Goal: Task Accomplishment & Management: Use online tool/utility

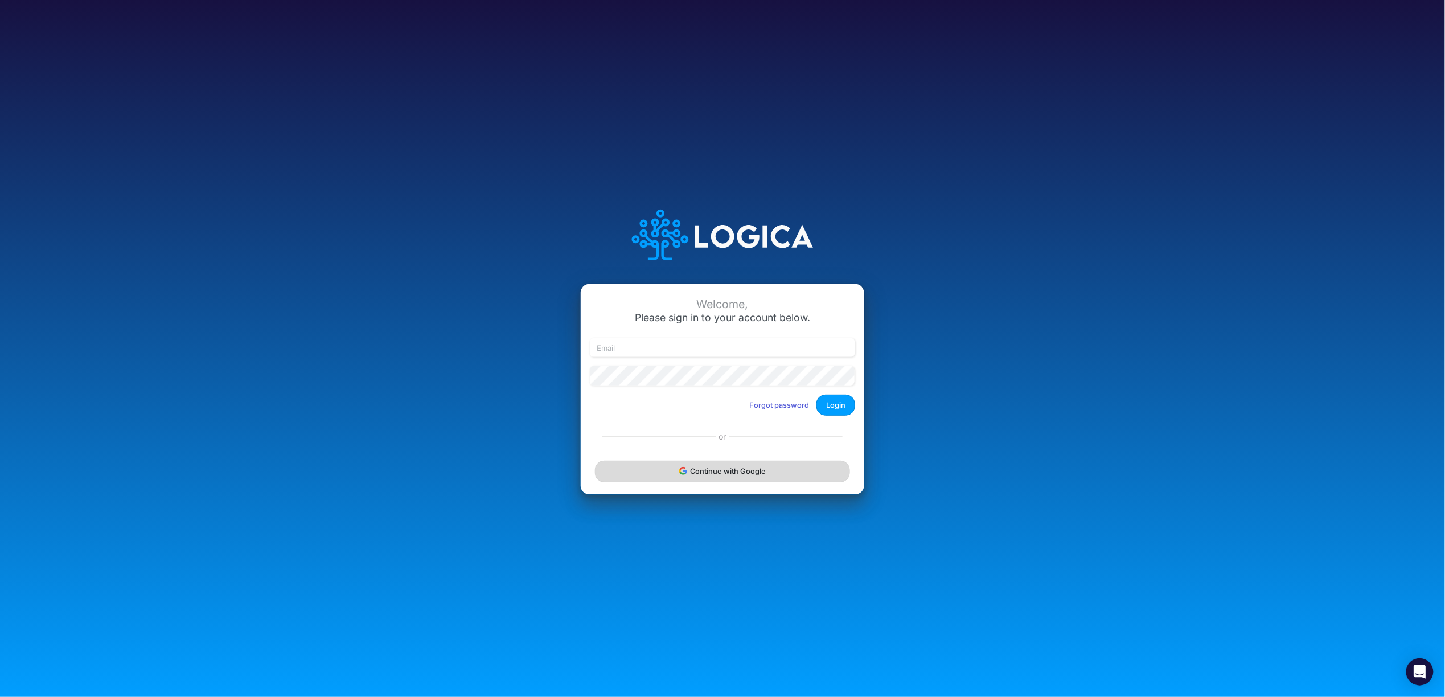
click at [729, 469] on button "Continue with Google" at bounding box center [722, 471] width 255 height 21
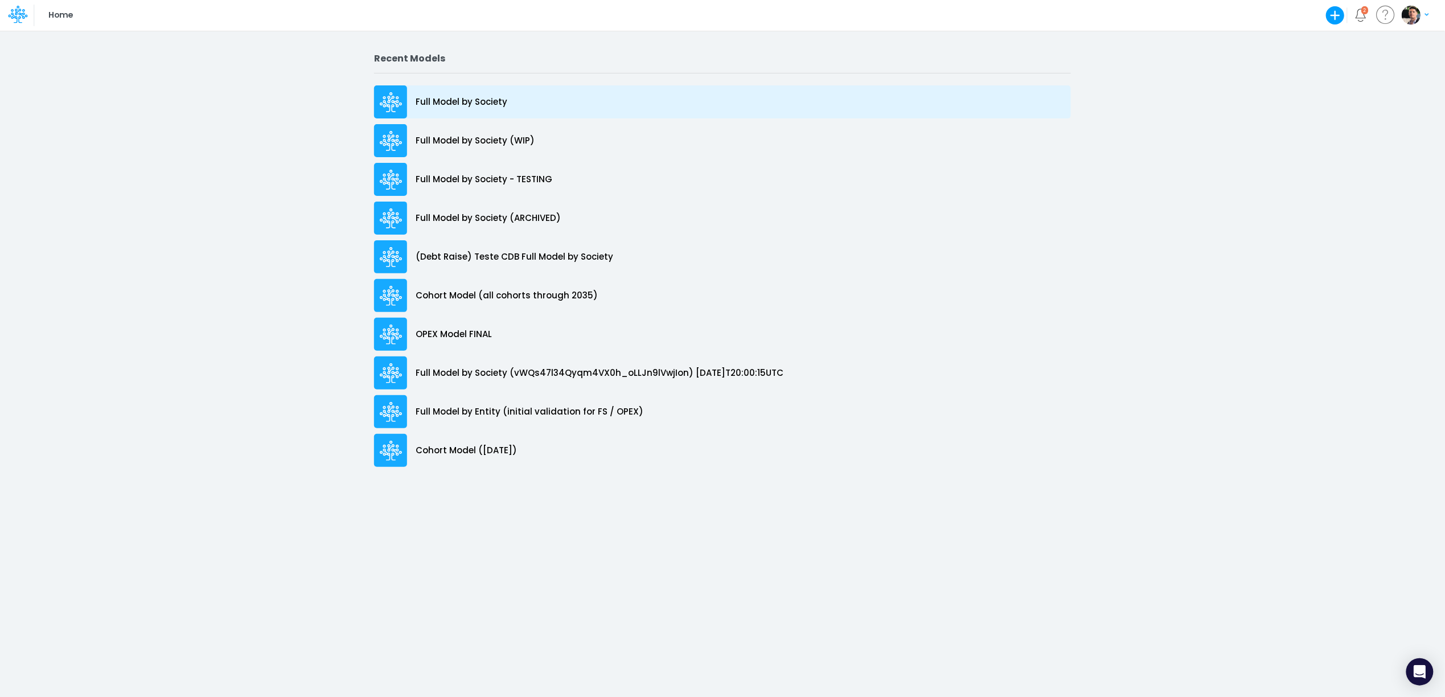
click at [484, 104] on p "Full Model by Society" at bounding box center [462, 102] width 92 height 13
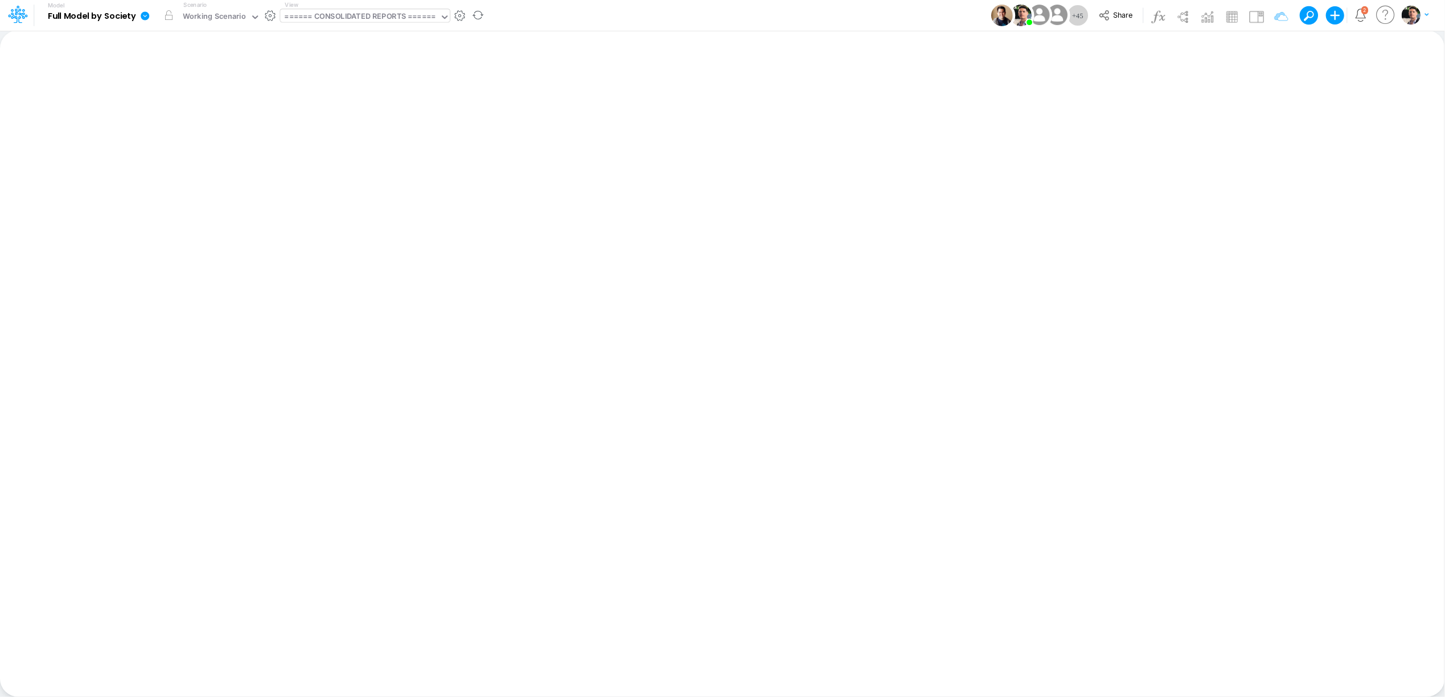
click at [387, 20] on div "====== CONSOLIDATED REPORTS ======" at bounding box center [360, 17] width 151 height 13
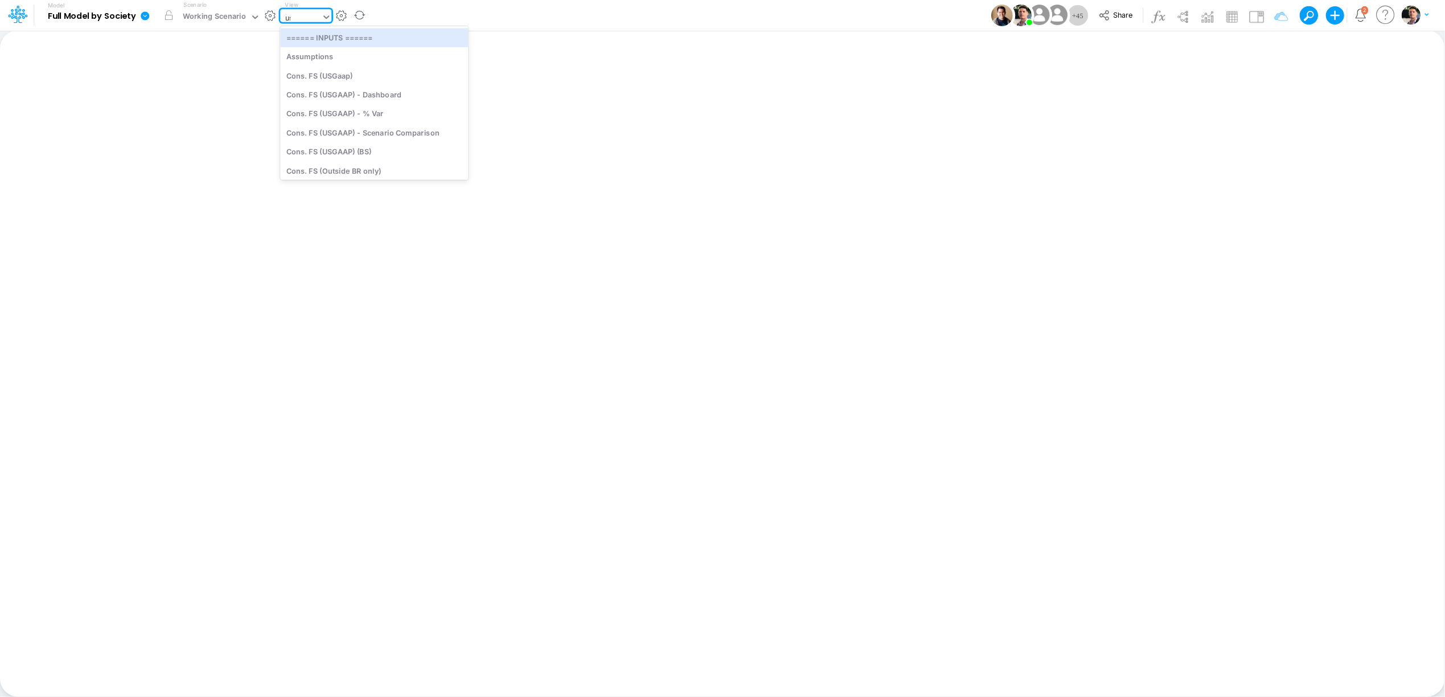
type input "usga"
click at [371, 35] on div "Cons. FS (USGaap)" at bounding box center [363, 37] width 166 height 19
type input "Consolidated FS - USGAAP"
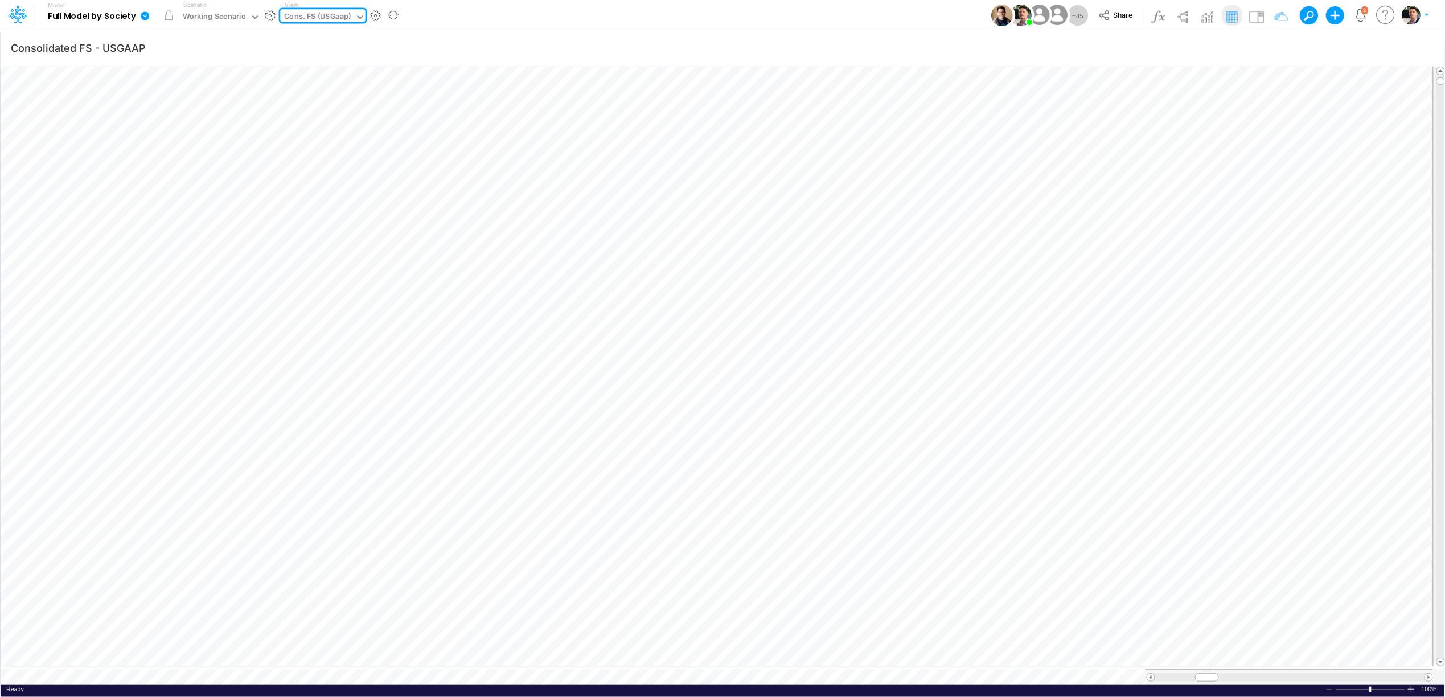
click at [341, 20] on div "Cons. FS (USGaap)" at bounding box center [318, 17] width 67 height 13
type input "01ar"
click at [342, 57] on div "BS (01AR - Arg)" at bounding box center [357, 56] width 154 height 19
click at [319, 15] on div "BS (01AR - Arg)" at bounding box center [312, 17] width 54 height 13
type input "dc by"
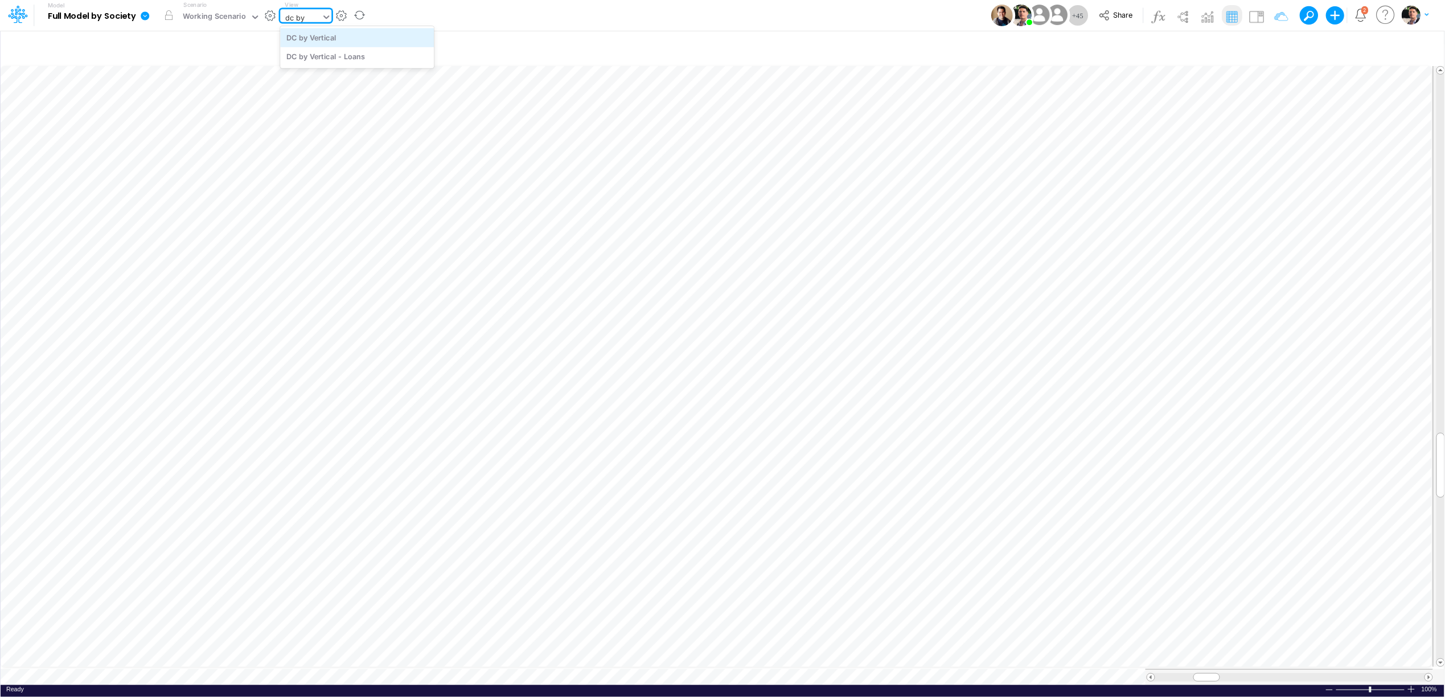
click at [302, 35] on div "DC by Vertical" at bounding box center [357, 37] width 154 height 19
type input "DC by Vertical"
click at [1429, 674] on span at bounding box center [1428, 677] width 7 height 7
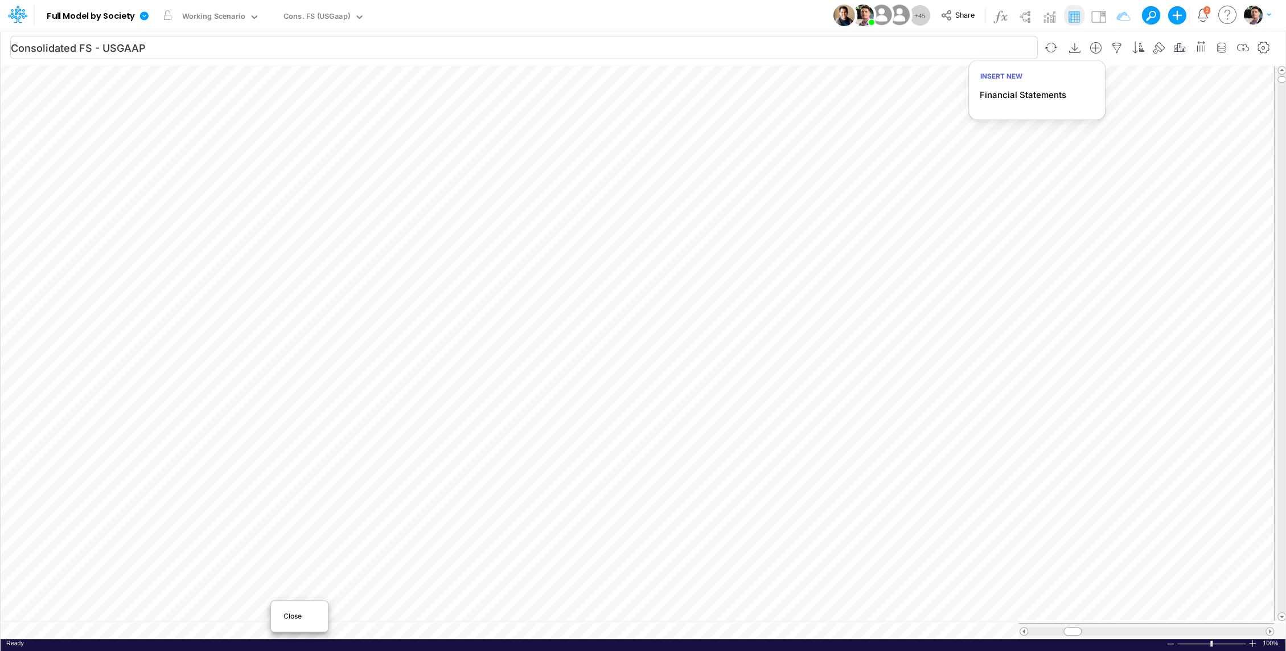
scroll to position [5, 0]
type input "DC by Vertical"
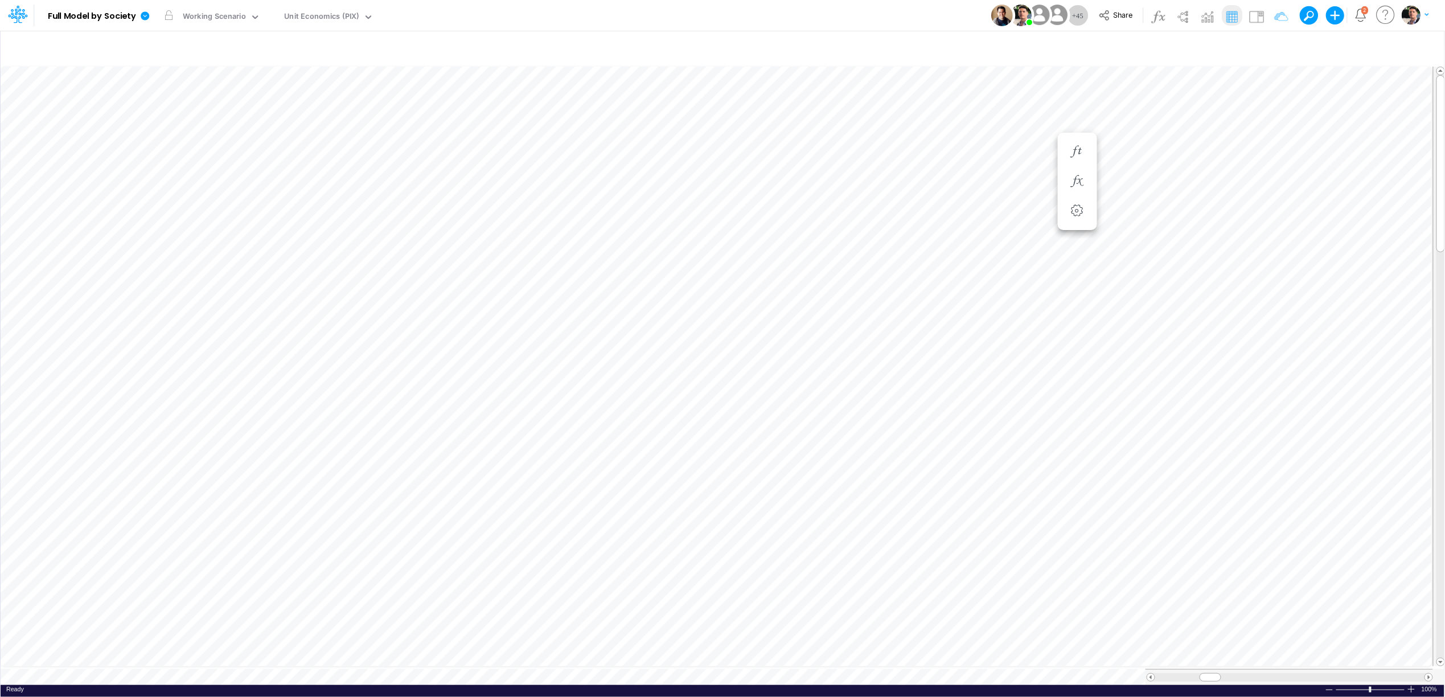
scroll to position [0, 1]
click at [1286, 650] on span at bounding box center [1428, 677] width 7 height 7
click at [1286, 650] on div at bounding box center [1411, 689] width 9 height 9
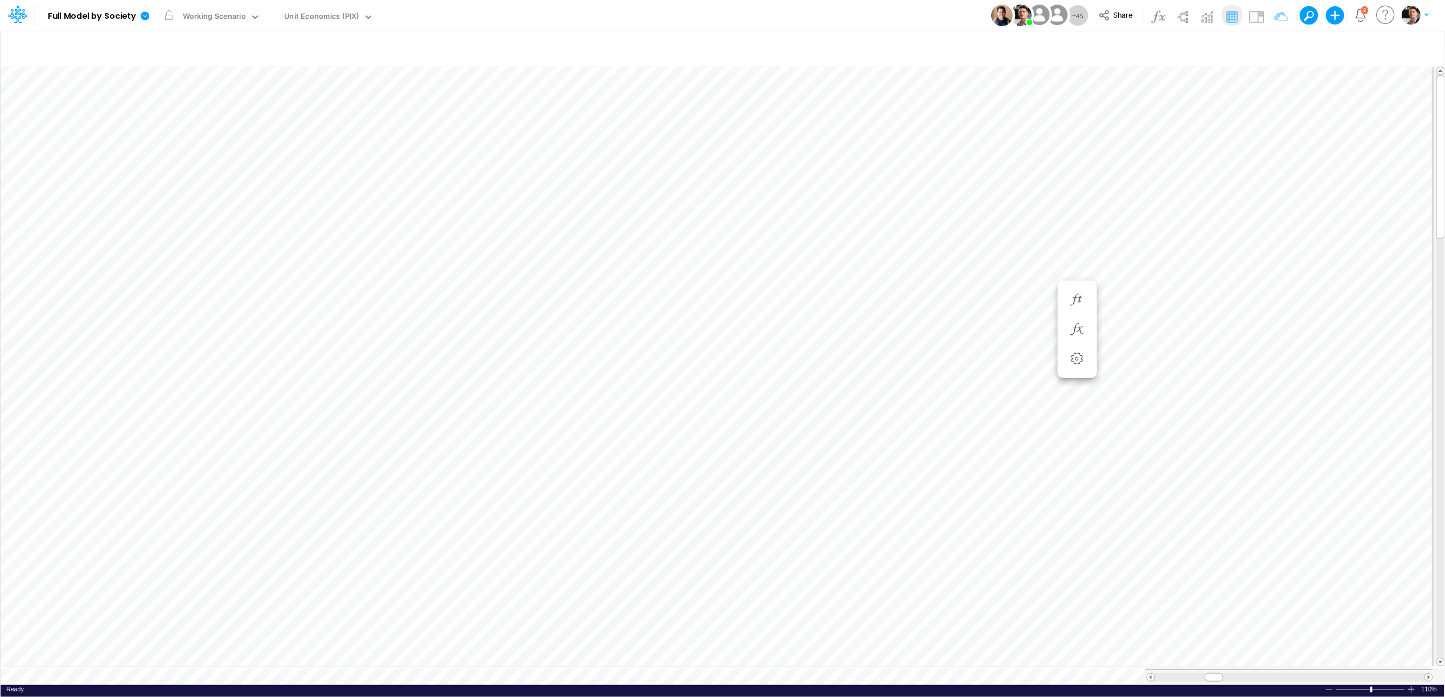
scroll to position [0, 1]
click at [1286, 650] on div at bounding box center [1411, 689] width 9 height 9
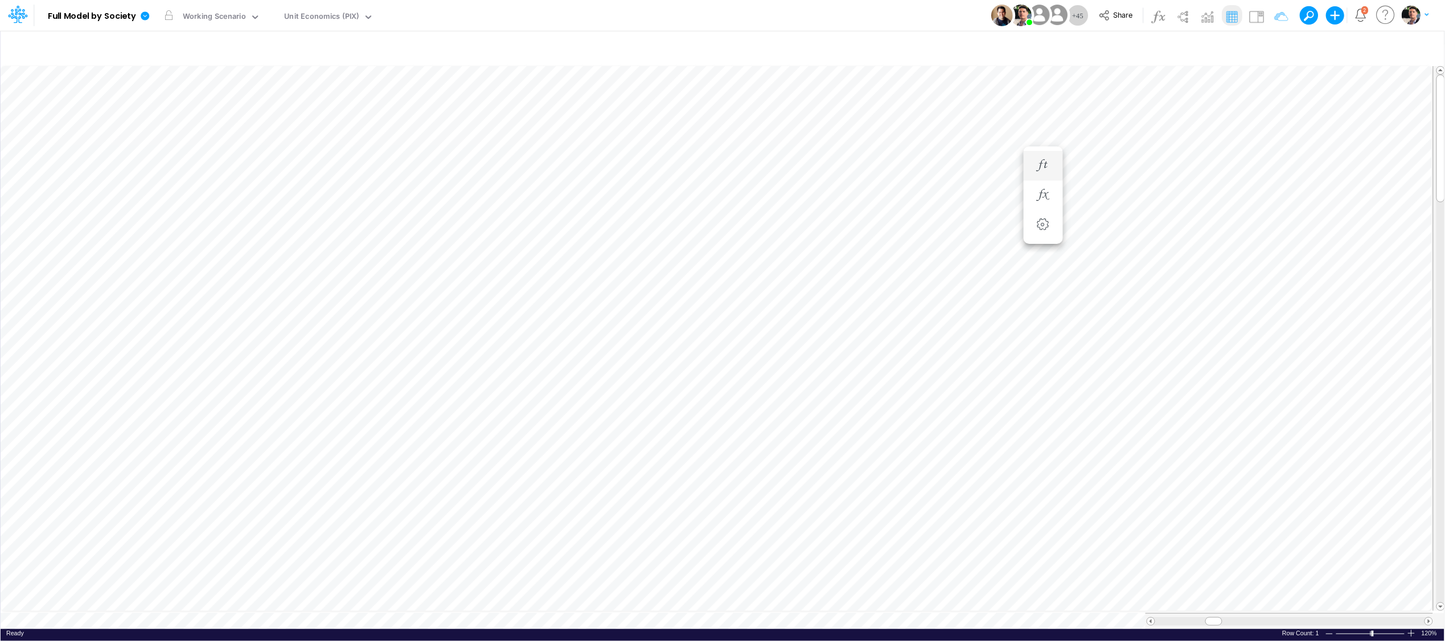
scroll to position [0, 1]
click at [1125, 163] on icon "button" at bounding box center [1125, 165] width 17 height 12
click at [876, 159] on icon "button" at bounding box center [879, 165] width 17 height 12
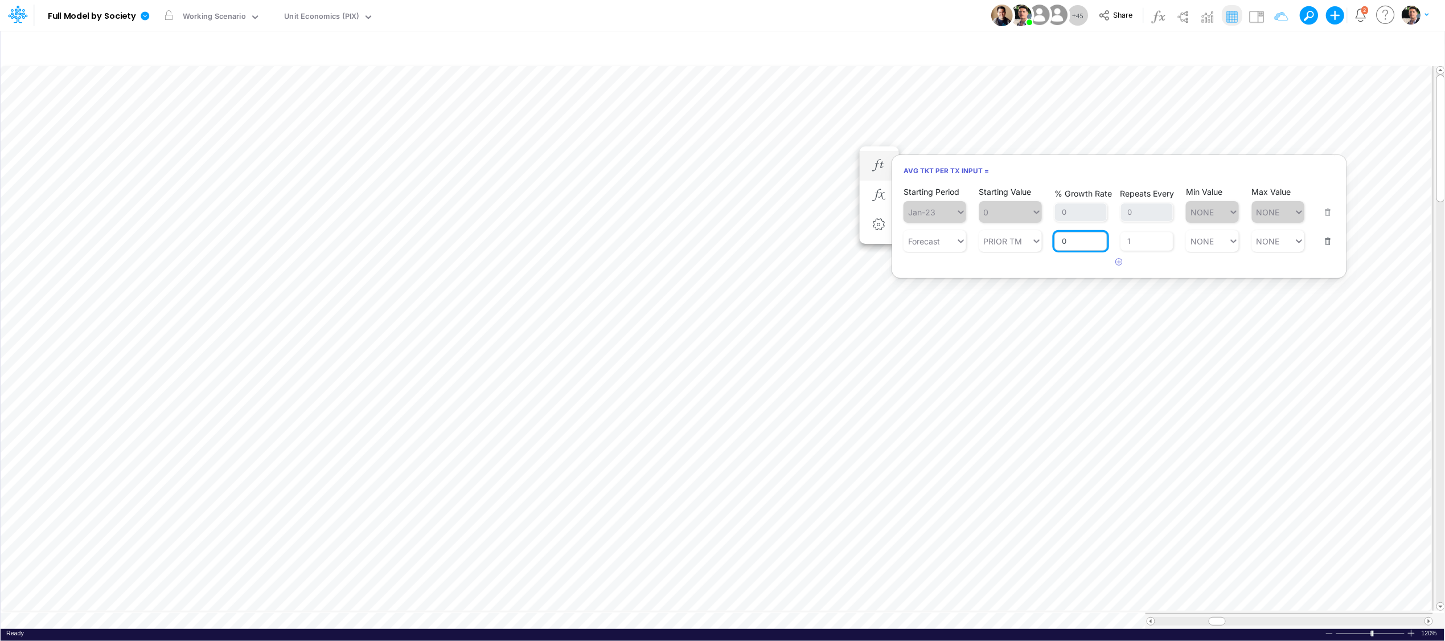
click at [1073, 240] on input "0" at bounding box center [1081, 241] width 53 height 19
type input "1"
click at [1130, 239] on div "Repeats Every 1" at bounding box center [1147, 235] width 53 height 34
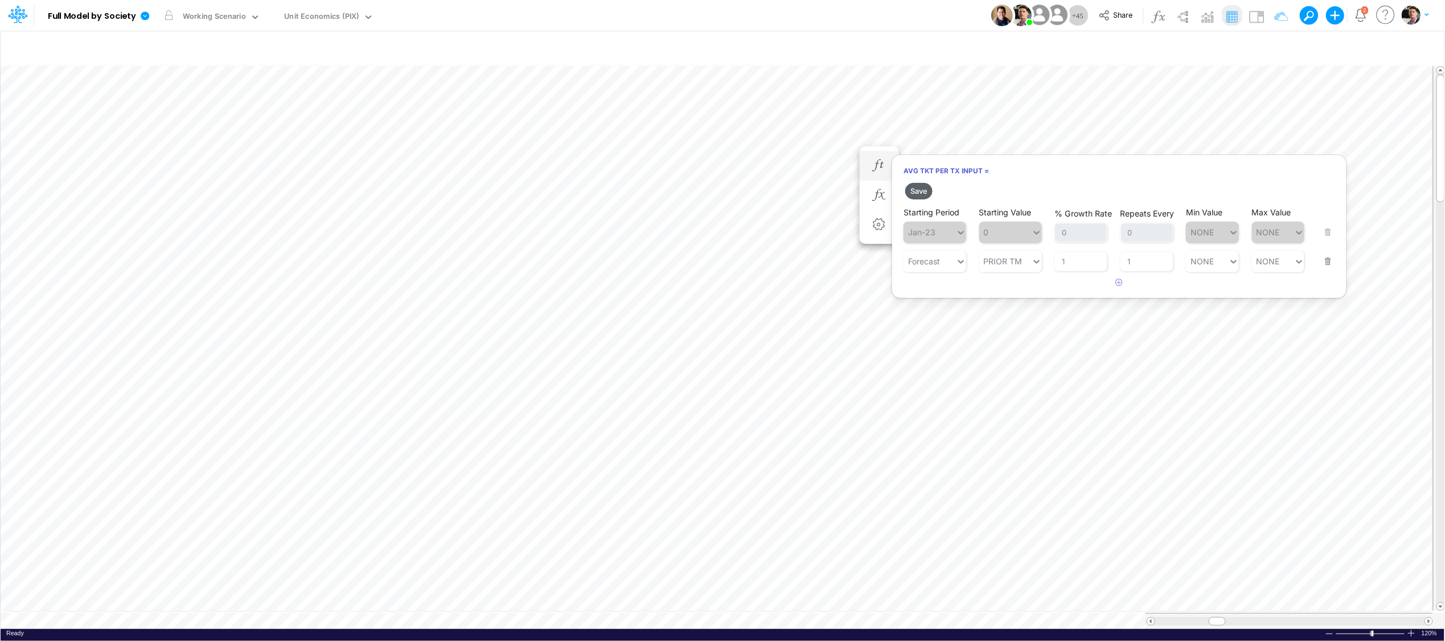
click at [915, 188] on button "Save" at bounding box center [918, 191] width 27 height 17
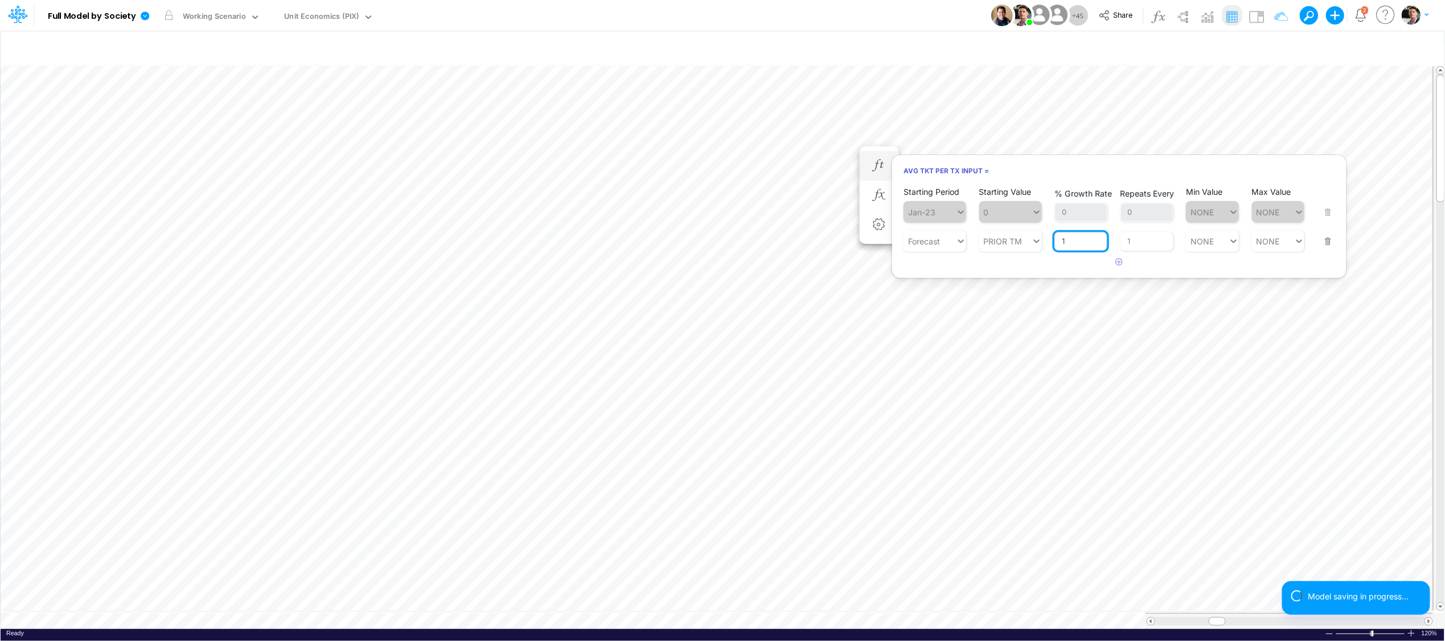
drag, startPoint x: 1073, startPoint y: 243, endPoint x: 1060, endPoint y: 240, distance: 14.0
click at [1060, 240] on input "1" at bounding box center [1081, 241] width 53 height 19
type input "0"
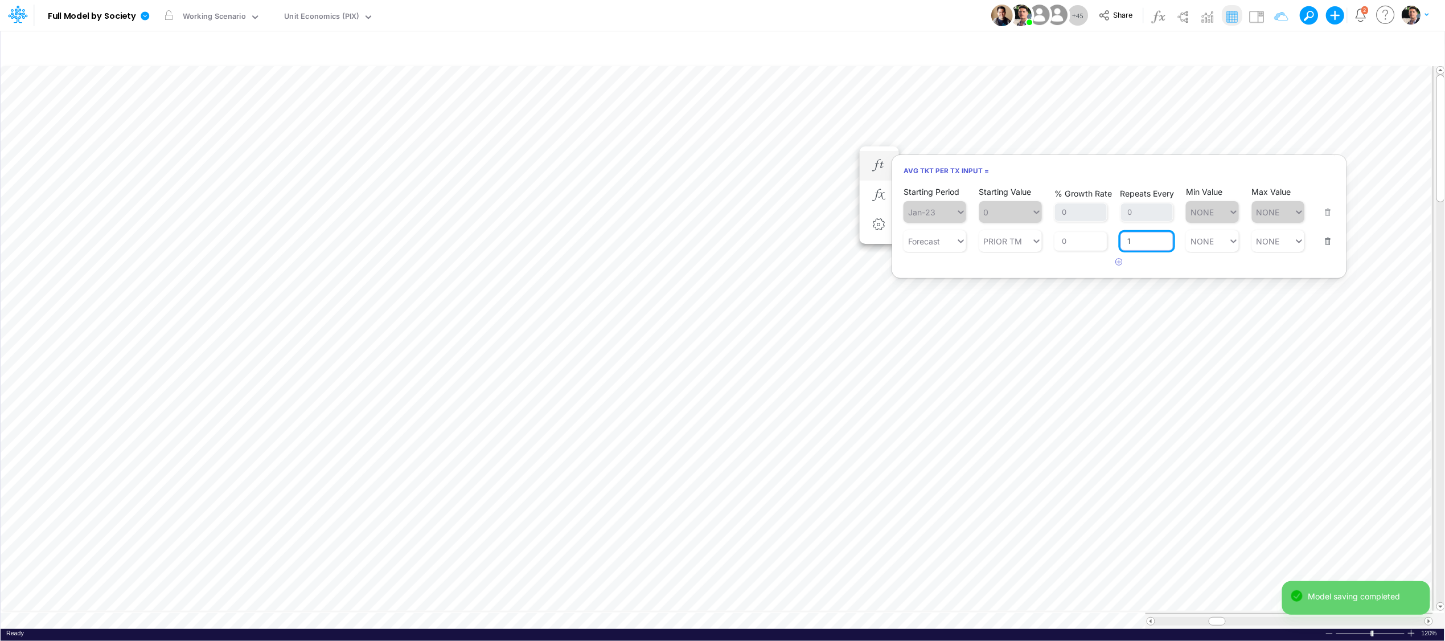
click at [1148, 244] on div "Repeats Every 1" at bounding box center [1147, 235] width 53 height 34
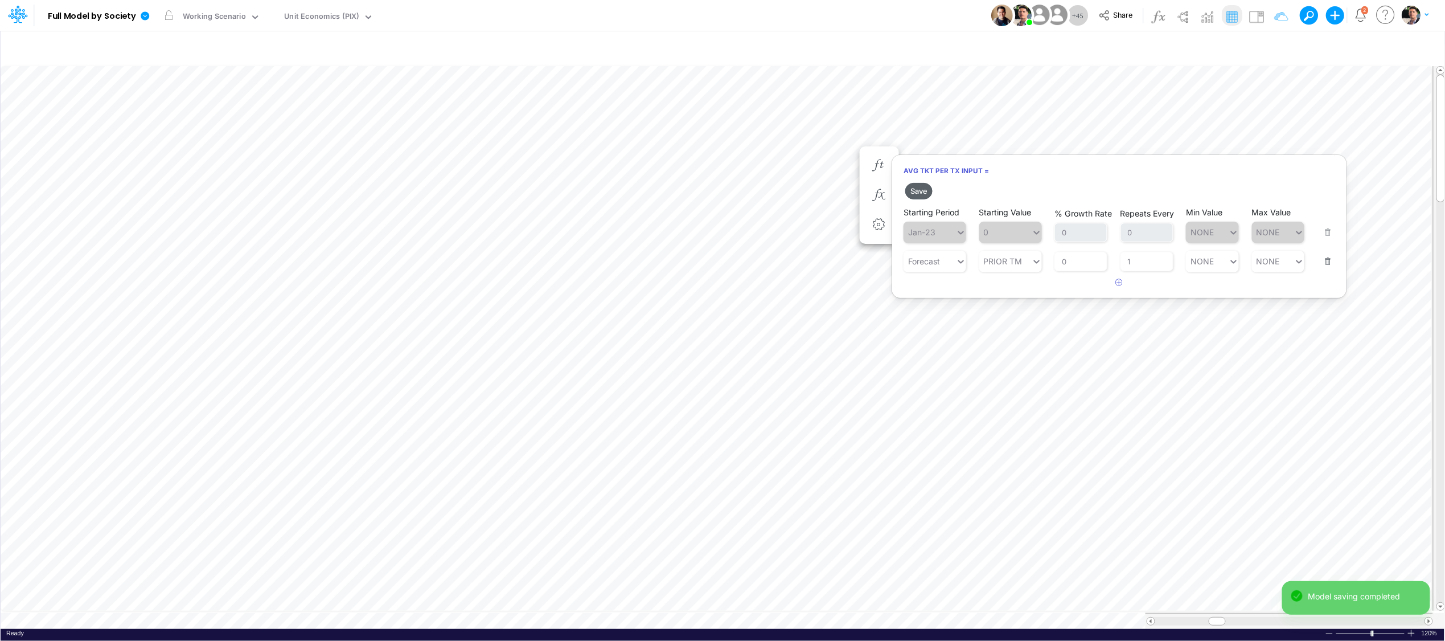
click at [917, 187] on button "Save" at bounding box center [918, 191] width 27 height 17
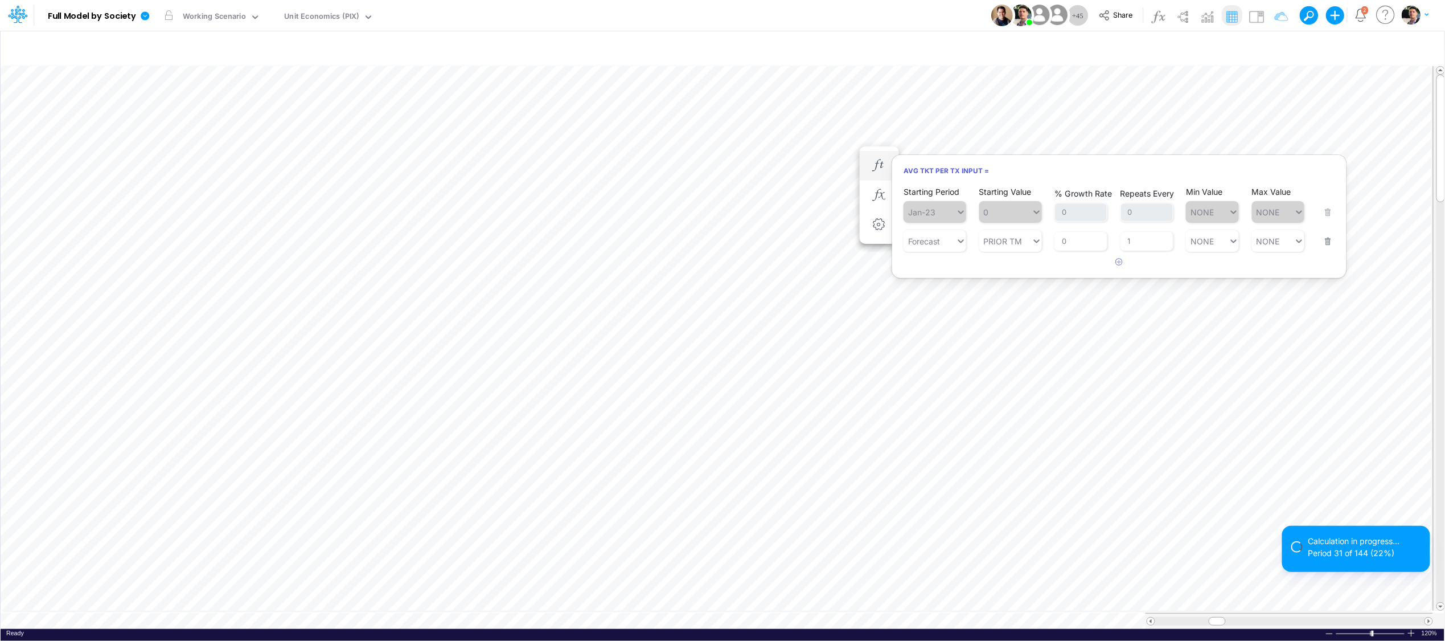
scroll to position [0, 1]
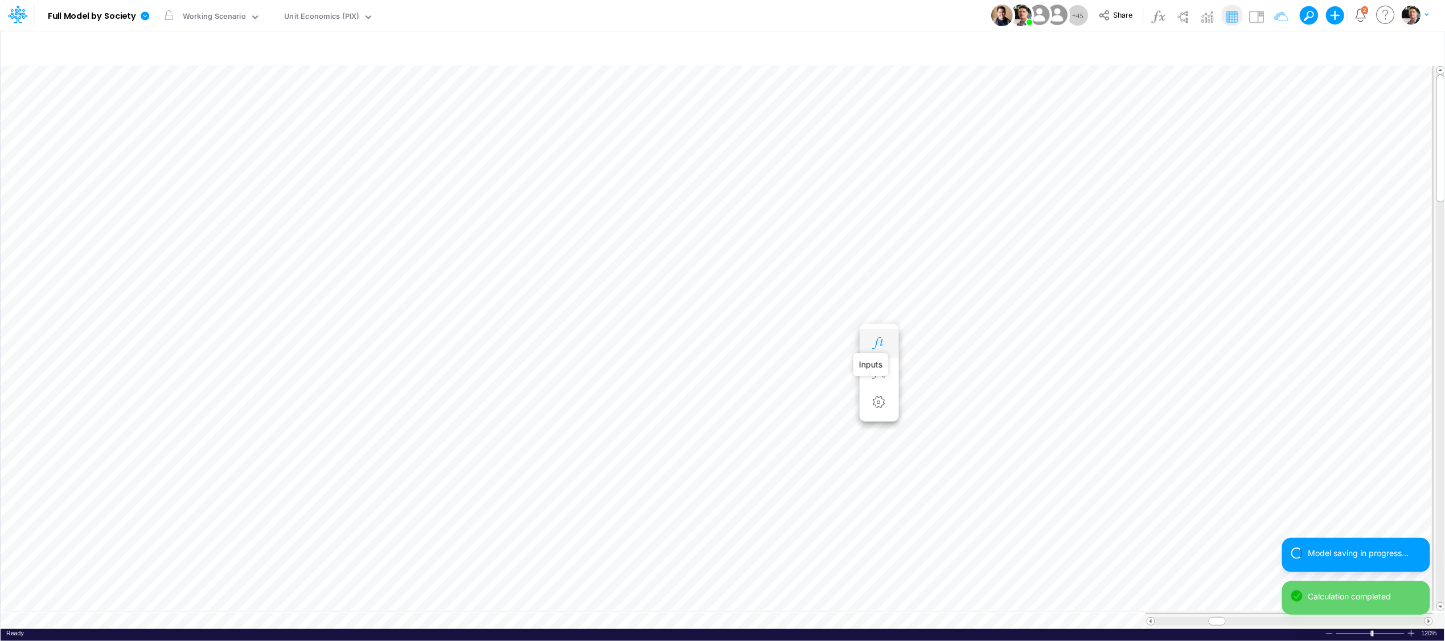
click at [878, 344] on icon "button" at bounding box center [879, 343] width 17 height 12
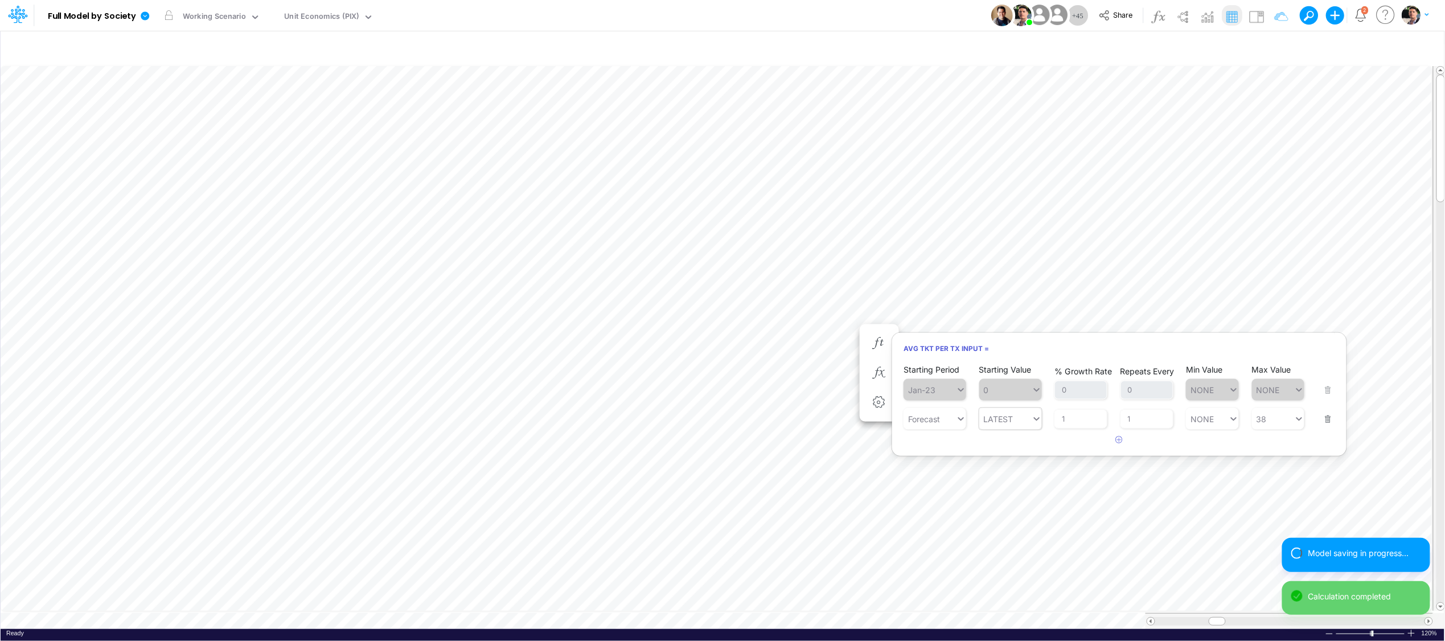
type input "LATEST"
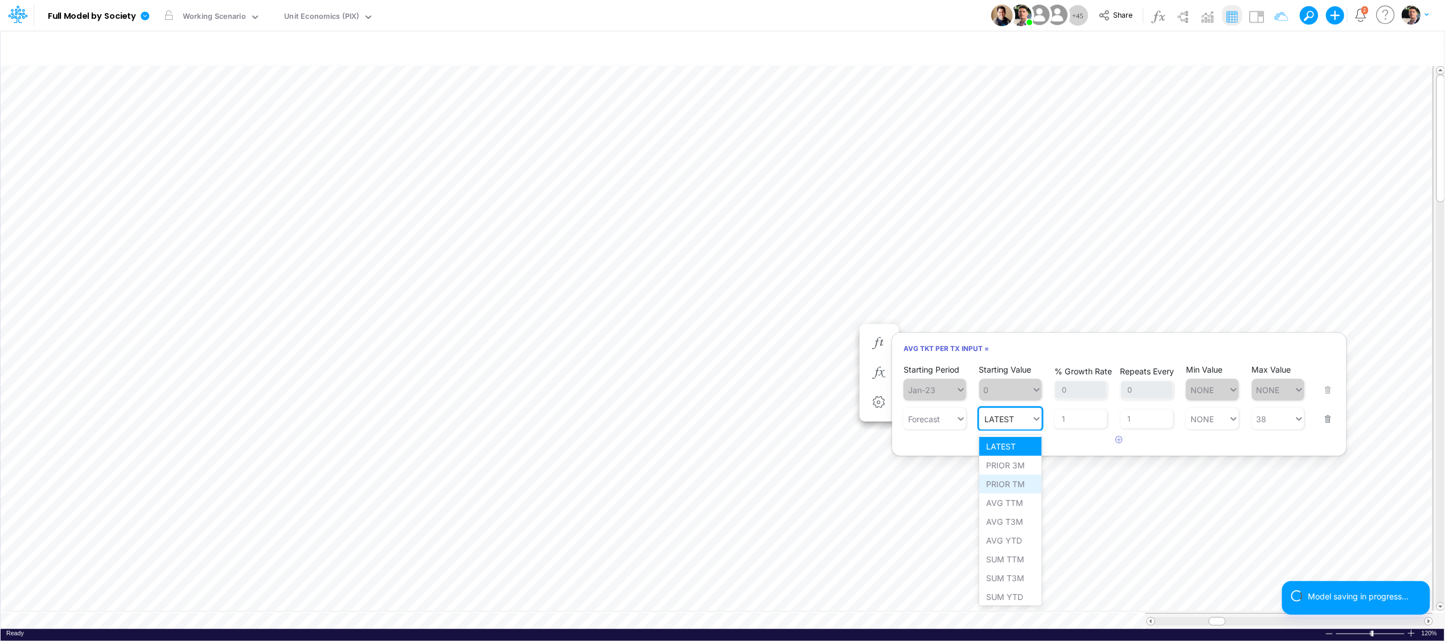
click at [1013, 485] on div "PRIOR TM" at bounding box center [1010, 483] width 63 height 19
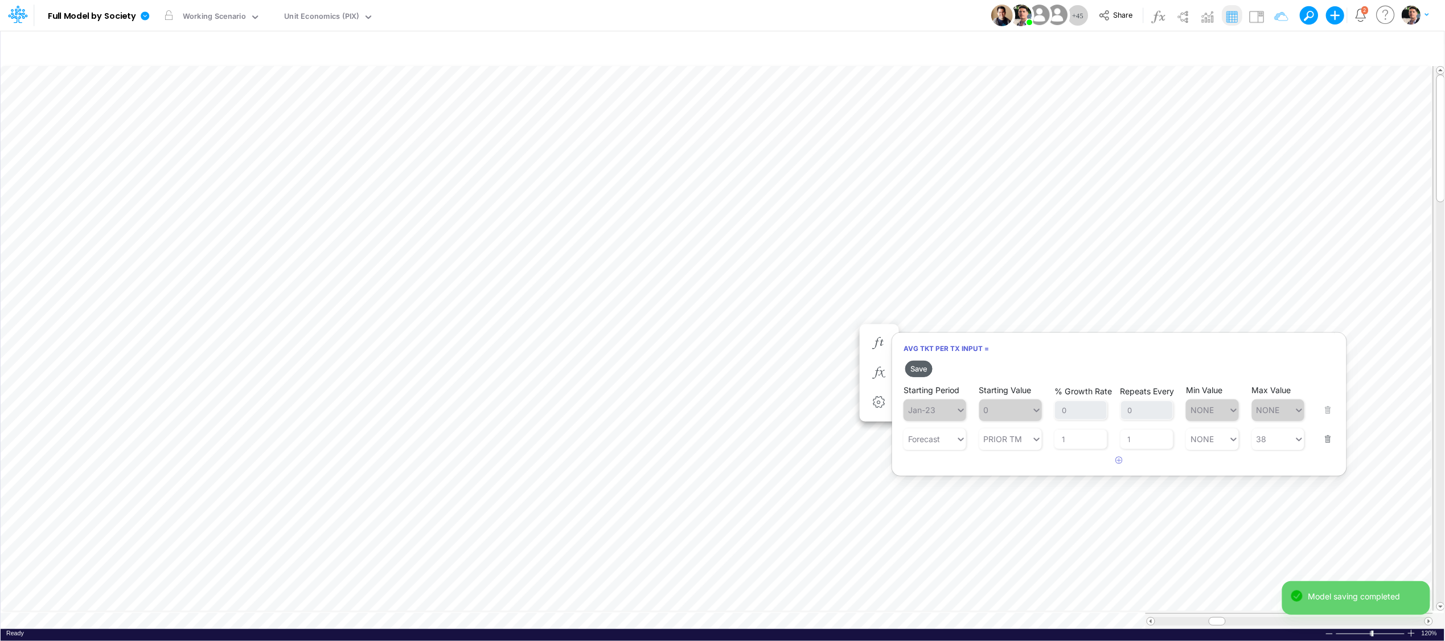
click at [924, 367] on button "Save" at bounding box center [918, 368] width 27 height 17
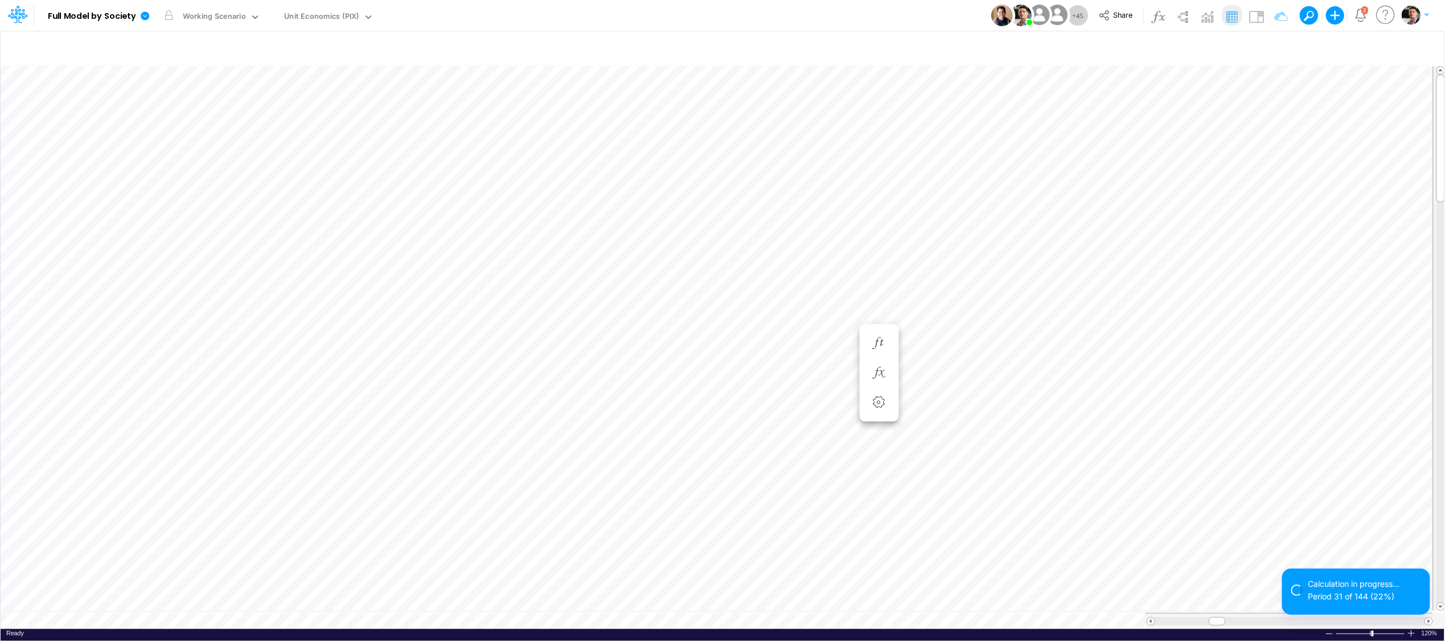
scroll to position [0, 1]
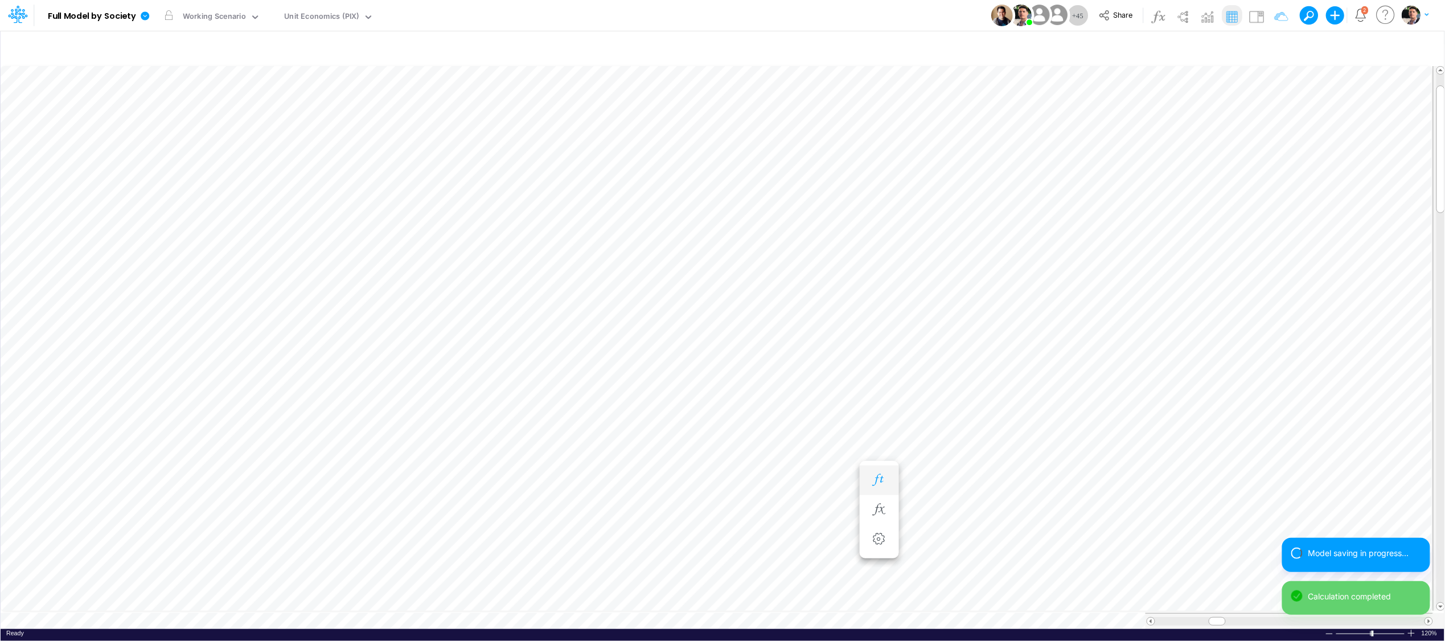
scroll to position [0, 1]
click at [882, 479] on icon "button" at bounding box center [879, 480] width 17 height 12
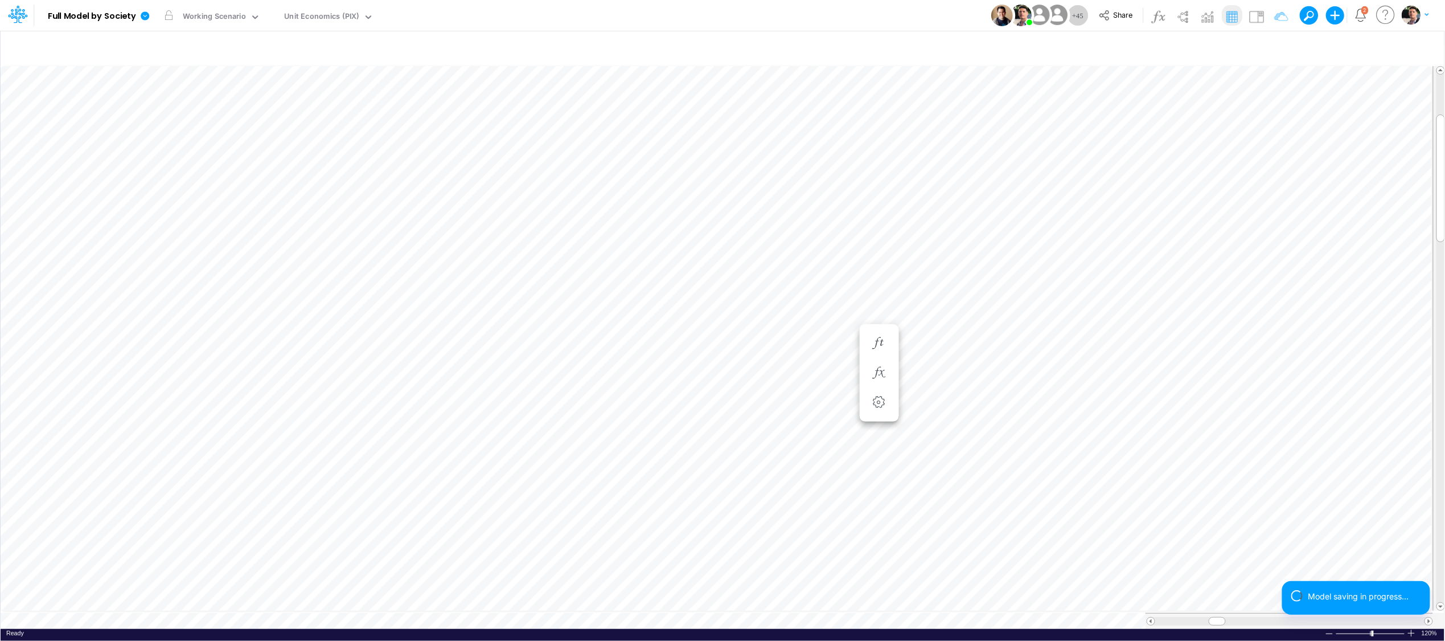
scroll to position [0, 1]
click at [883, 366] on icon "button" at bounding box center [879, 370] width 17 height 12
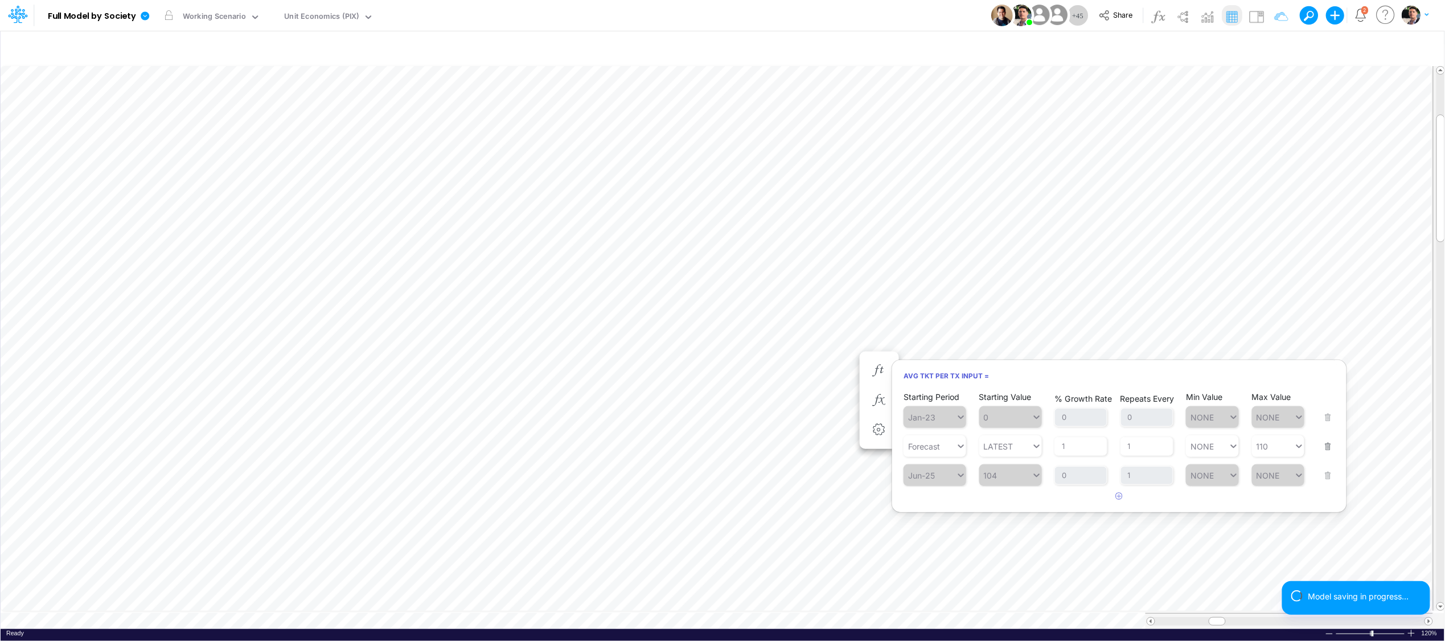
click at [1286, 449] on button "button" at bounding box center [1325, 439] width 15 height 31
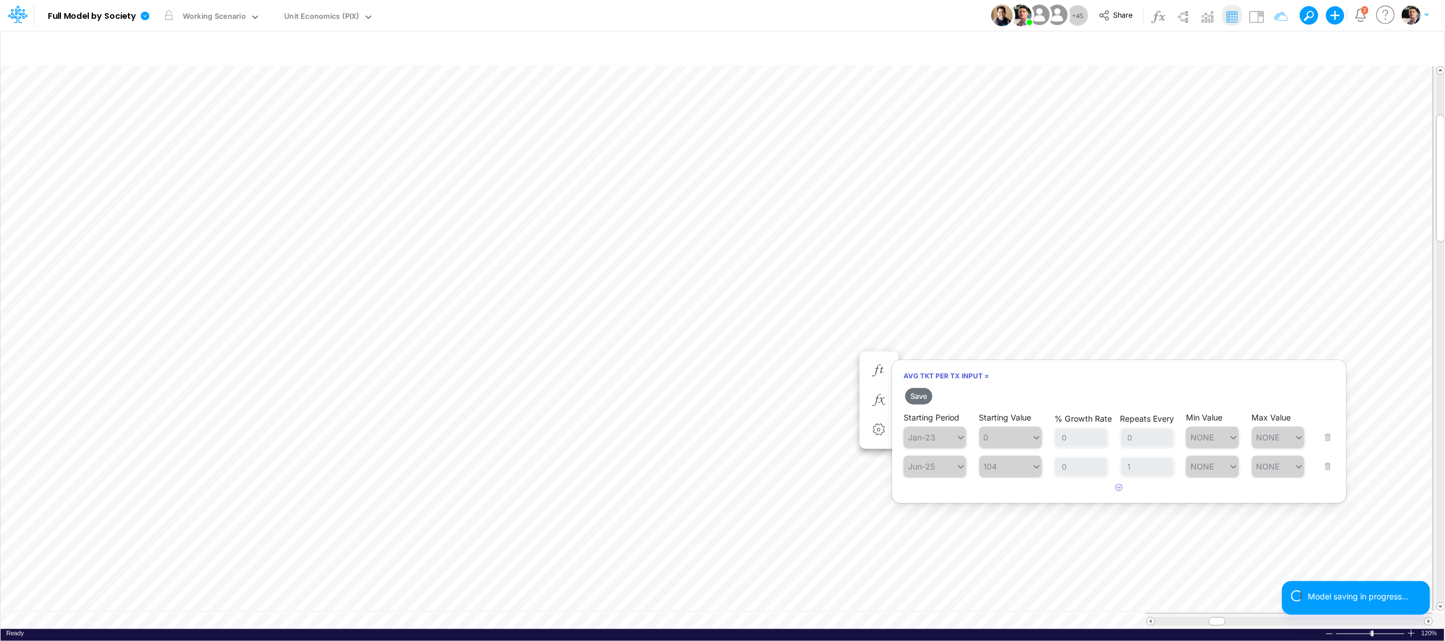
scroll to position [0, 1]
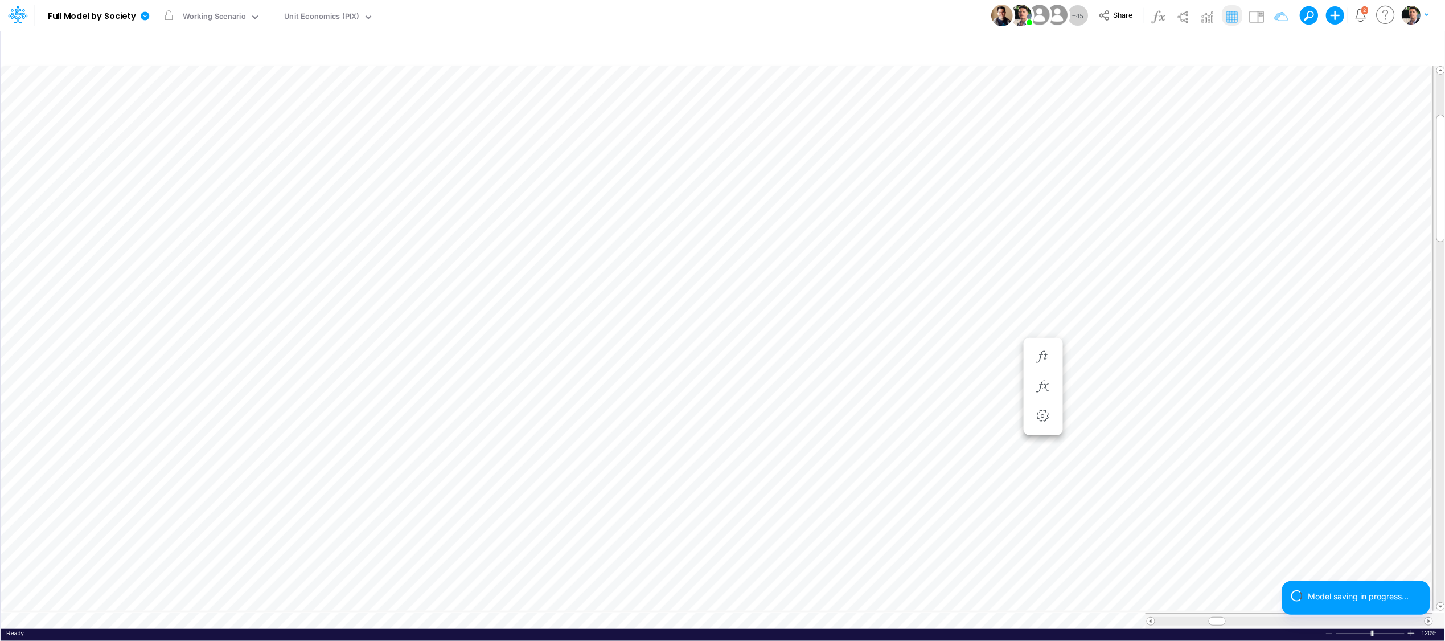
scroll to position [0, 1]
click at [883, 367] on icon "button" at bounding box center [879, 370] width 17 height 12
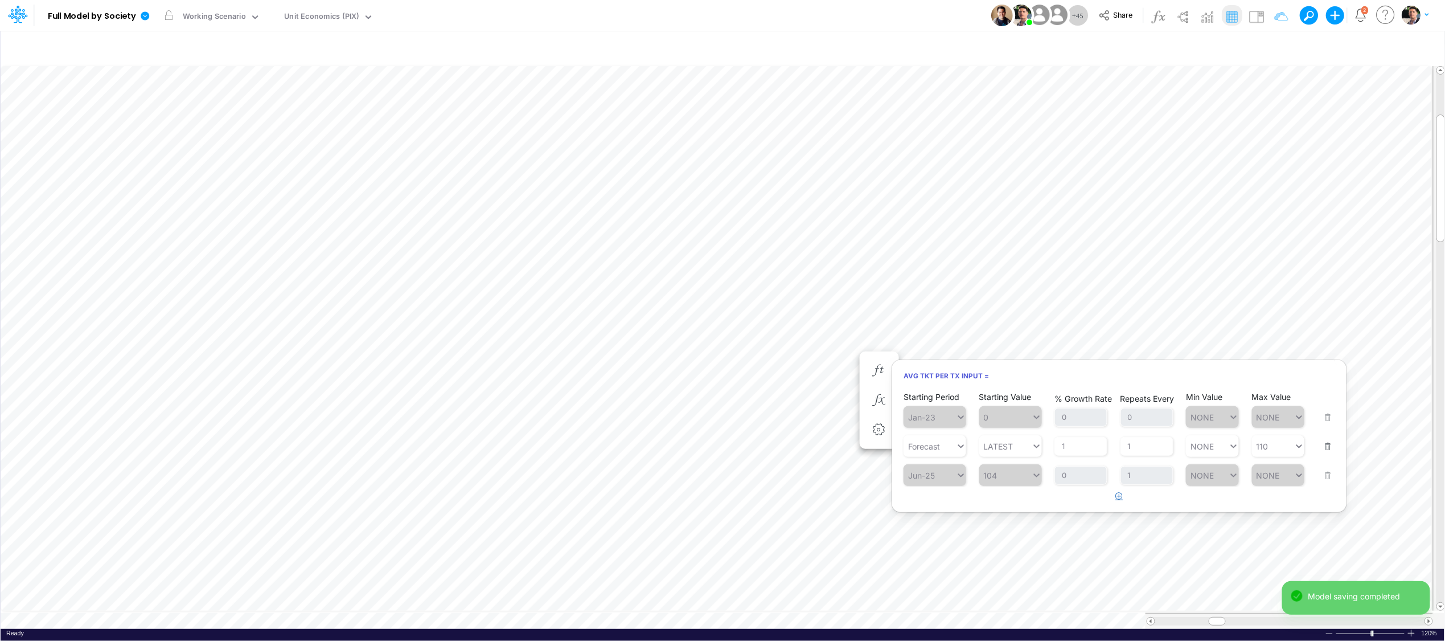
click at [1122, 496] on icon "button" at bounding box center [1119, 495] width 7 height 7
click at [938, 502] on div "Type to search..." at bounding box center [940, 504] width 63 height 10
click at [936, 535] on div "Forecast" at bounding box center [935, 532] width 63 height 19
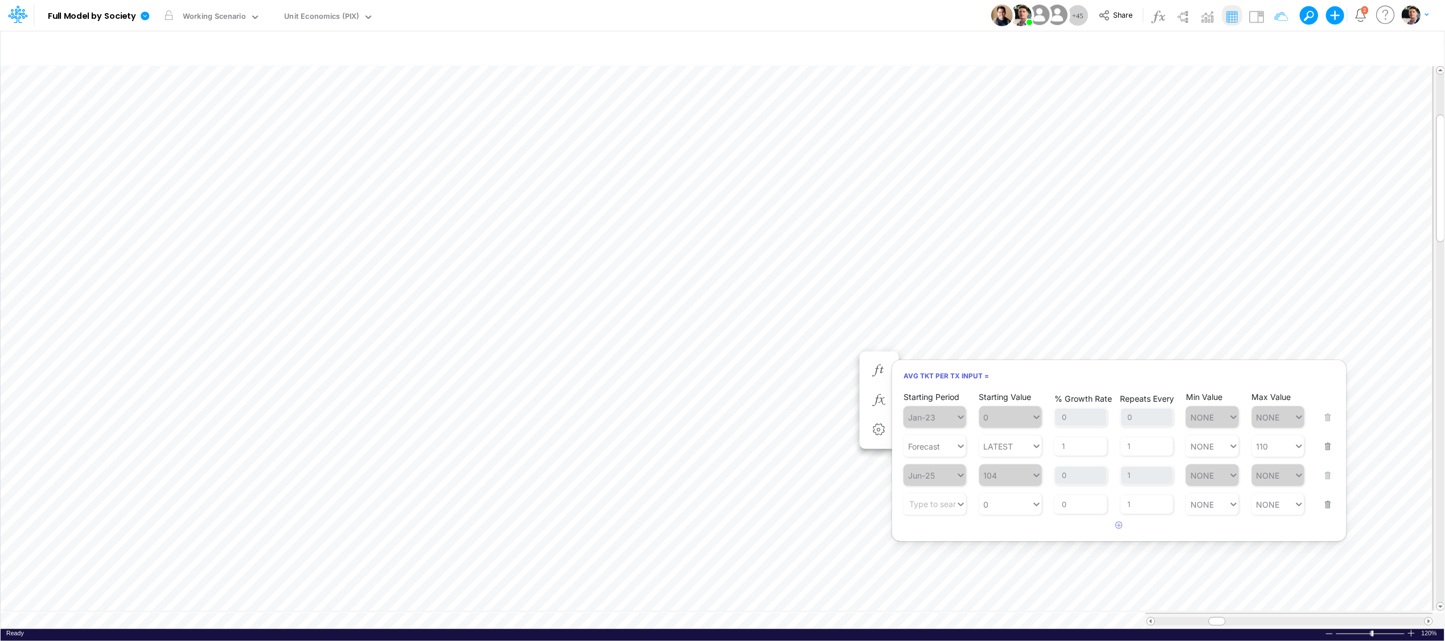
click at [1286, 446] on article "Starting Period Jan-23 Starting Value 0 % Growth Rate 0 Repeats Every 0 Min Val…" at bounding box center [1119, 453] width 454 height 126
drag, startPoint x: 1327, startPoint y: 447, endPoint x: 1310, endPoint y: 448, distance: 17.7
click at [1286, 447] on button "button" at bounding box center [1325, 439] width 15 height 31
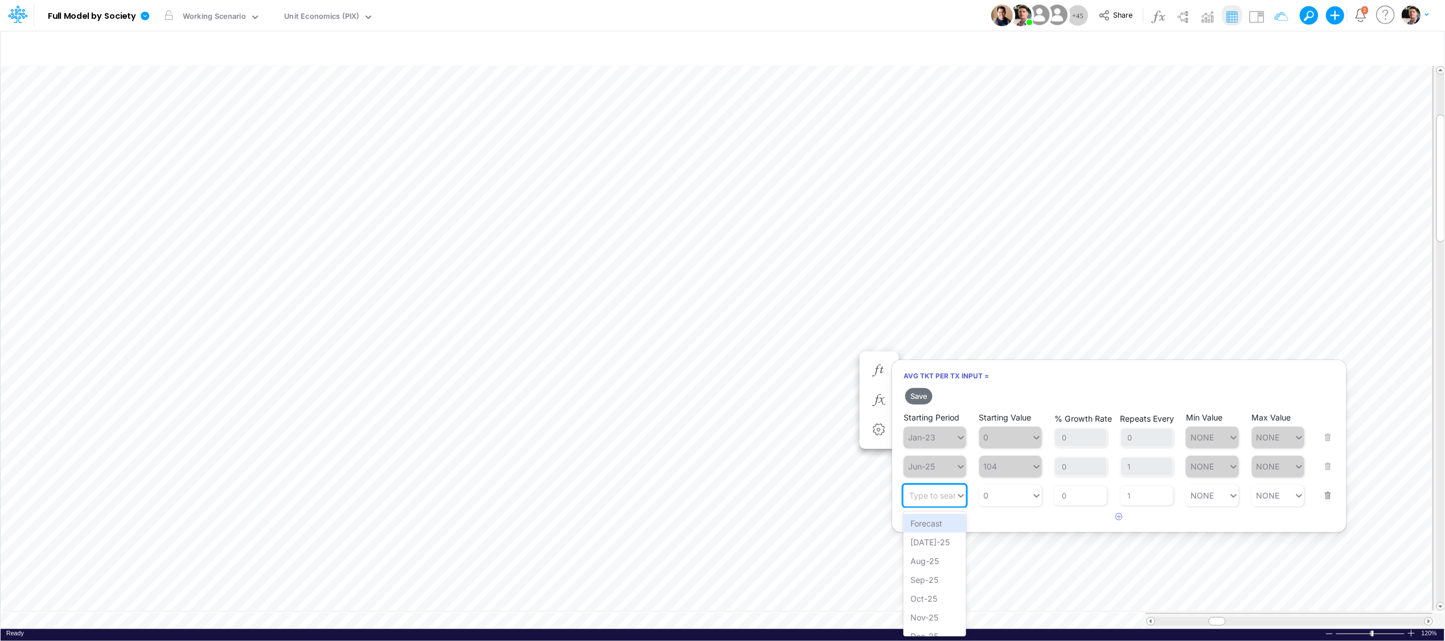
click at [919, 500] on div "Type to search..." at bounding box center [940, 495] width 63 height 10
click at [926, 520] on div "Forecast" at bounding box center [935, 523] width 63 height 19
type input "0"
click at [1013, 498] on div "0 0" at bounding box center [1005, 495] width 52 height 17
click at [1011, 561] on div "PRIOR TM" at bounding box center [1010, 560] width 63 height 19
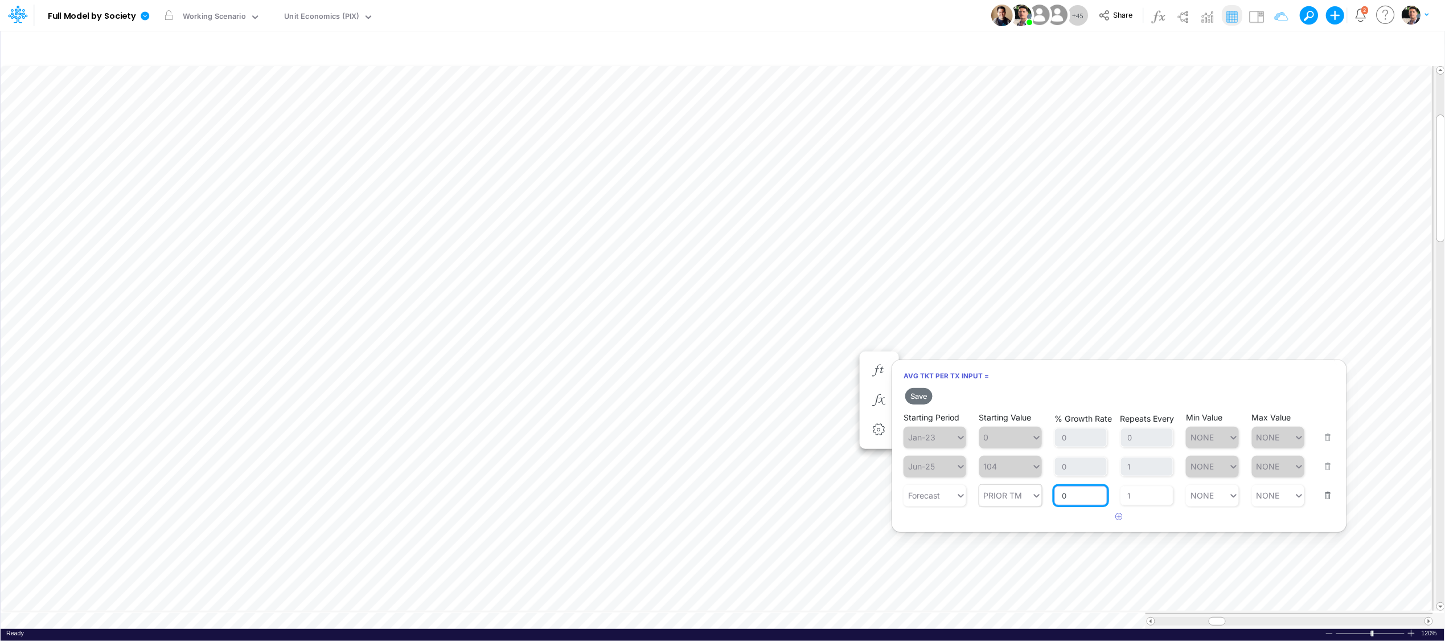
drag, startPoint x: 1077, startPoint y: 495, endPoint x: 1014, endPoint y: 495, distance: 63.8
click at [1014, 495] on div "Starting Period Forecast Starting Value PRIOR TM % Growth Rate 0 Repeats Every …" at bounding box center [1120, 488] width 432 height 36
type input "1"
click at [1279, 494] on div "NONE NONE" at bounding box center [1273, 495] width 43 height 17
type input "110"
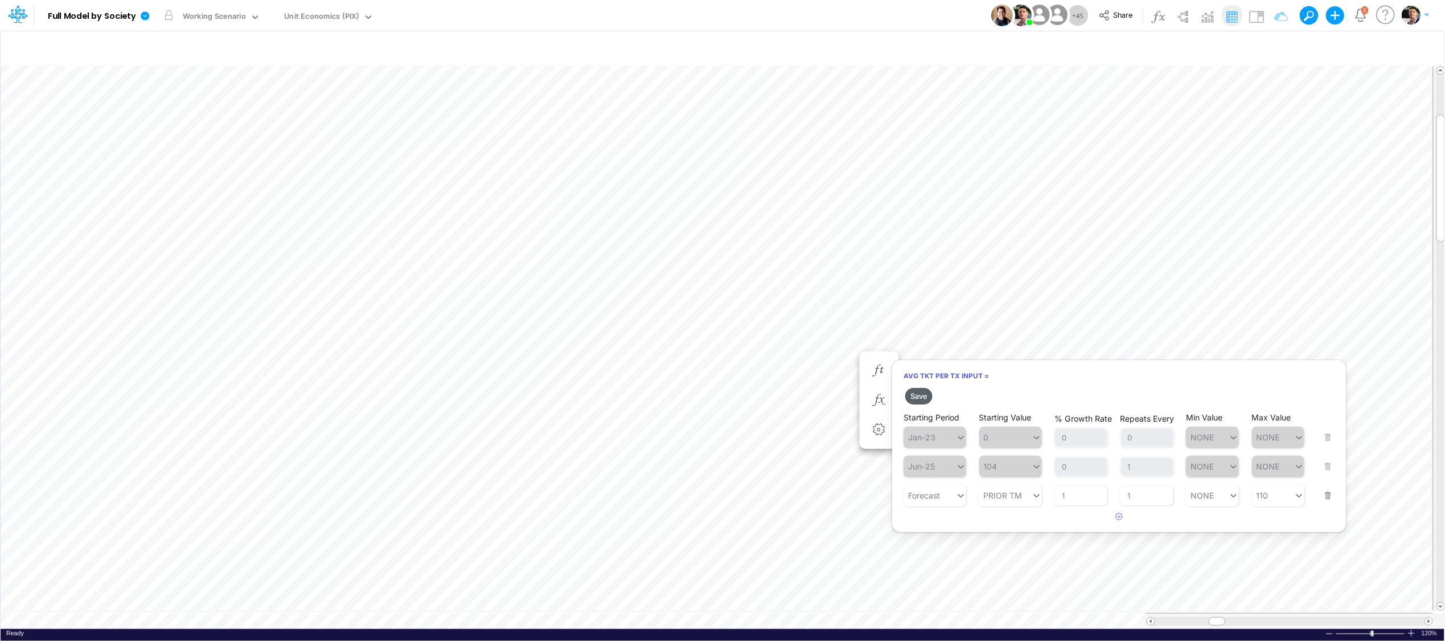
click at [928, 393] on button "Save" at bounding box center [918, 396] width 27 height 17
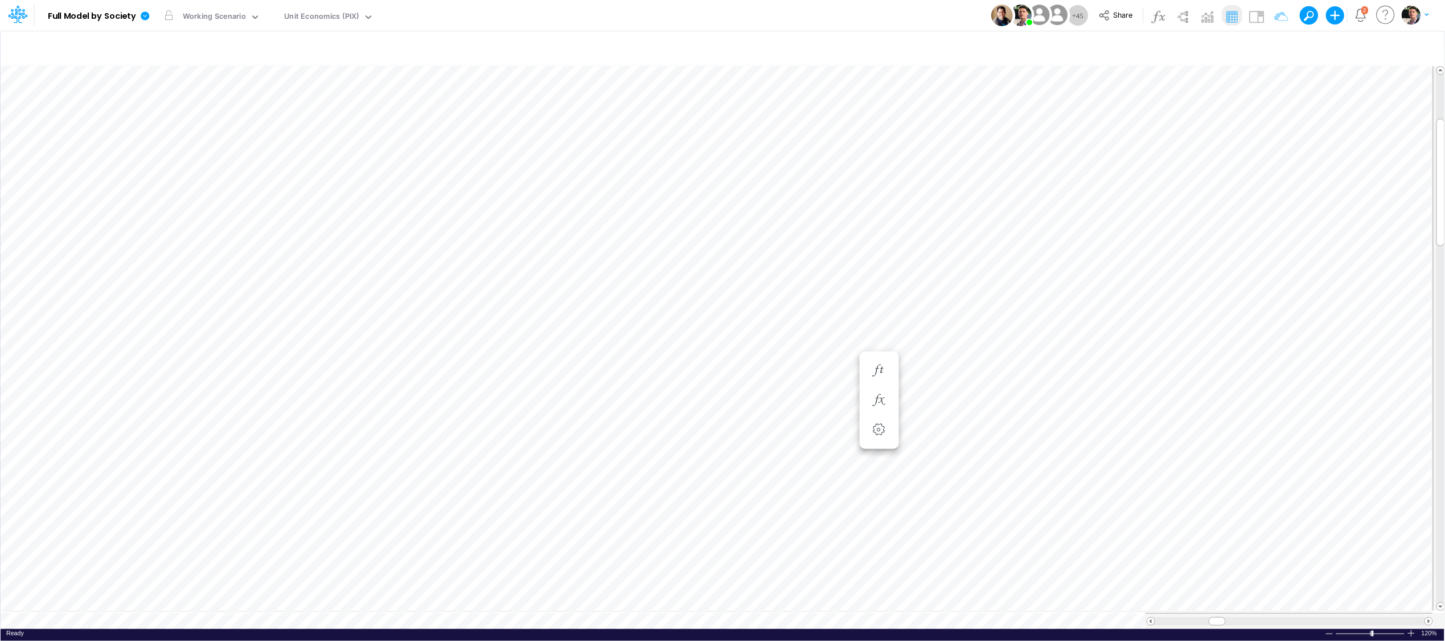
scroll to position [0, 1]
click at [881, 380] on icon "button" at bounding box center [879, 386] width 17 height 12
click at [877, 355] on icon "button" at bounding box center [879, 357] width 17 height 12
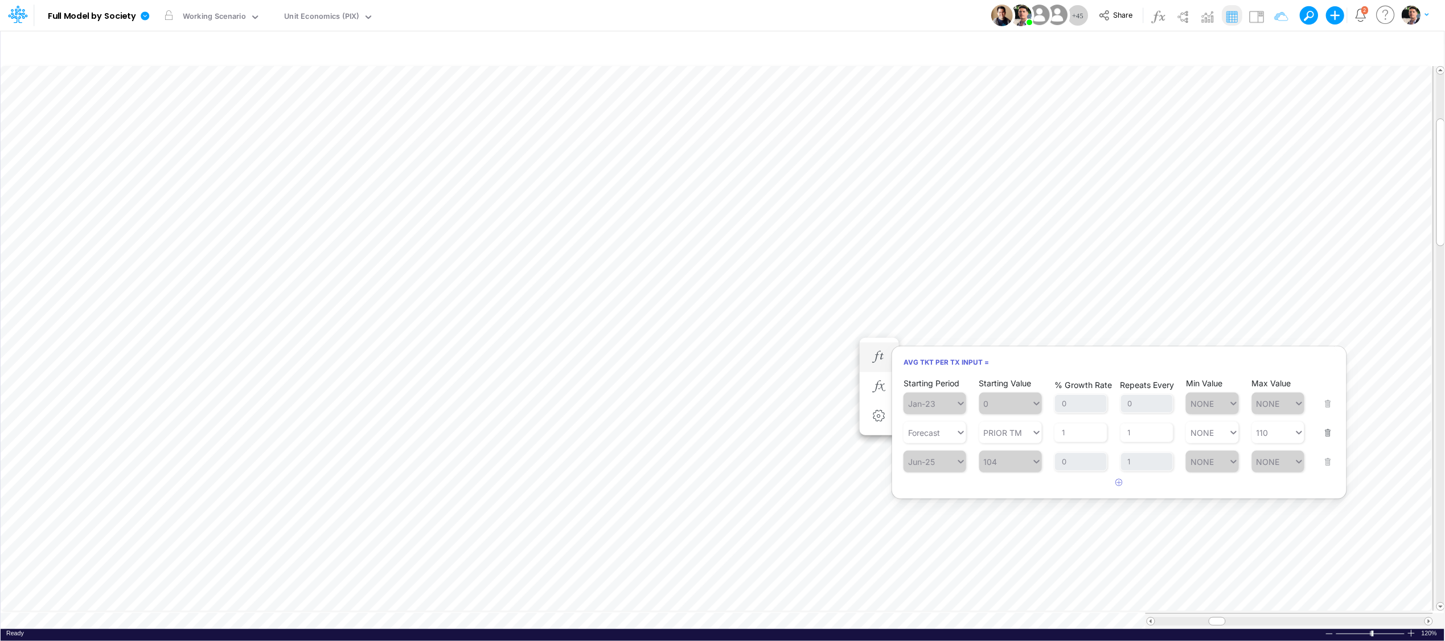
click at [1286, 434] on button "button" at bounding box center [1325, 425] width 15 height 31
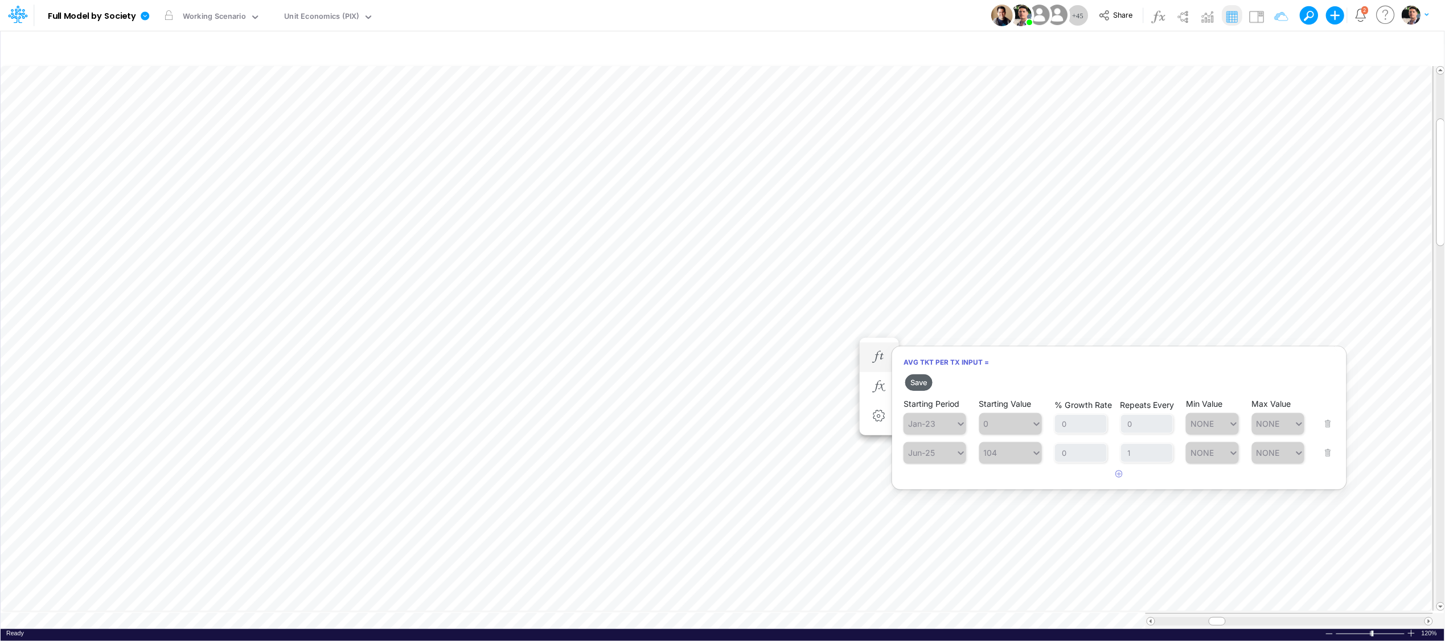
click at [930, 382] on button "Save" at bounding box center [918, 382] width 27 height 17
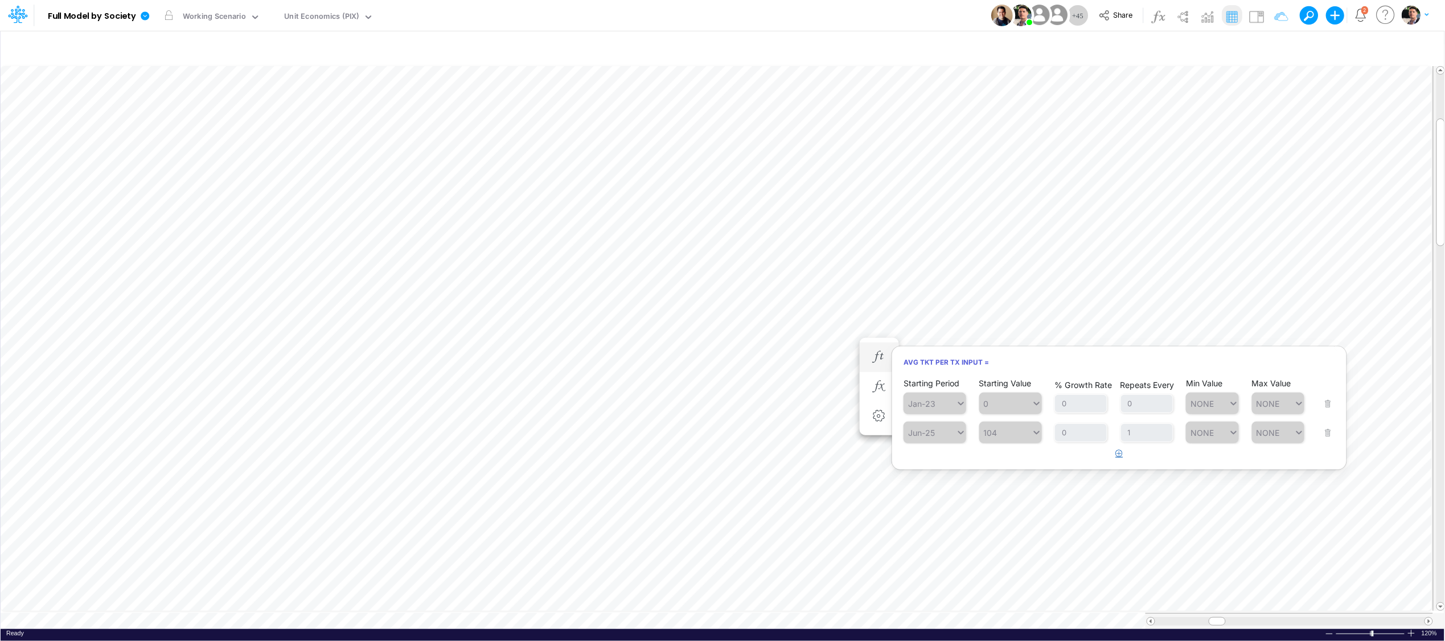
click at [1121, 454] on icon "button" at bounding box center [1119, 452] width 7 height 7
click at [949, 469] on div "Type to search..." at bounding box center [930, 461] width 52 height 17
click at [946, 487] on div "Forecast" at bounding box center [935, 489] width 63 height 19
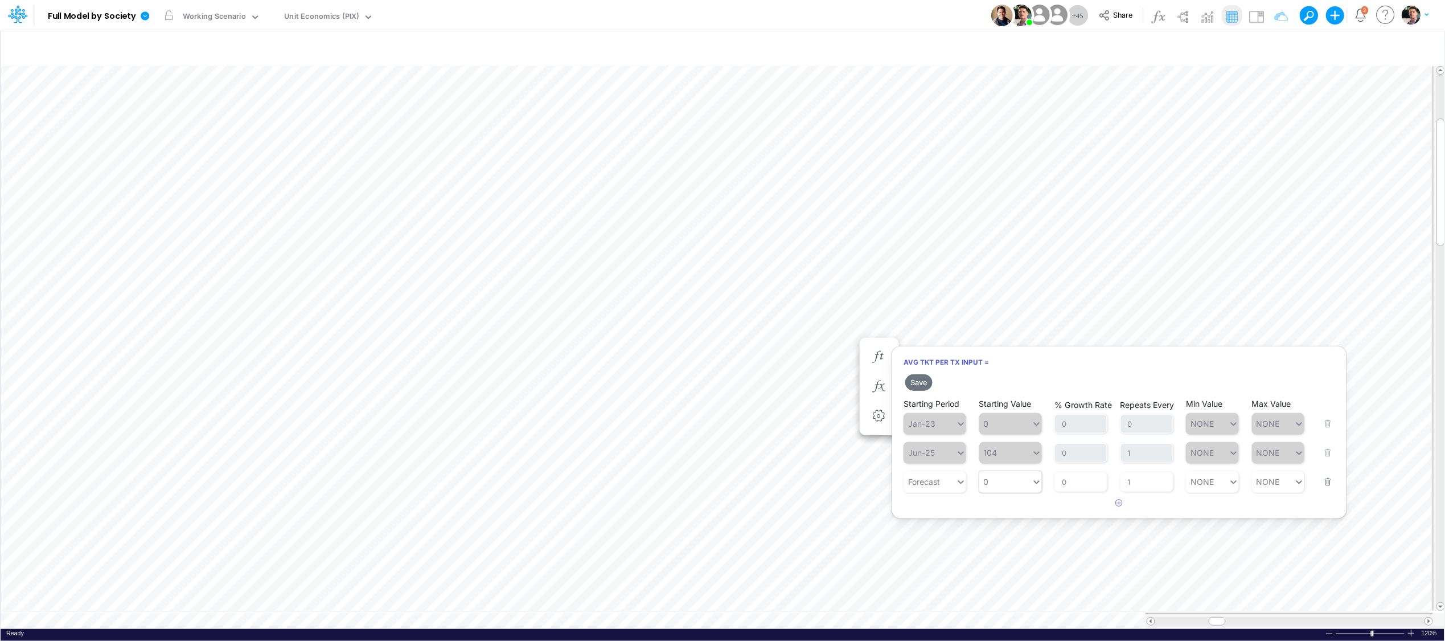
type input "0"
click at [1023, 486] on div "0 0" at bounding box center [1005, 481] width 52 height 17
click at [1007, 548] on div "PRIOR TM" at bounding box center [1010, 547] width 63 height 19
click at [1069, 482] on input "0" at bounding box center [1081, 481] width 53 height 19
type input "1"
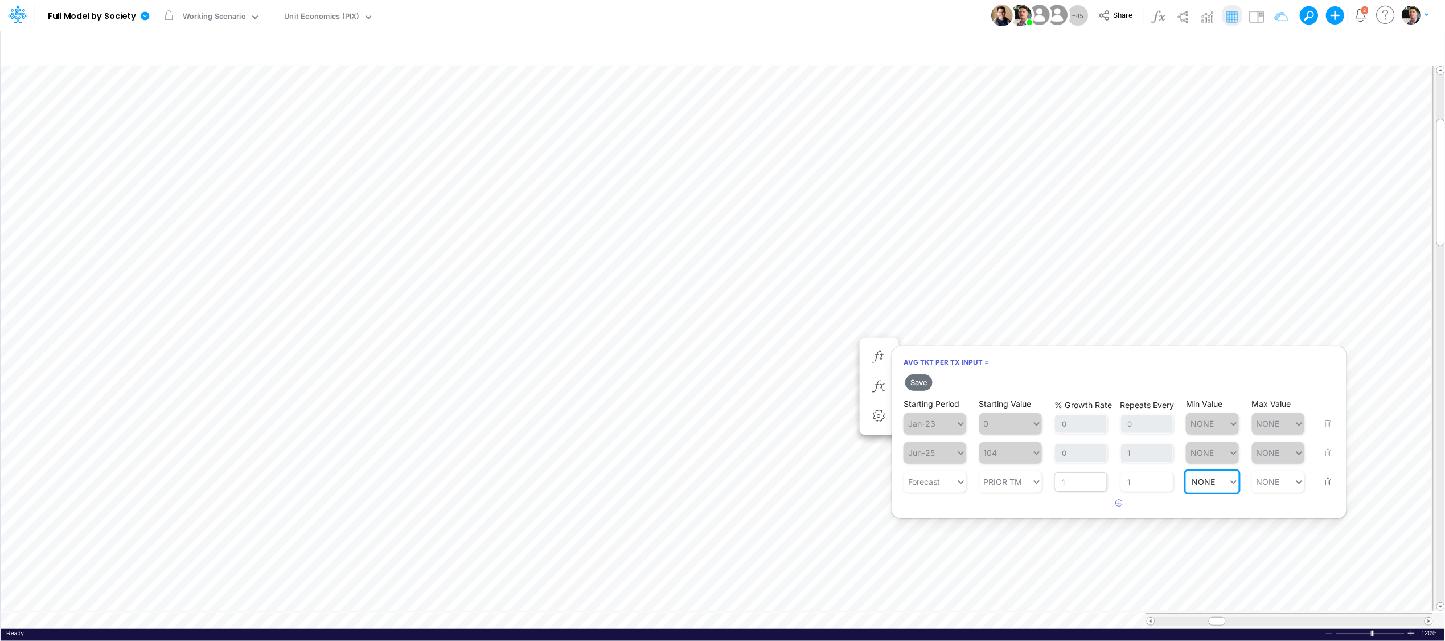
type input "1"
type input "0"
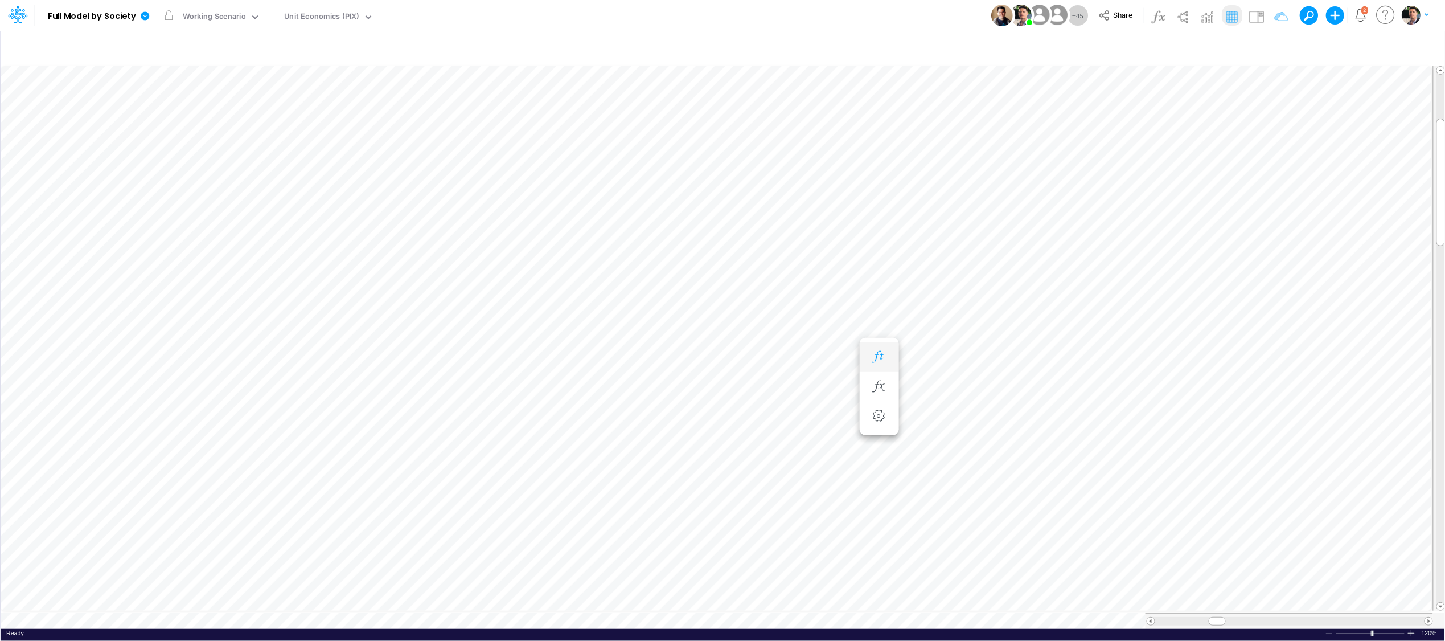
click at [877, 353] on icon "button" at bounding box center [879, 357] width 17 height 12
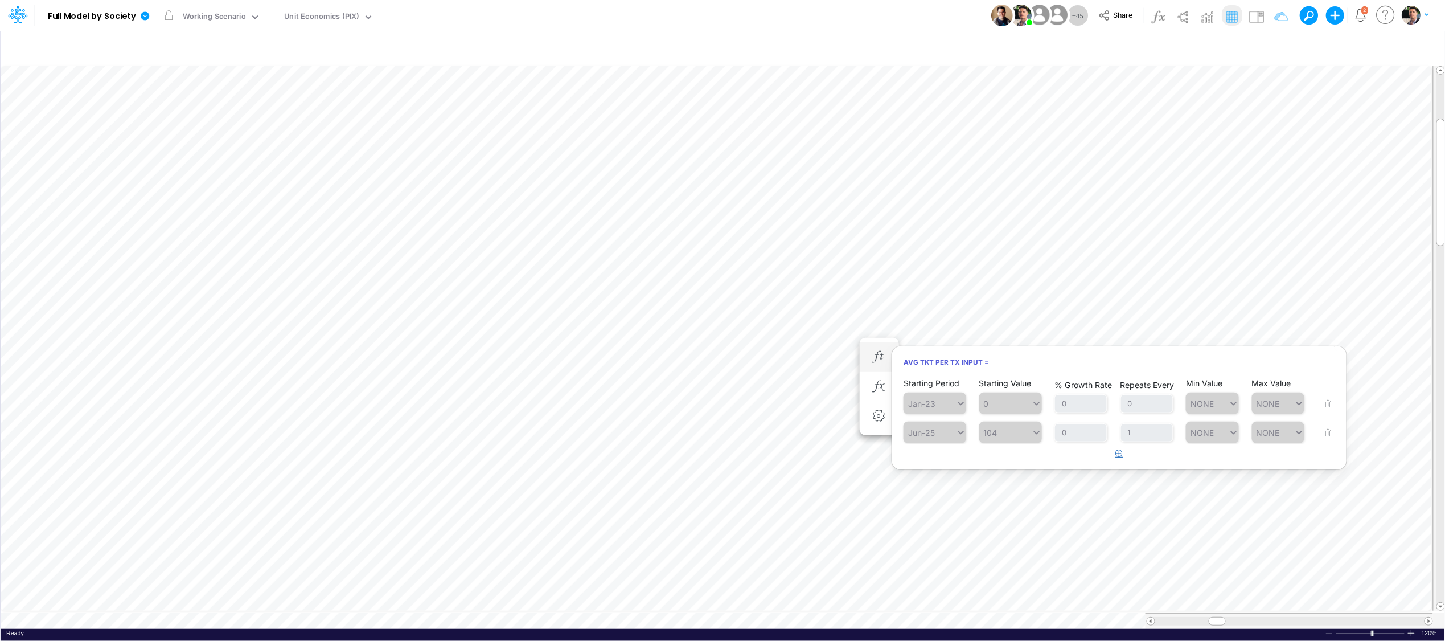
click at [1121, 455] on icon "button" at bounding box center [1119, 452] width 7 height 7
click at [932, 457] on div "Type to search..." at bounding box center [940, 462] width 63 height 10
click at [942, 491] on div "Forecast" at bounding box center [935, 489] width 63 height 19
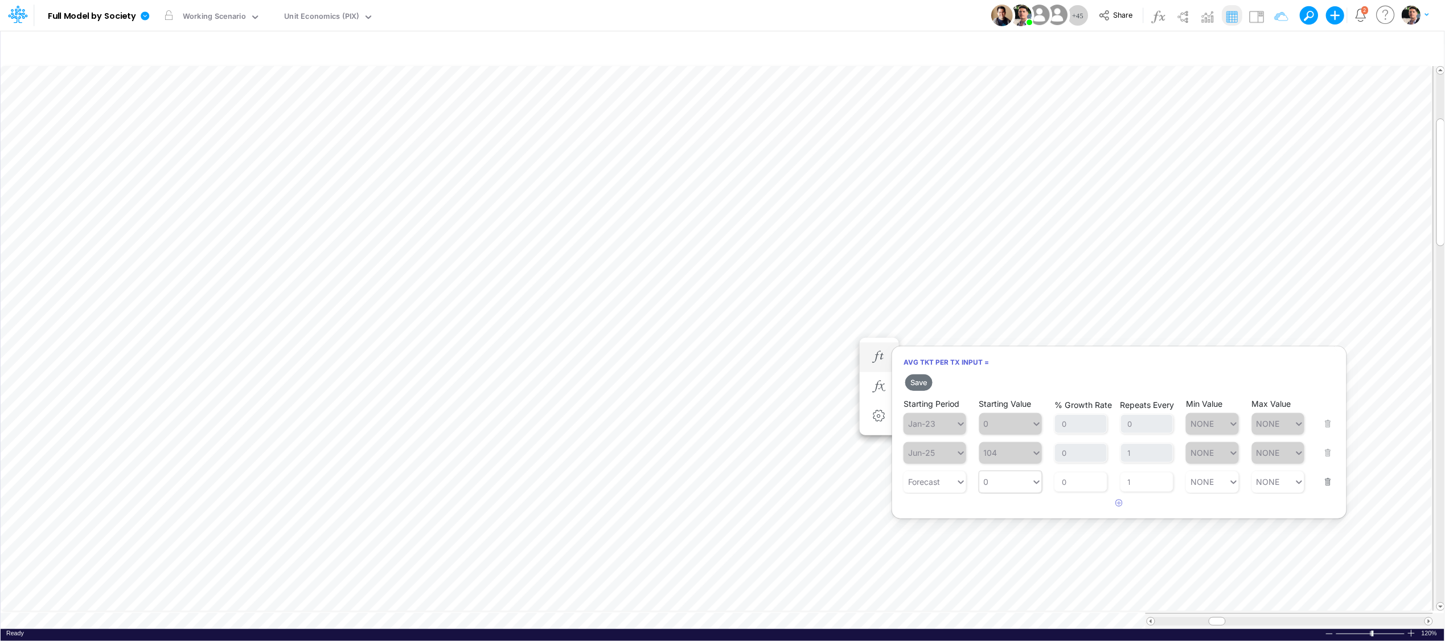
type input "0"
click at [1021, 480] on div "0 0" at bounding box center [1005, 481] width 52 height 17
click at [1014, 544] on div "PRIOR TM" at bounding box center [1010, 547] width 63 height 19
drag, startPoint x: 1073, startPoint y: 483, endPoint x: 1037, endPoint y: 478, distance: 35.7
click at [1041, 485] on div "Starting Period Forecast Starting Value PRIOR TM % Growth Rate 0 Repeats Every …" at bounding box center [1120, 475] width 432 height 36
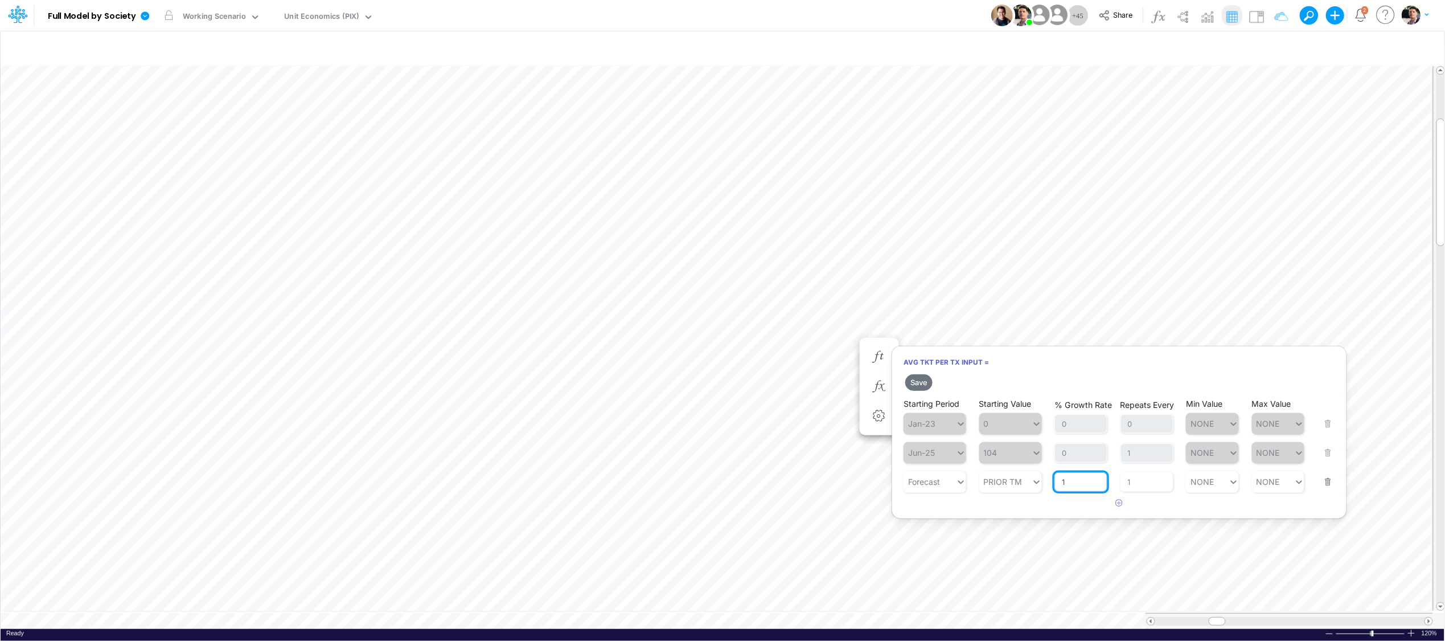
type input "1"
type input "NONE"
type input "110"
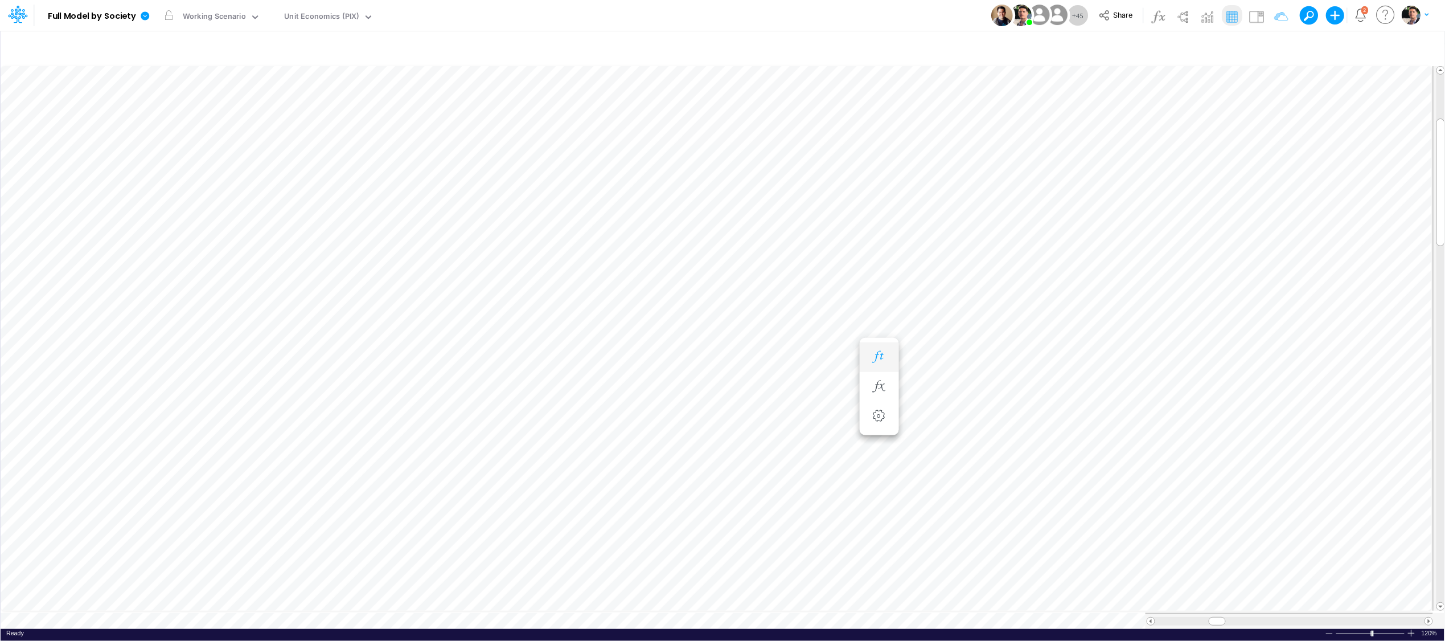
click at [877, 356] on icon "button" at bounding box center [879, 357] width 17 height 12
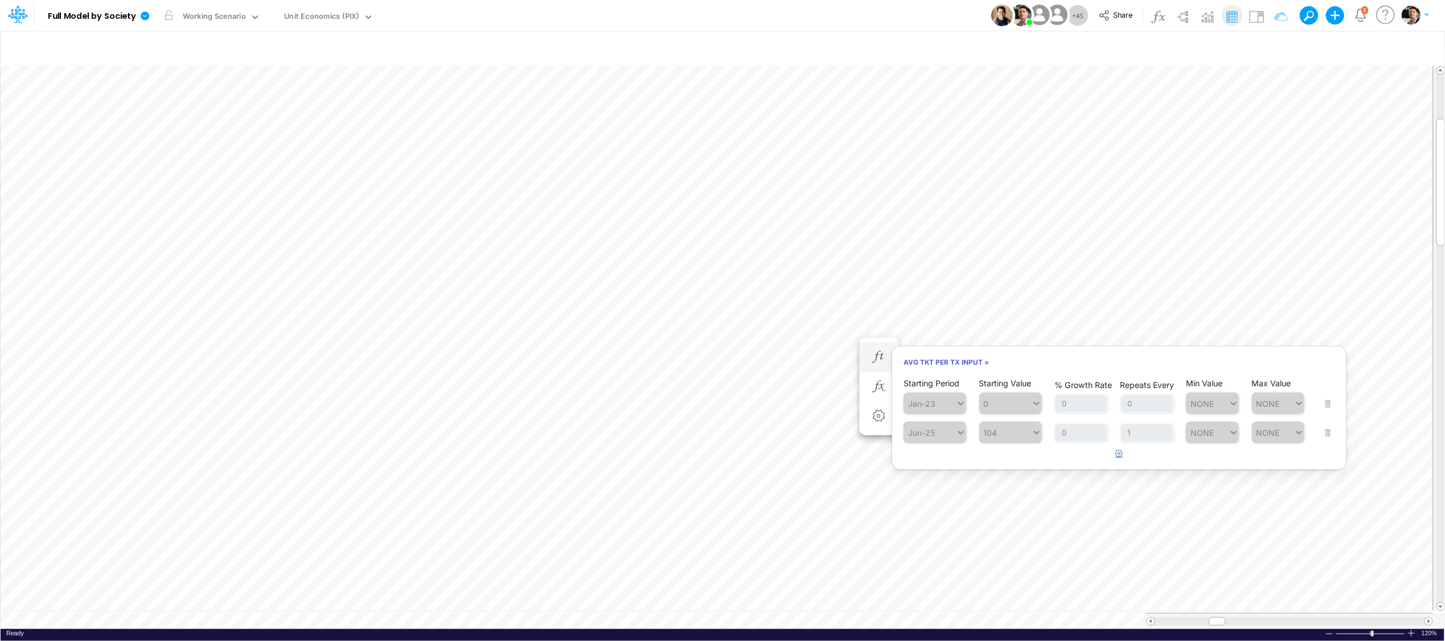
click at [1118, 452] on icon "button" at bounding box center [1119, 452] width 7 height 7
click at [946, 463] on div "Type to search..." at bounding box center [940, 462] width 63 height 10
click at [937, 493] on div "Forecast" at bounding box center [935, 489] width 63 height 19
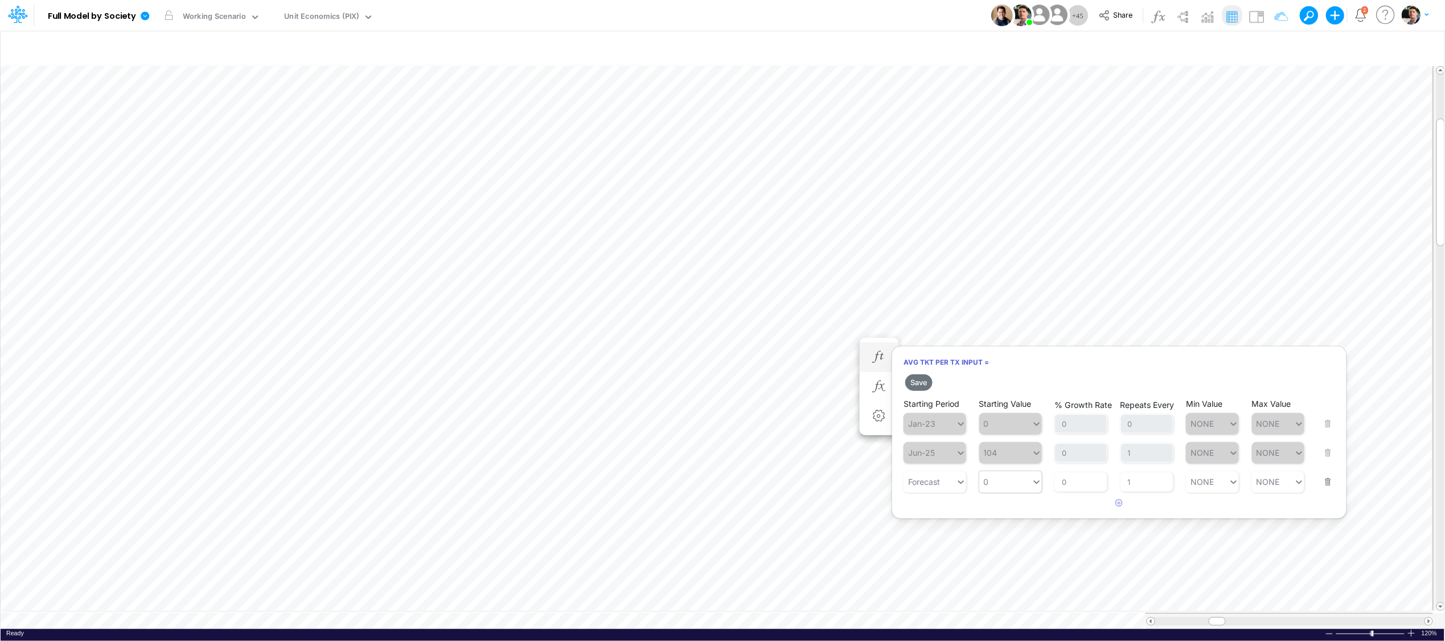
type input "0"
click at [1015, 482] on div "0 0" at bounding box center [1005, 481] width 52 height 17
click at [1017, 548] on div "PRIOR TM" at bounding box center [1010, 547] width 63 height 19
drag, startPoint x: 1069, startPoint y: 484, endPoint x: 1043, endPoint y: 485, distance: 26.8
click at [1043, 485] on div "Starting Period Forecast Starting Value PRIOR TM % Growth Rate 0 Repeats Every …" at bounding box center [1120, 475] width 432 height 36
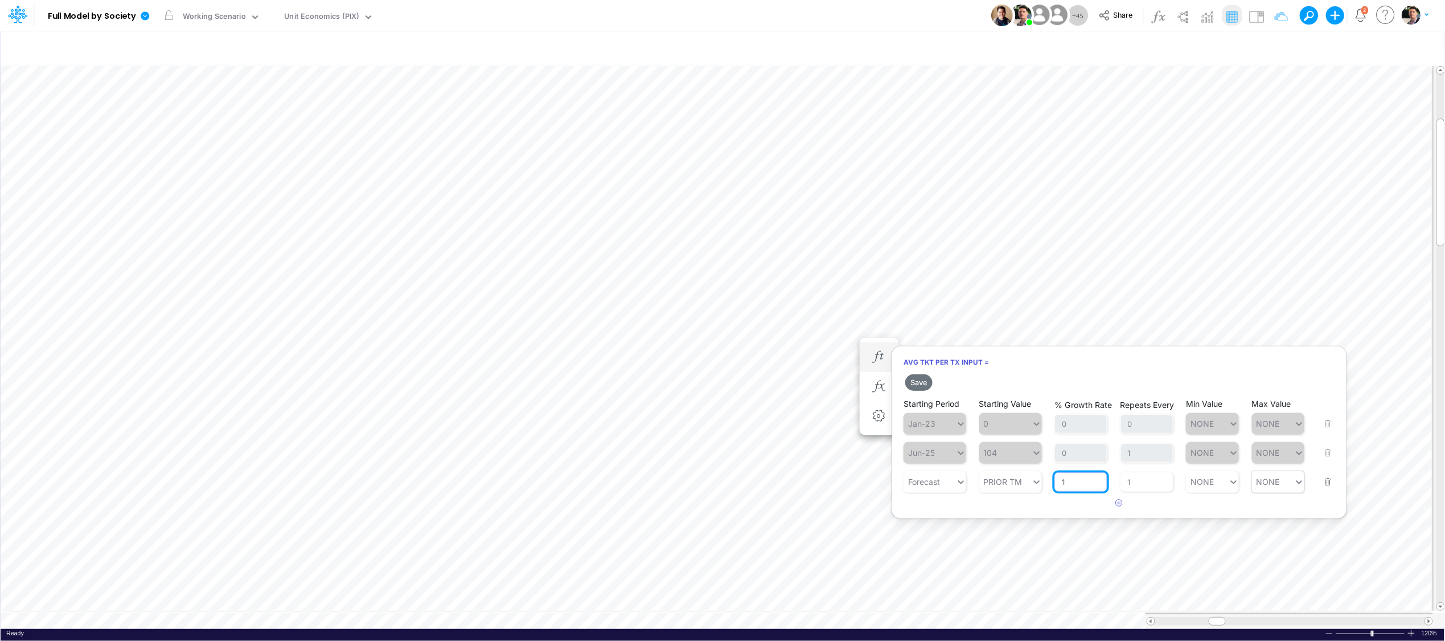
type input "1"
click at [1271, 507] on div "Set value 110" at bounding box center [1283, 509] width 63 height 19
type input "110"
click at [914, 381] on button "Save" at bounding box center [918, 382] width 27 height 17
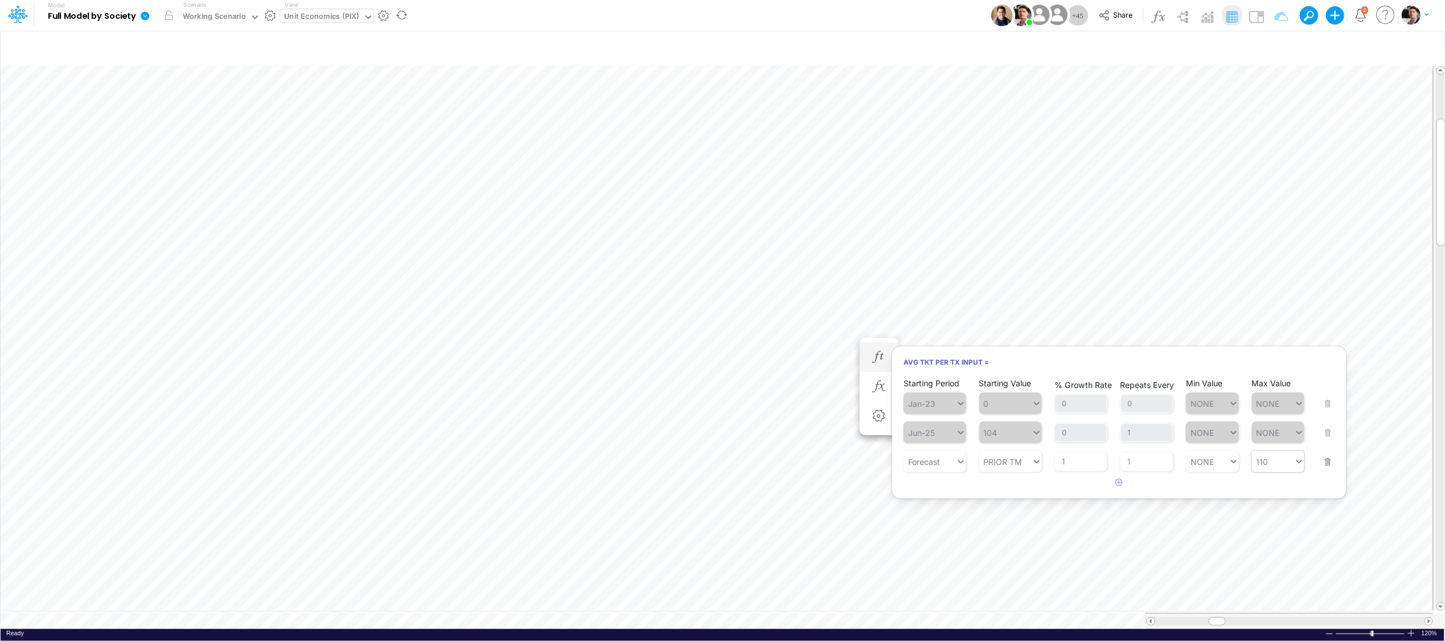
click at [334, 19] on div "Unit Economics (PIX)" at bounding box center [322, 17] width 75 height 13
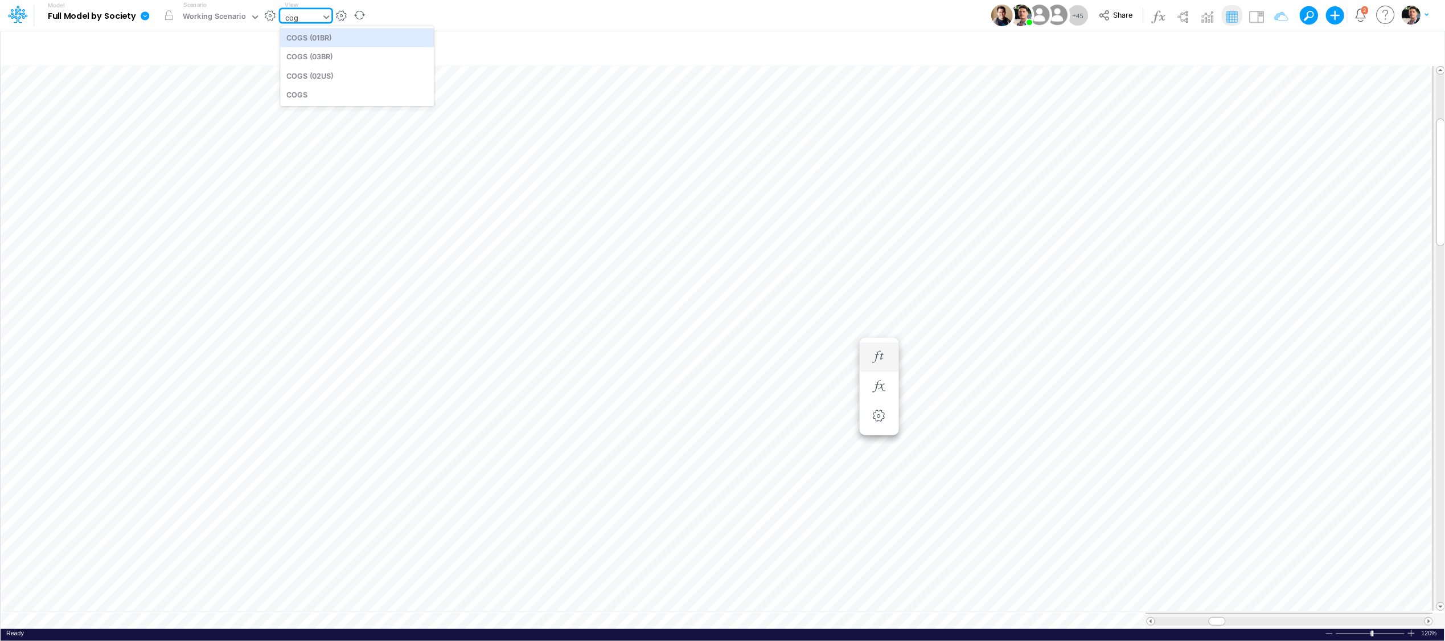
type input "cogs"
click at [329, 36] on div "COGS (01BR)" at bounding box center [357, 37] width 154 height 19
click at [1286, 617] on span at bounding box center [1428, 620] width 7 height 7
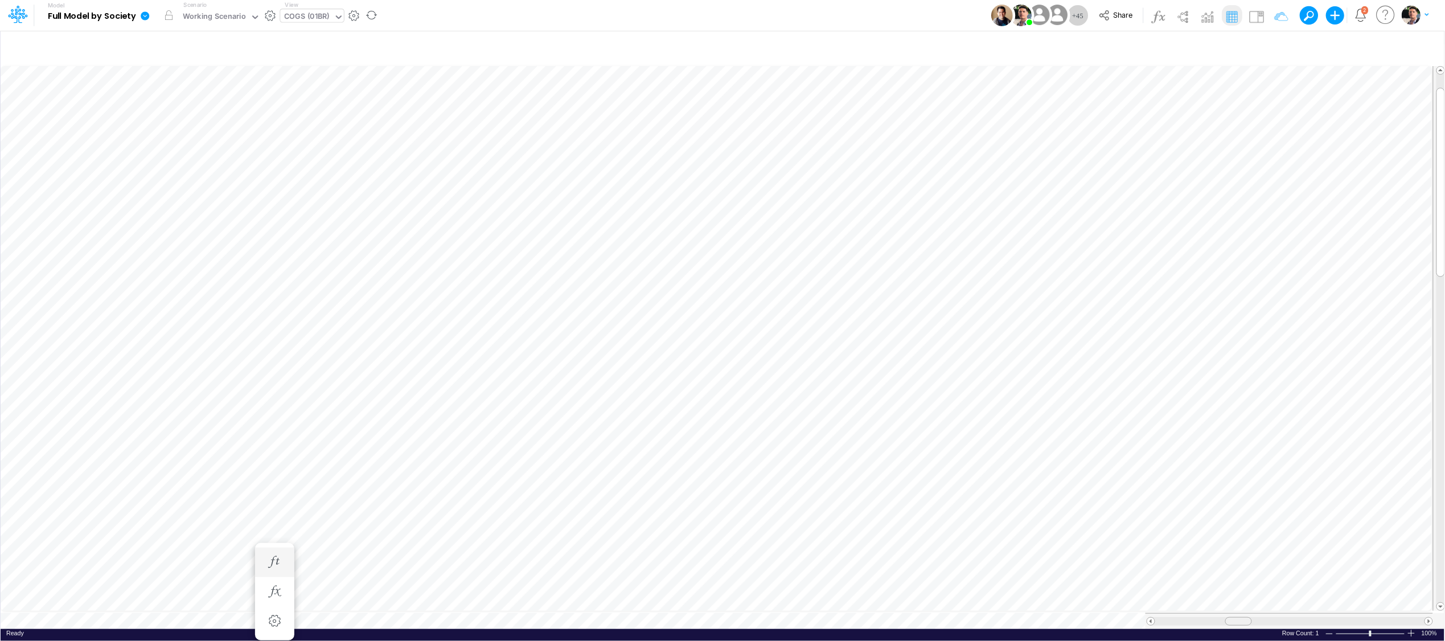
drag, startPoint x: 1205, startPoint y: 614, endPoint x: 1235, endPoint y: 617, distance: 29.7
click at [1235, 617] on span at bounding box center [1238, 620] width 7 height 7
click at [347, 22] on div "Unit Economics (Working View)" at bounding box center [341, 17] width 112 height 13
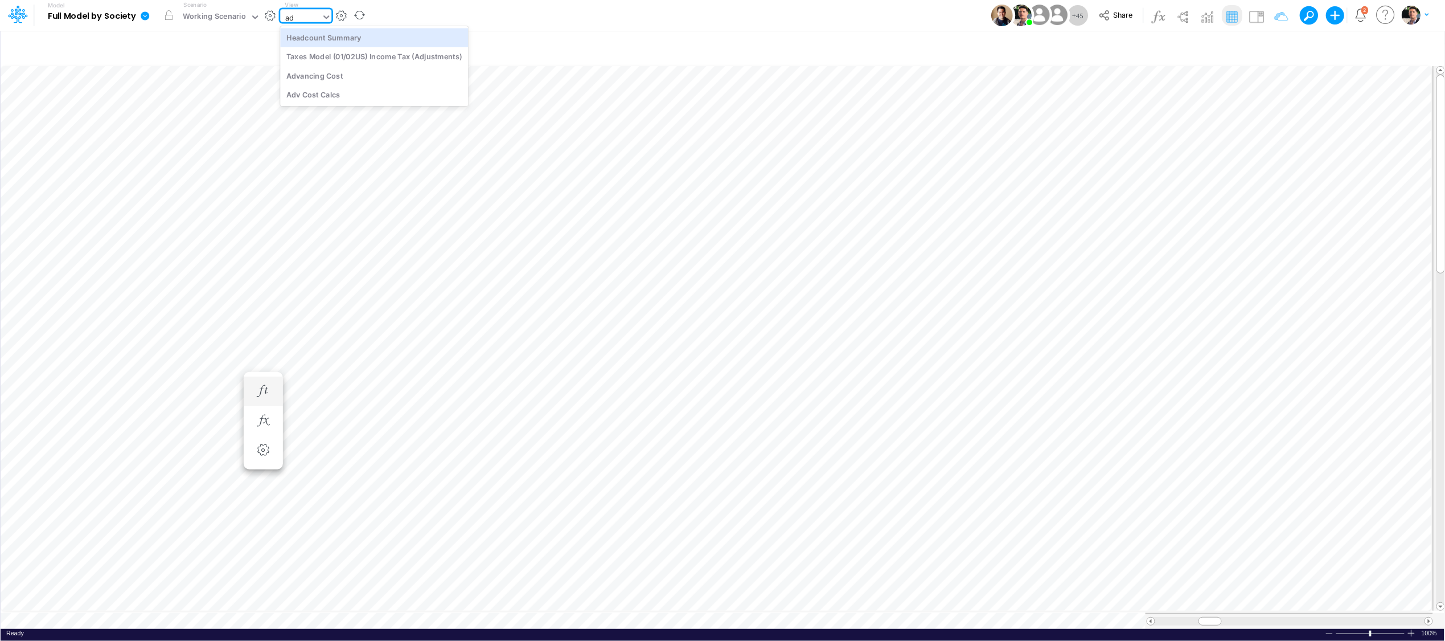
type input "adv"
click at [331, 38] on div "Advancing Cost" at bounding box center [357, 37] width 154 height 19
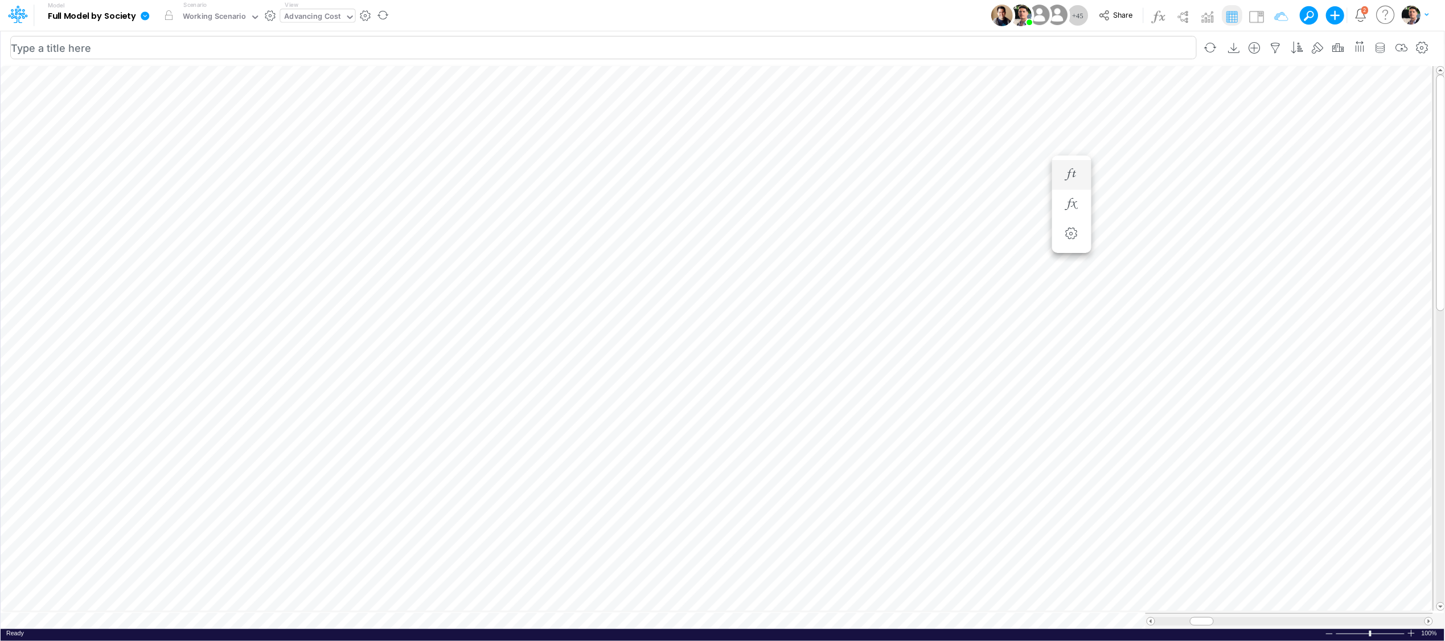
scroll to position [0, 1]
click at [1273, 47] on icon "button" at bounding box center [1275, 48] width 17 height 12
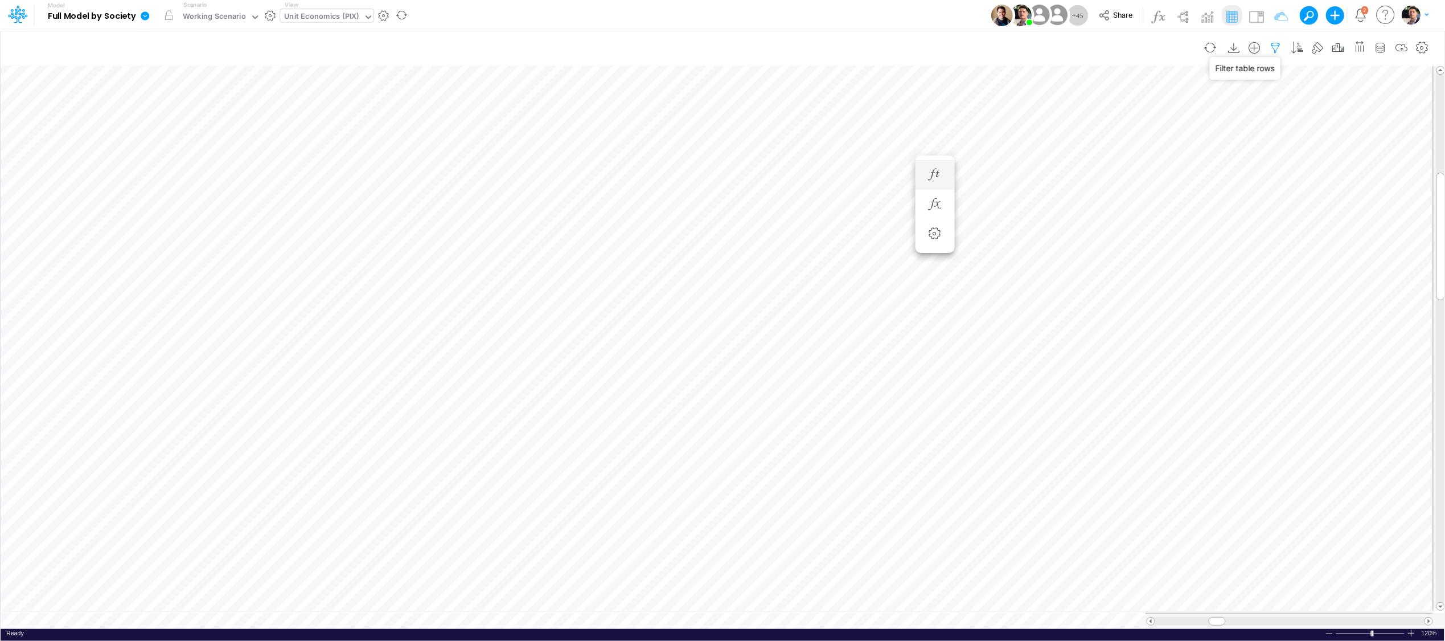
select select "contains"
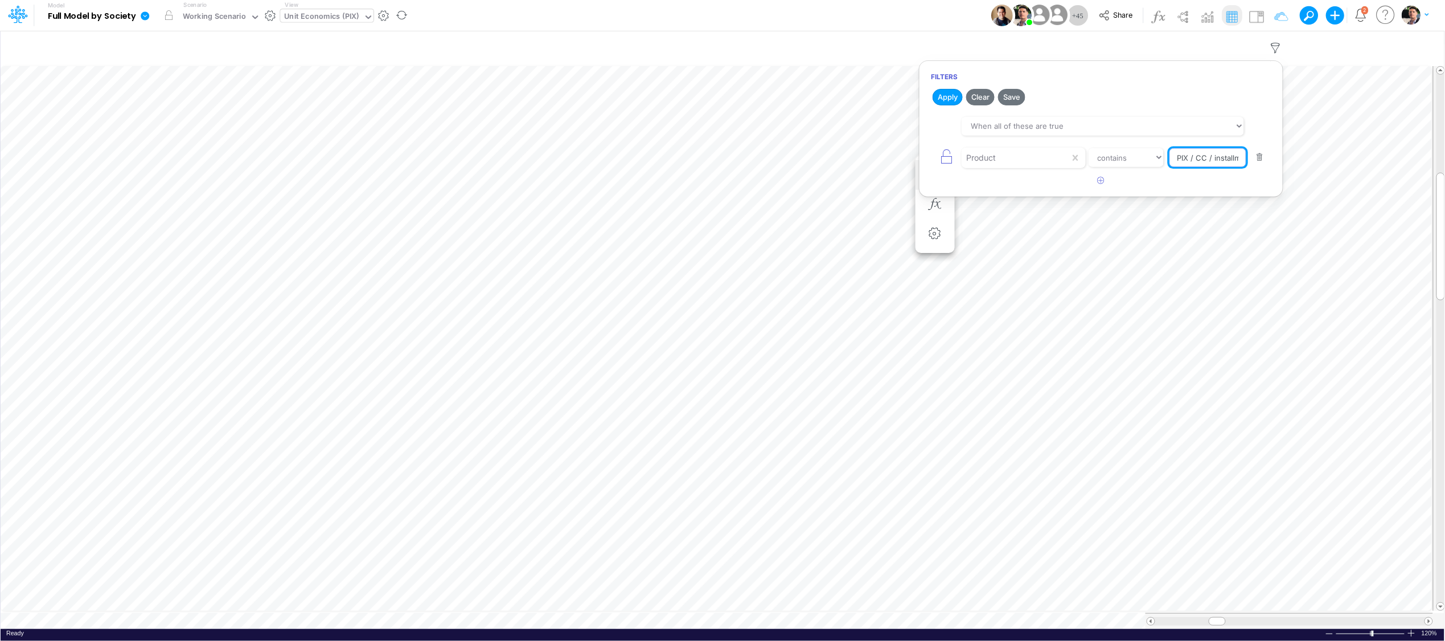
drag, startPoint x: 1212, startPoint y: 161, endPoint x: 1281, endPoint y: 162, distance: 69.5
click at [1281, 162] on article "When all of these are true When any of these are true Product equals not equal …" at bounding box center [1101, 142] width 363 height 60
click at [1210, 151] on input "PIX / CC / installment / pf" at bounding box center [1208, 157] width 77 height 19
type input "PIX / CC / A VISTA / PF"
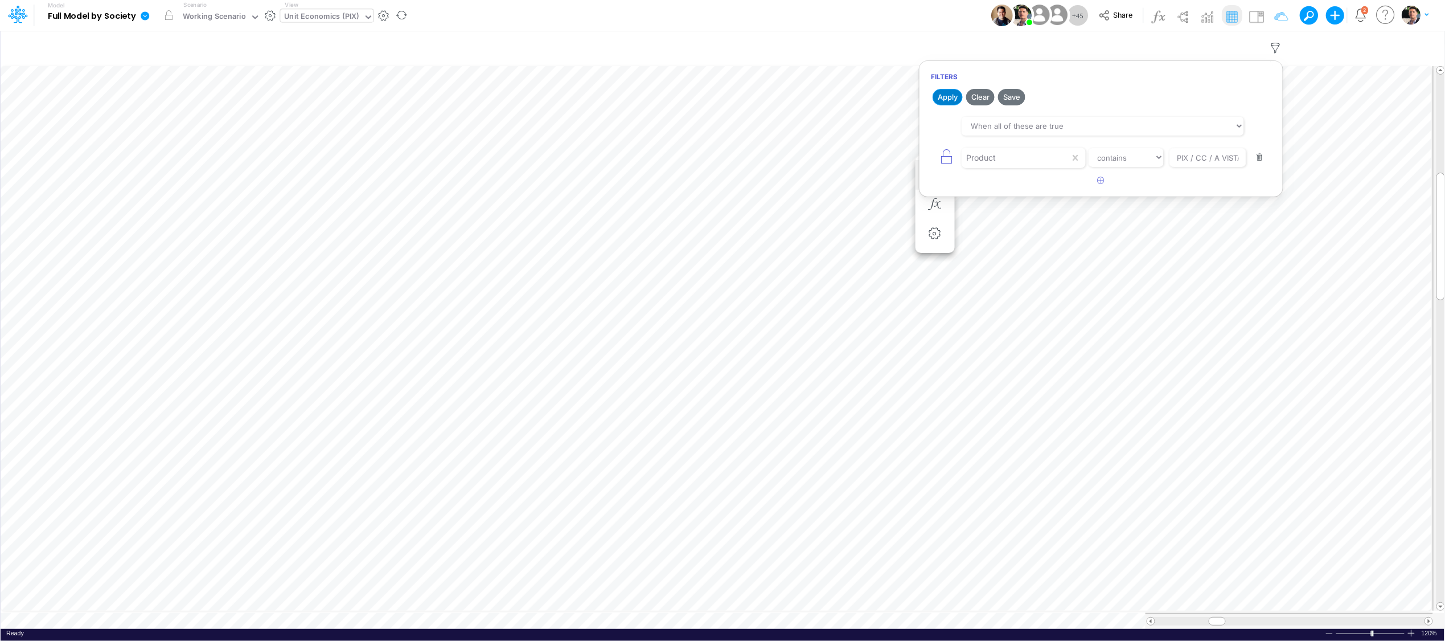
click at [944, 96] on button "Apply" at bounding box center [948, 97] width 30 height 17
click at [1277, 46] on icon "button" at bounding box center [1275, 48] width 17 height 12
select select "contains"
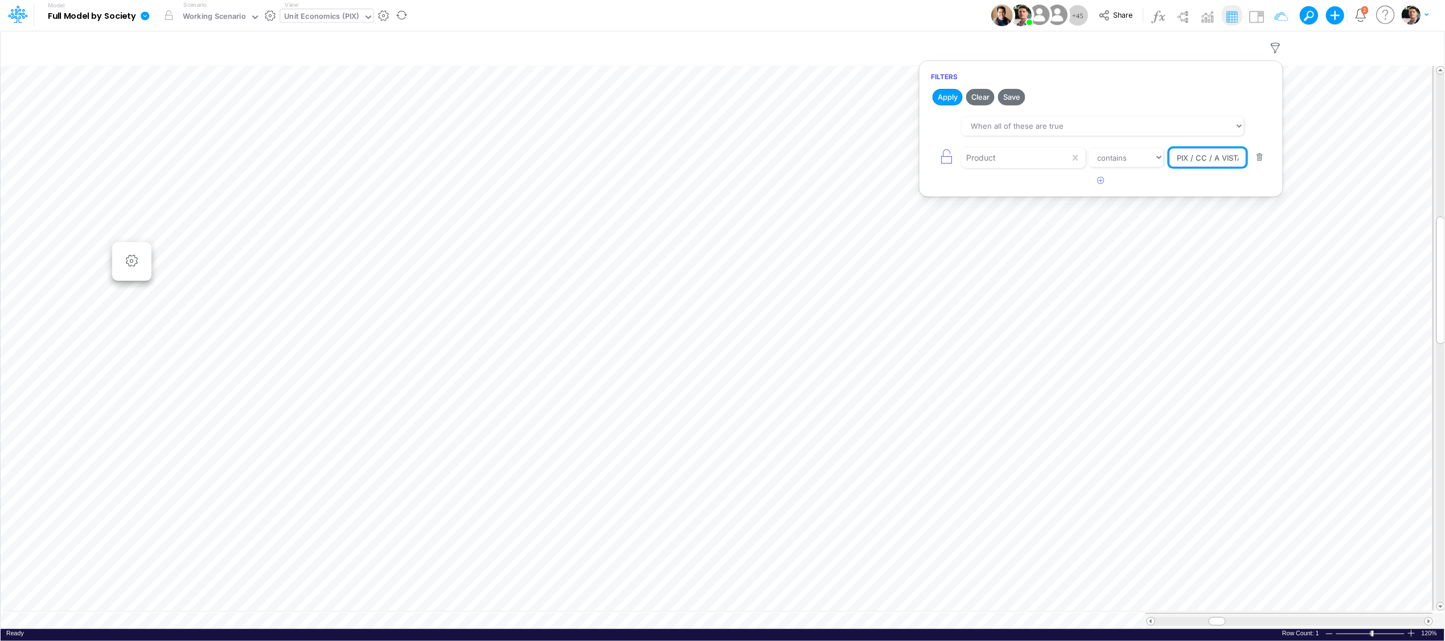
click at [1286, 158] on body "Model Full Model by Society Edit model settings Duplicate Import QuickBooks Qui…" at bounding box center [722, 320] width 1445 height 641
click at [1270, 46] on icon "button" at bounding box center [1275, 48] width 17 height 12
select select "contains"
click at [1207, 166] on input "PIX / CC / A VISTA / PF" at bounding box center [1208, 157] width 77 height 19
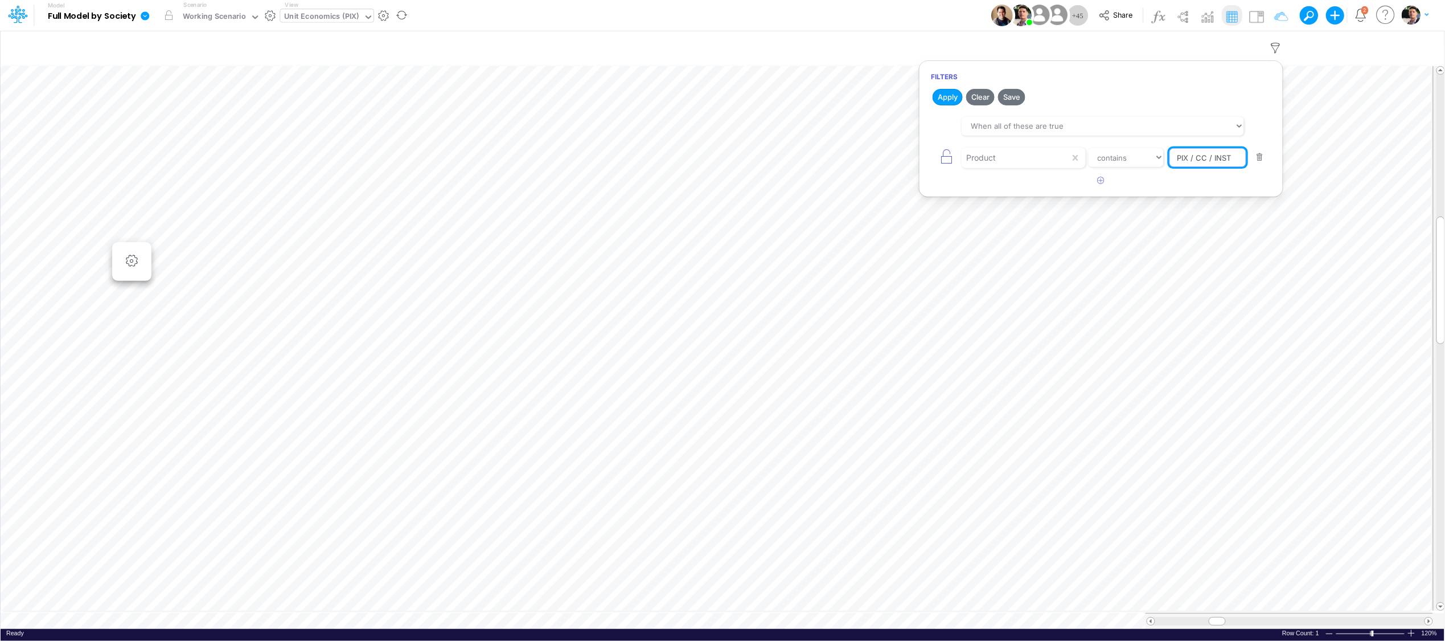
type input "PIX / CC / installment / pf"
click at [944, 99] on button "Apply" at bounding box center [948, 97] width 30 height 17
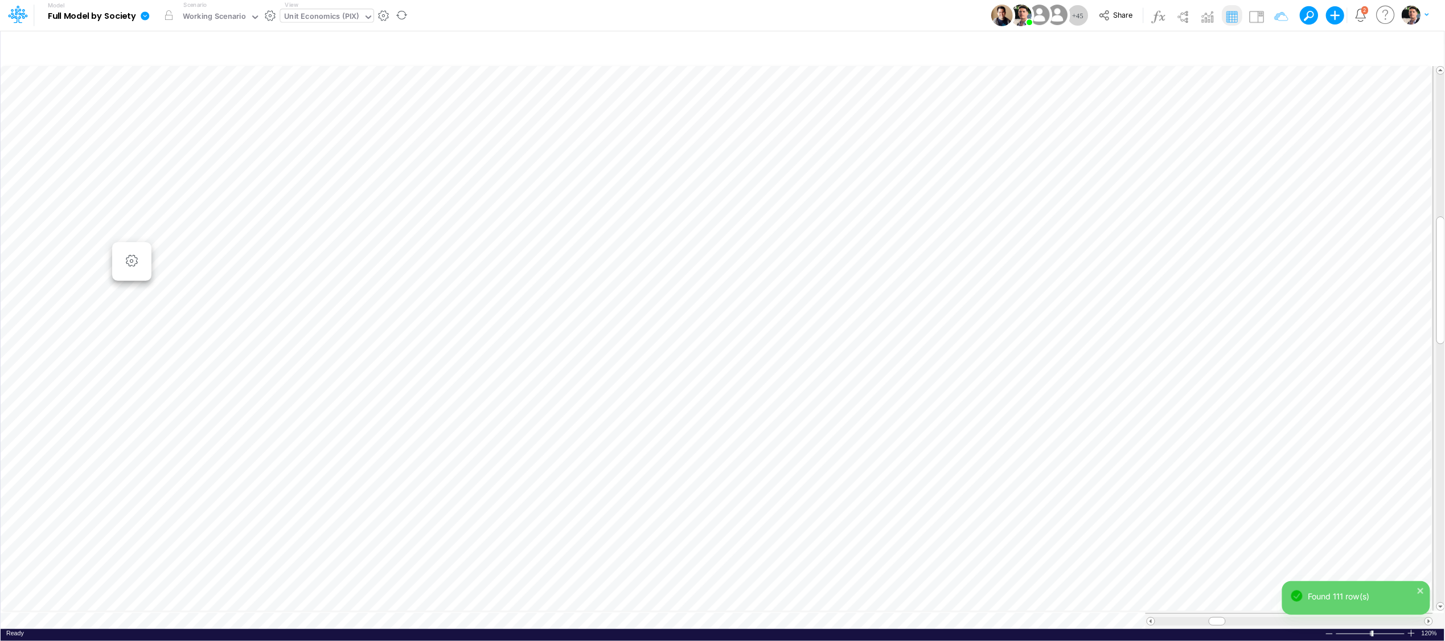
scroll to position [0, 1]
click at [1267, 44] on icon "button" at bounding box center [1275, 48] width 17 height 12
select select "contains"
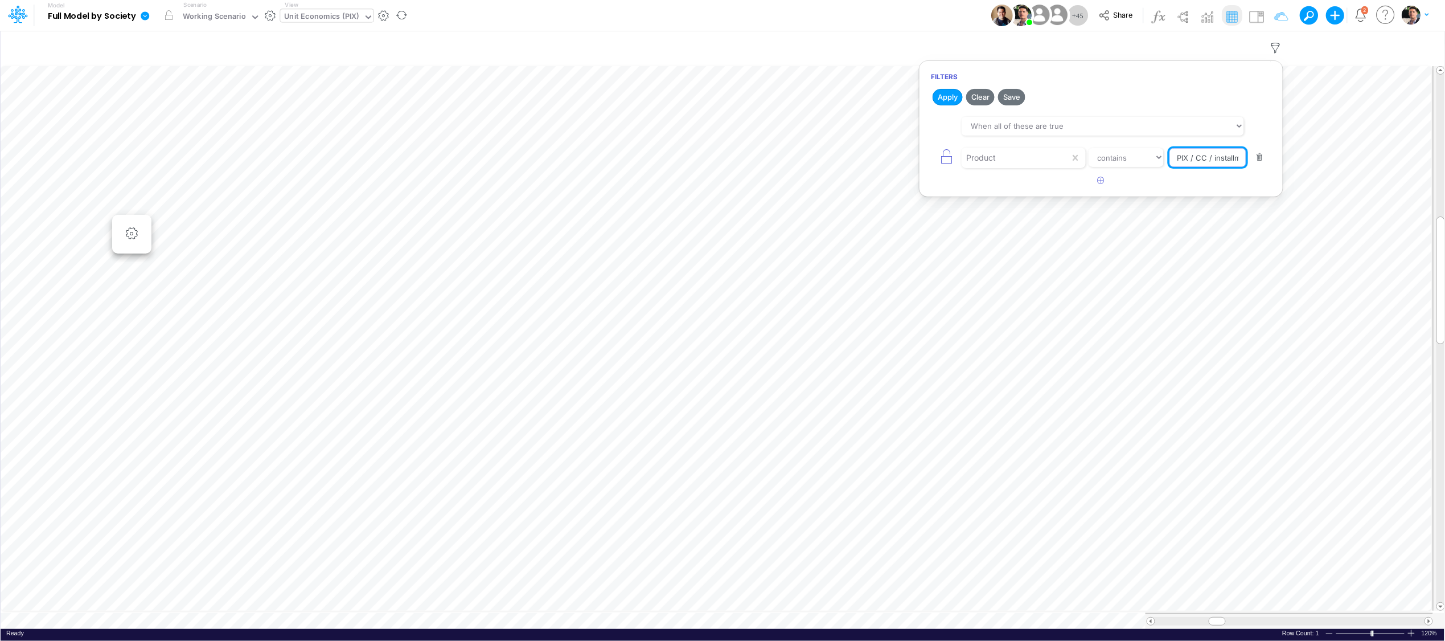
scroll to position [0, 26]
click at [1286, 163] on body "Model Full Model by Society Edit model settings Duplicate Import QuickBooks Qui…" at bounding box center [722, 320] width 1445 height 641
click at [1273, 44] on icon "button" at bounding box center [1275, 48] width 17 height 12
select select "contains"
click at [1227, 157] on input "PIX / CC / installment / pf" at bounding box center [1208, 157] width 77 height 19
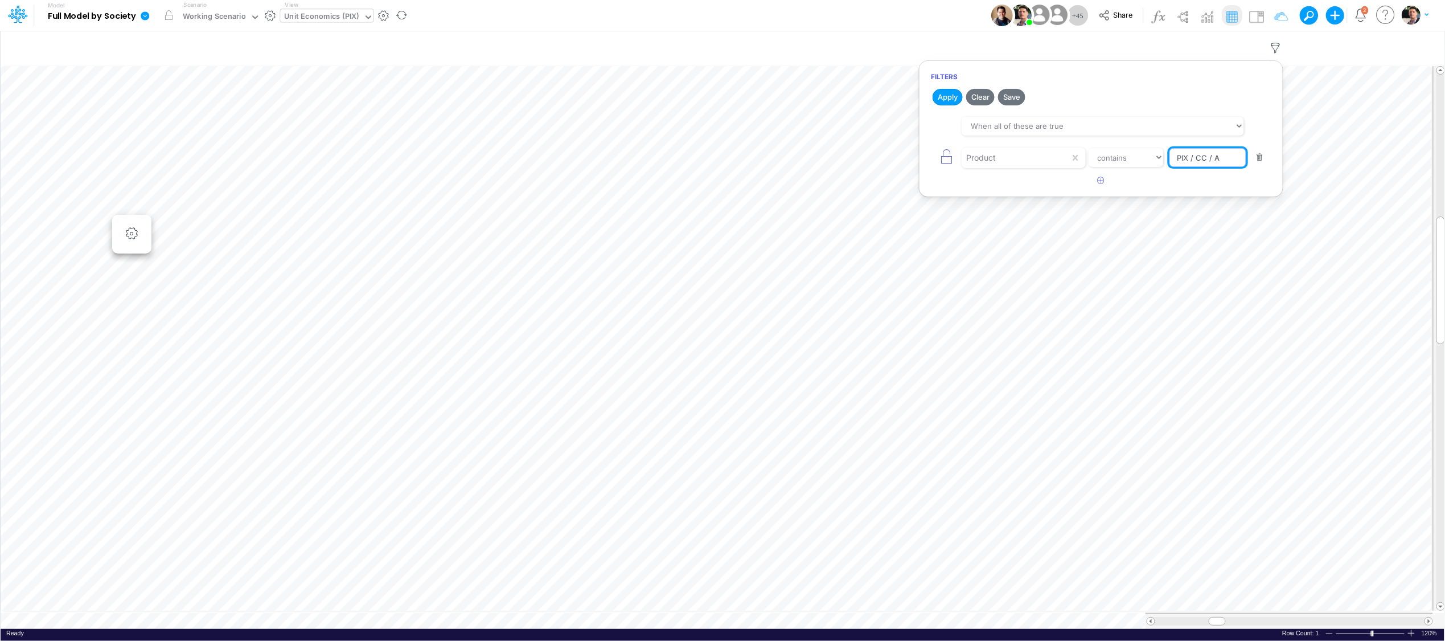
scroll to position [0, 0]
type input "PIX / CC / A VISTA / PF"
click at [947, 97] on button "Apply" at bounding box center [948, 97] width 30 height 17
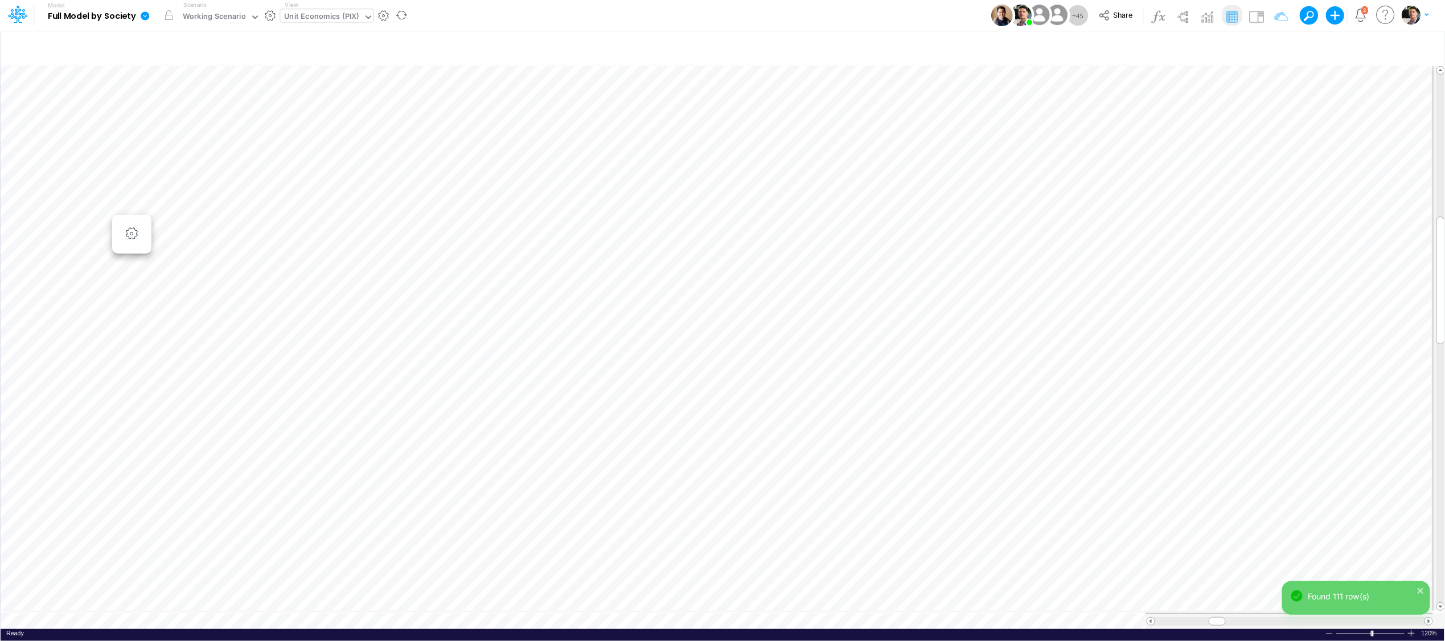
scroll to position [0, 1]
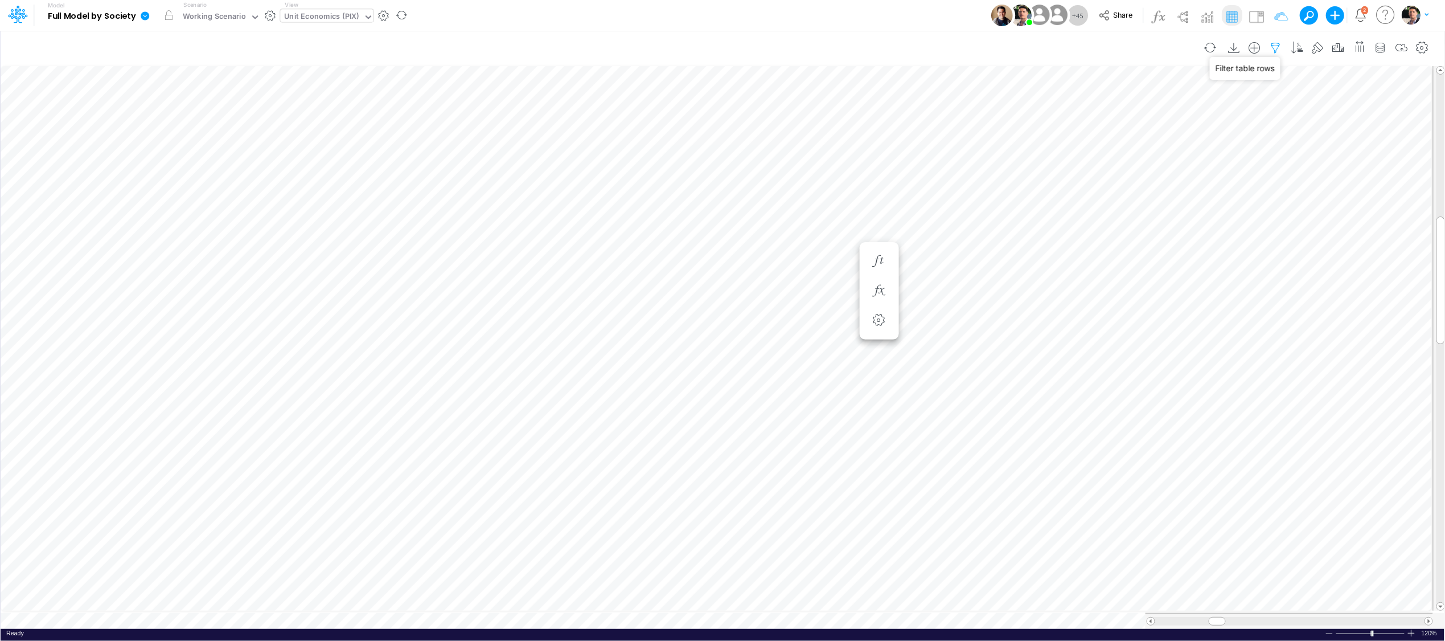
click at [1271, 46] on icon "button" at bounding box center [1275, 48] width 17 height 12
select select "contains"
click at [1215, 158] on input "PIX / CC / A VISTA / PF" at bounding box center [1208, 157] width 77 height 19
type input "PIX / CC /"
click at [944, 91] on button "Apply" at bounding box center [948, 97] width 30 height 17
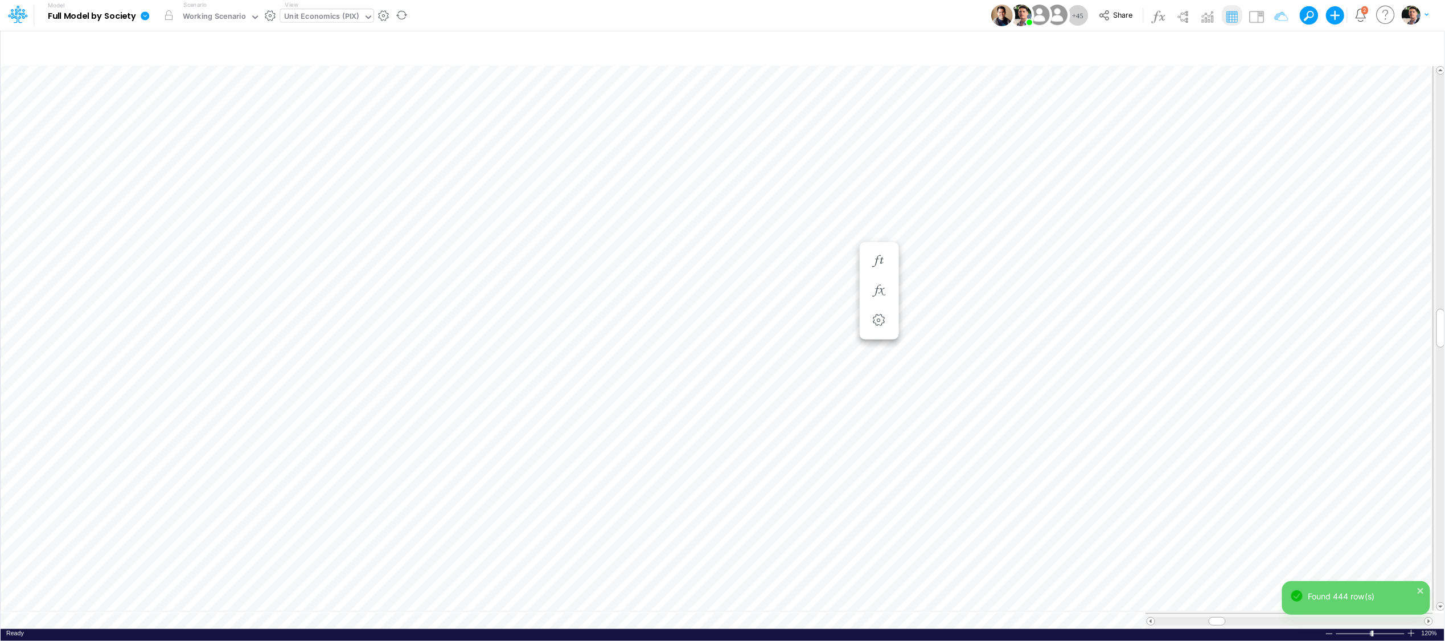
scroll to position [0, 1]
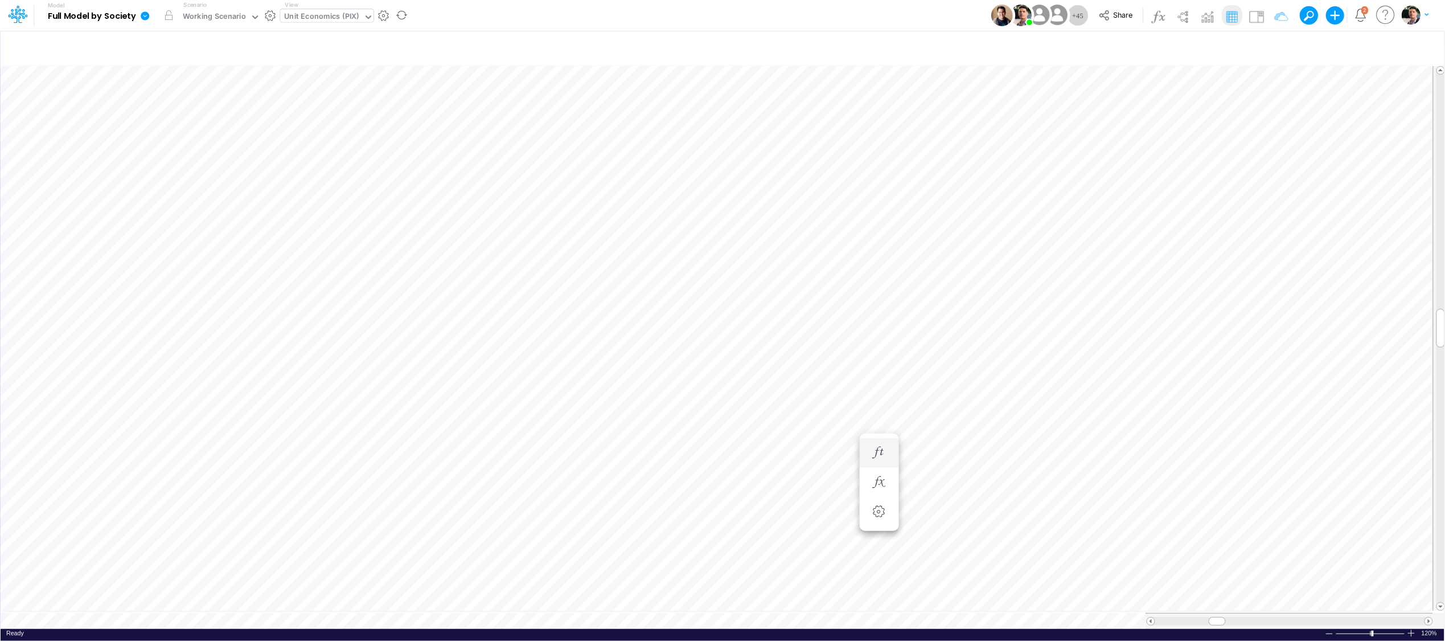
scroll to position [0, 1]
click at [1271, 44] on icon "button" at bounding box center [1275, 48] width 17 height 12
select select "contains"
click at [1097, 187] on button "button" at bounding box center [1101, 180] width 22 height 19
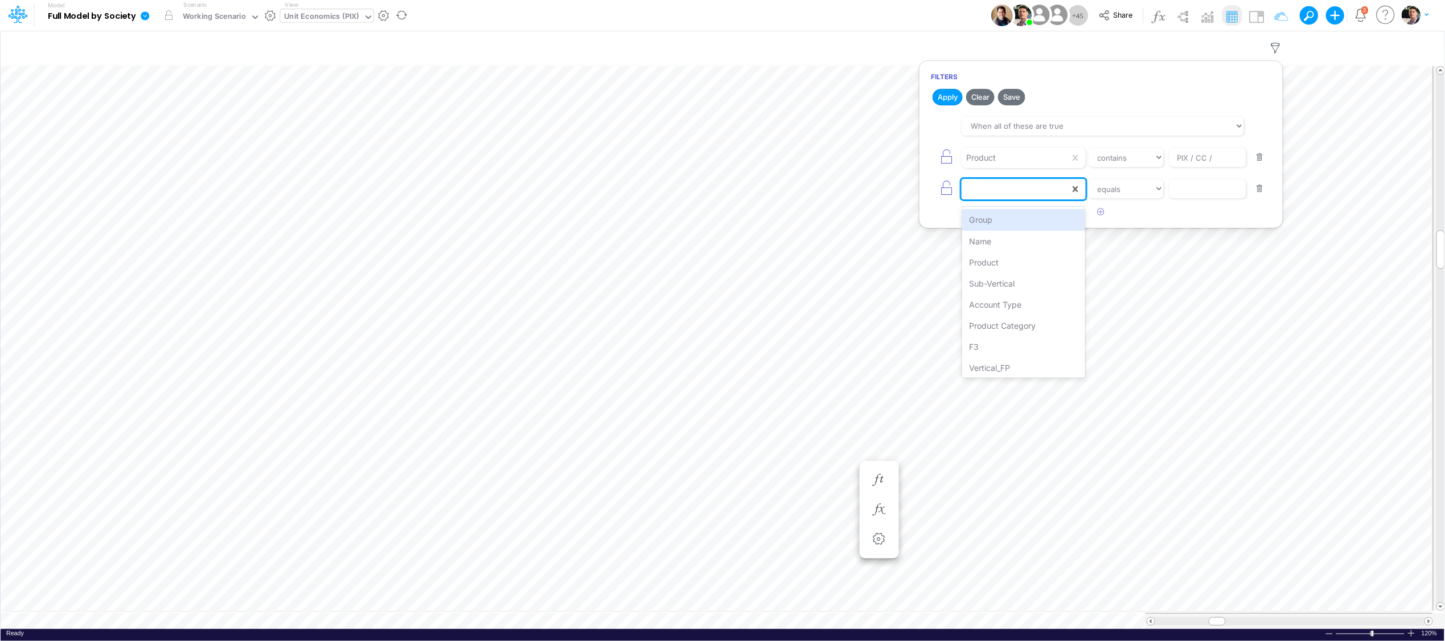
click at [1000, 189] on div at bounding box center [1016, 188] width 108 height 19
type input "P"
type input "IN"
click at [1022, 221] on div "installments" at bounding box center [1023, 219] width 123 height 21
click at [1132, 195] on select "equals not equal starts with ends with contains" at bounding box center [1126, 188] width 76 height 19
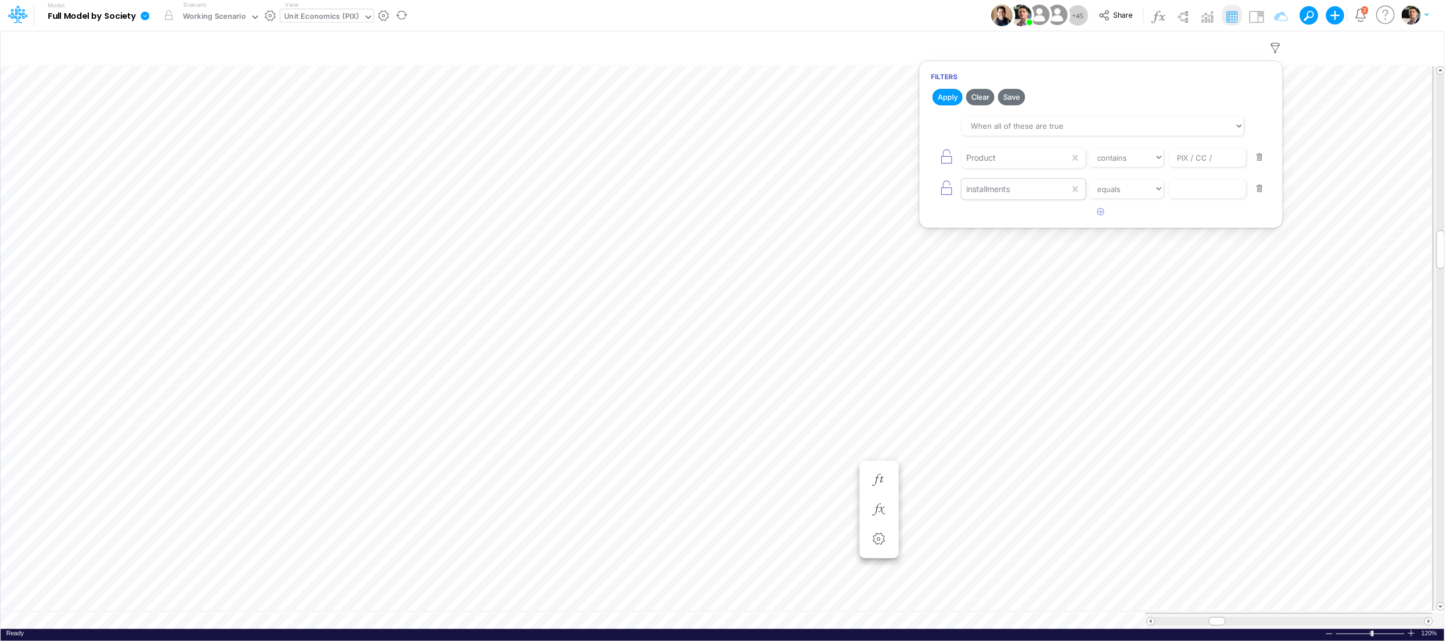
click at [1019, 167] on div "installments" at bounding box center [1016, 157] width 108 height 19
click at [982, 242] on div "Name" at bounding box center [1023, 241] width 123 height 21
click at [1116, 191] on select "equals not equal starts with ends with contains" at bounding box center [1126, 188] width 76 height 19
select select "contains"
click at [1088, 182] on select "equals not equal starts with ends with contains" at bounding box center [1126, 188] width 76 height 19
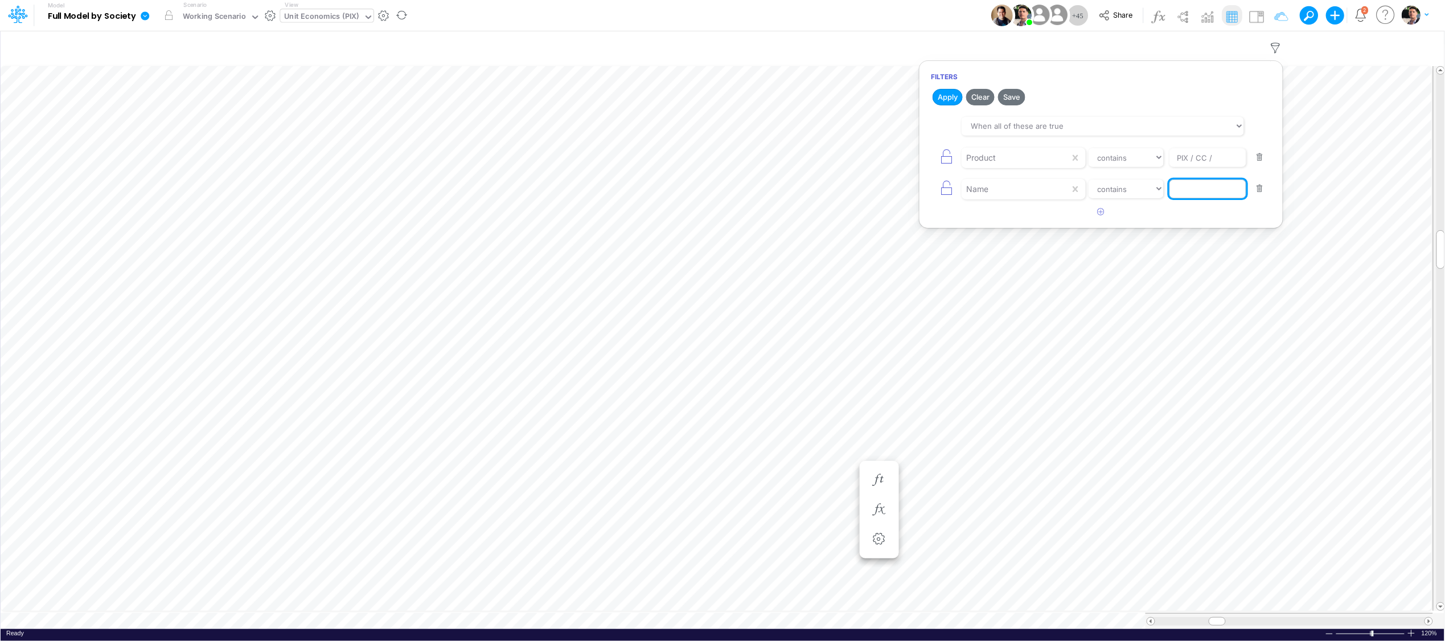
click at [1193, 167] on input "text" at bounding box center [1208, 157] width 77 height 19
type input "Fees from Clients %"
click at [1257, 157] on button "button" at bounding box center [1260, 157] width 22 height 15
type input "Fees from Clients %"
click at [1102, 186] on button "button" at bounding box center [1101, 180] width 22 height 19
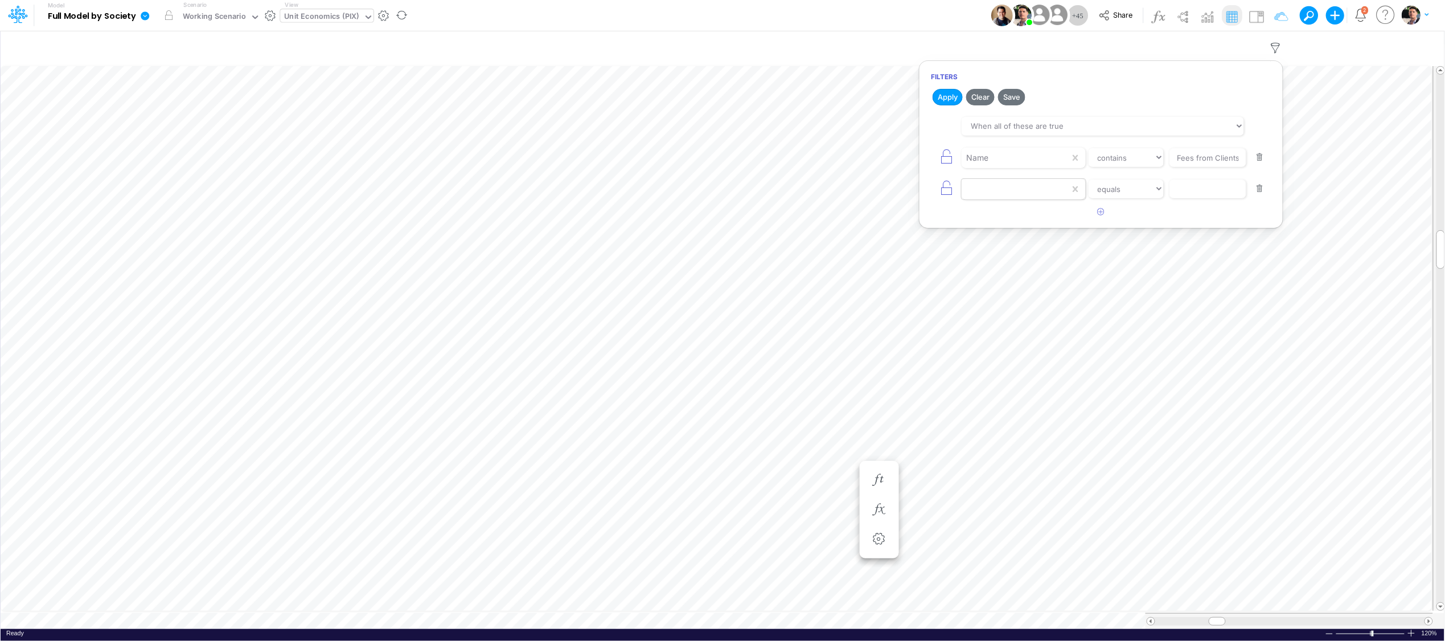
click at [1012, 167] on div at bounding box center [1016, 157] width 108 height 19
type input "PAY"
click at [1032, 221] on div "payment_method" at bounding box center [1023, 219] width 123 height 21
click at [1192, 167] on input "text" at bounding box center [1208, 157] width 77 height 19
type input "CC"
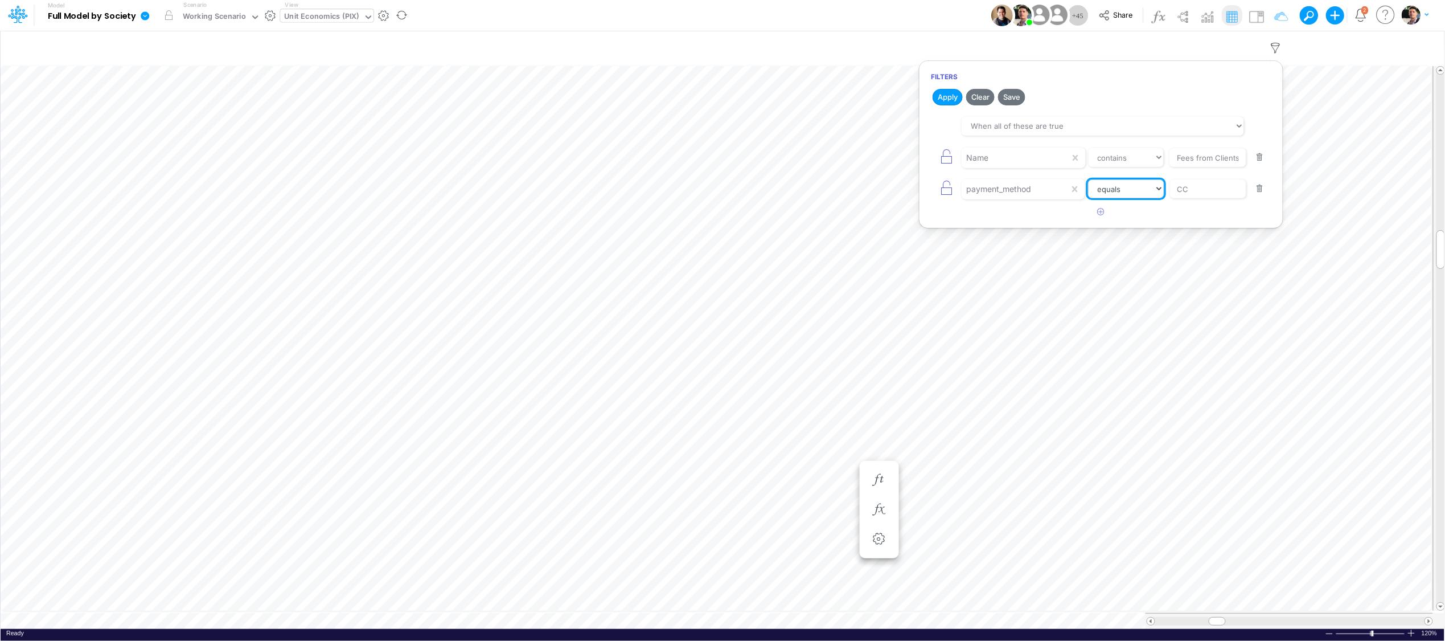
click at [1133, 191] on select "equals not equal starts with ends with contains" at bounding box center [1126, 188] width 76 height 19
select select "contains"
click at [1088, 182] on select "equals not equal starts with ends with contains" at bounding box center [1126, 188] width 76 height 19
click at [947, 96] on button "Apply" at bounding box center [948, 97] width 30 height 17
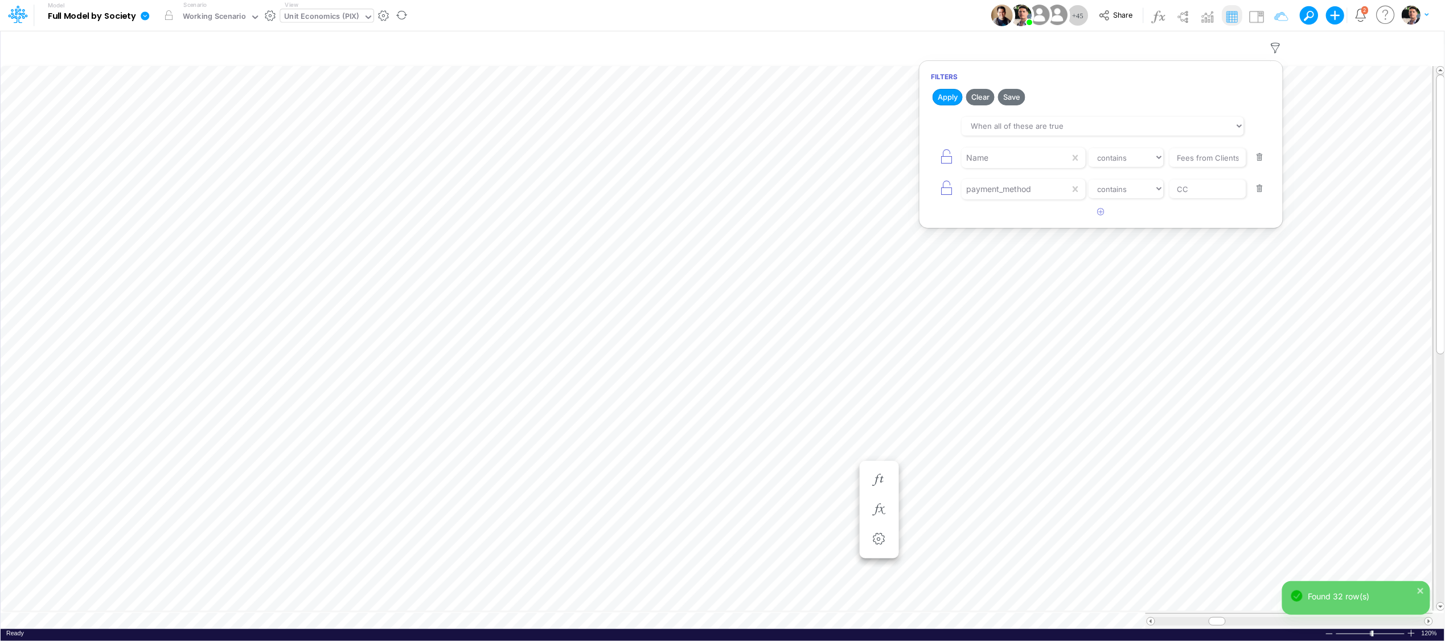
scroll to position [0, 1]
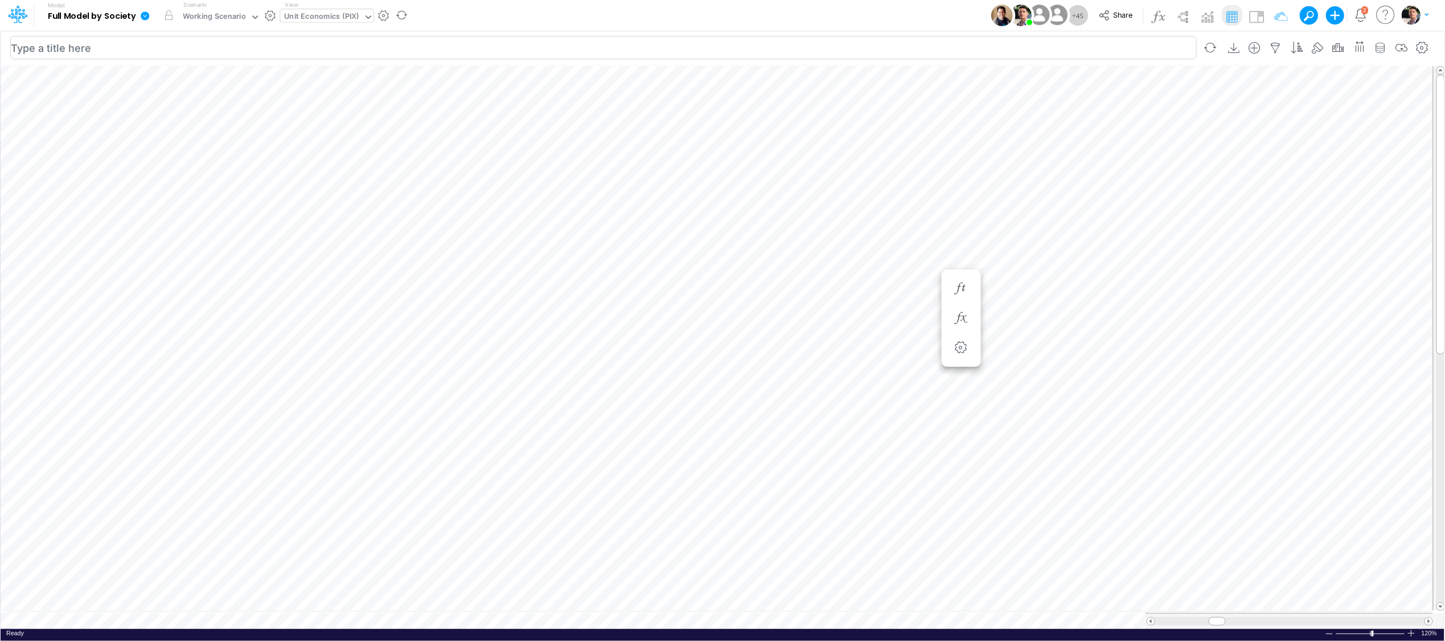
scroll to position [0, 1]
click at [1272, 44] on icon "button" at bounding box center [1275, 48] width 17 height 12
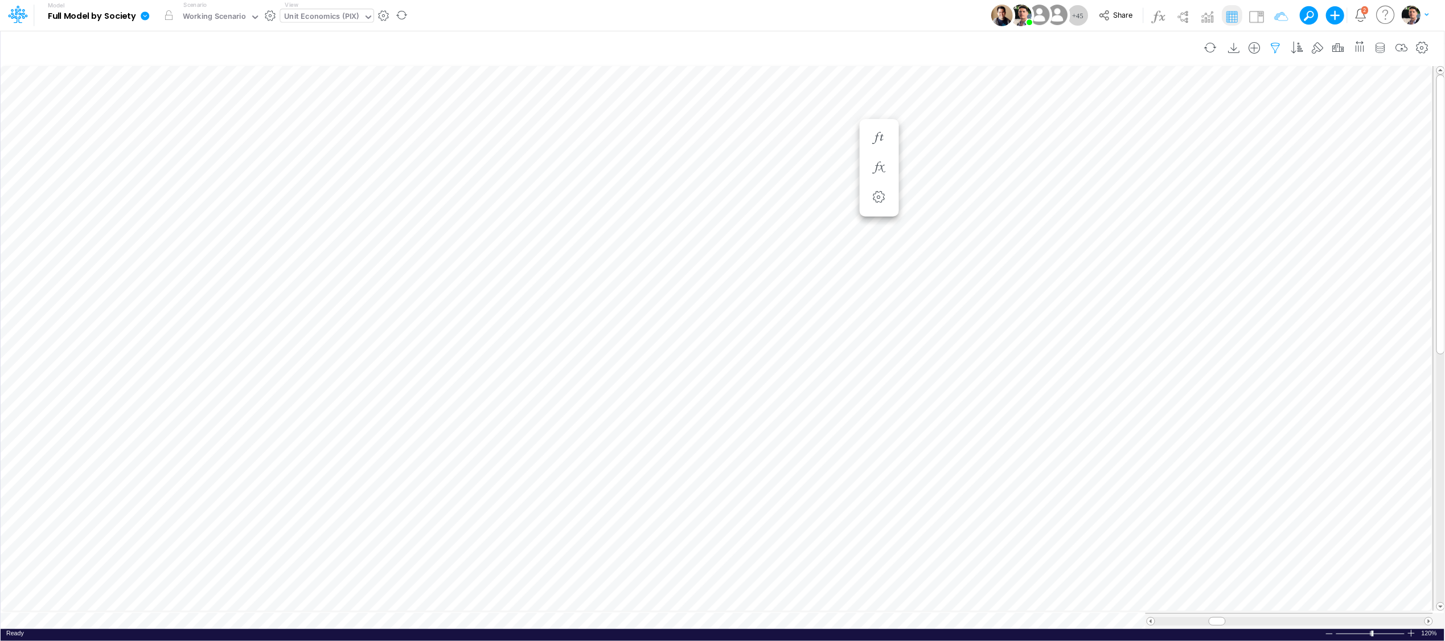
select select "contains"
click at [337, 15] on div "Unit Economics (PIX)" at bounding box center [322, 17] width 75 height 13
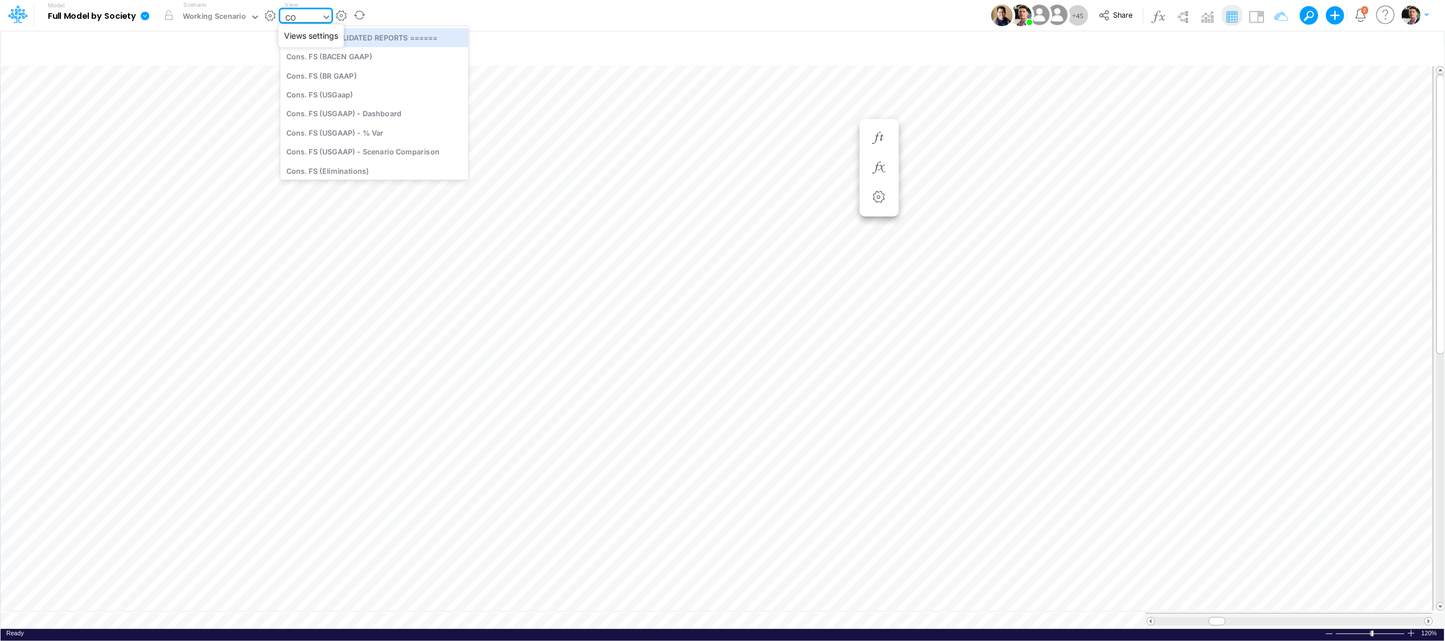
type input "COG"
click at [336, 93] on div "COGS" at bounding box center [357, 94] width 154 height 19
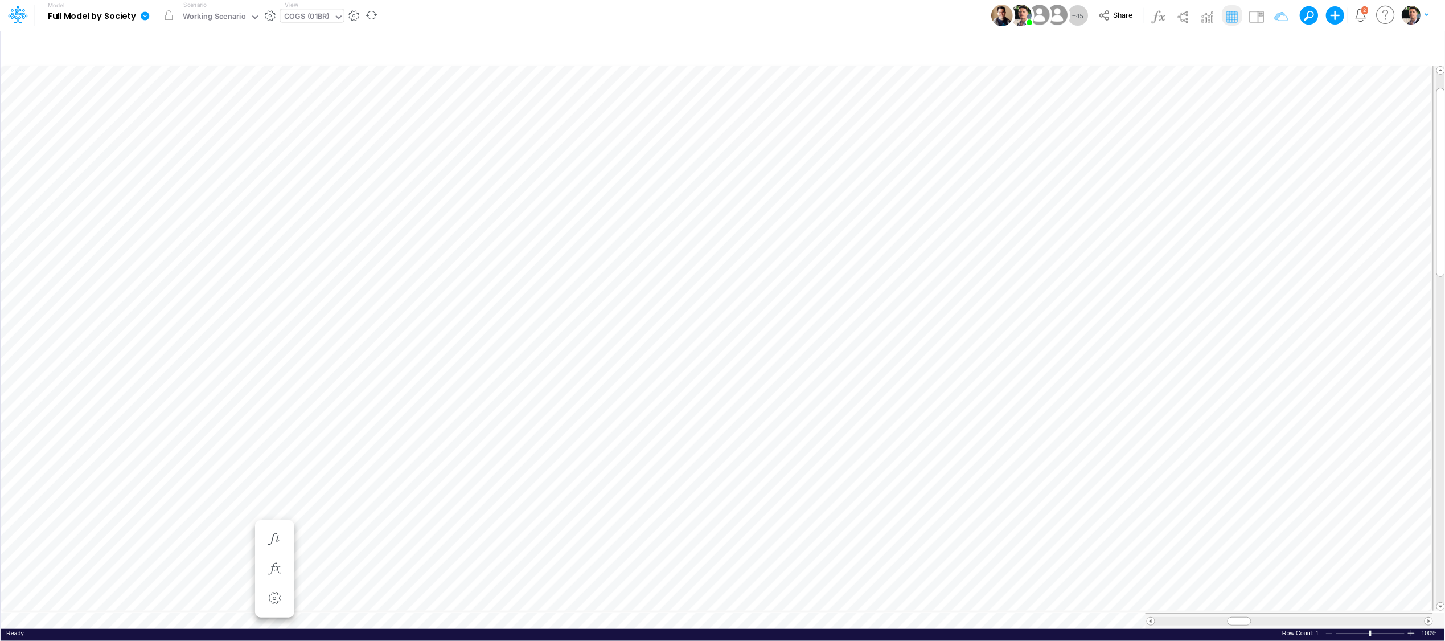
scroll to position [0, 1]
drag, startPoint x: 1413, startPoint y: 629, endPoint x: 1378, endPoint y: 612, distance: 38.5
click at [1286, 629] on div at bounding box center [1411, 633] width 9 height 9
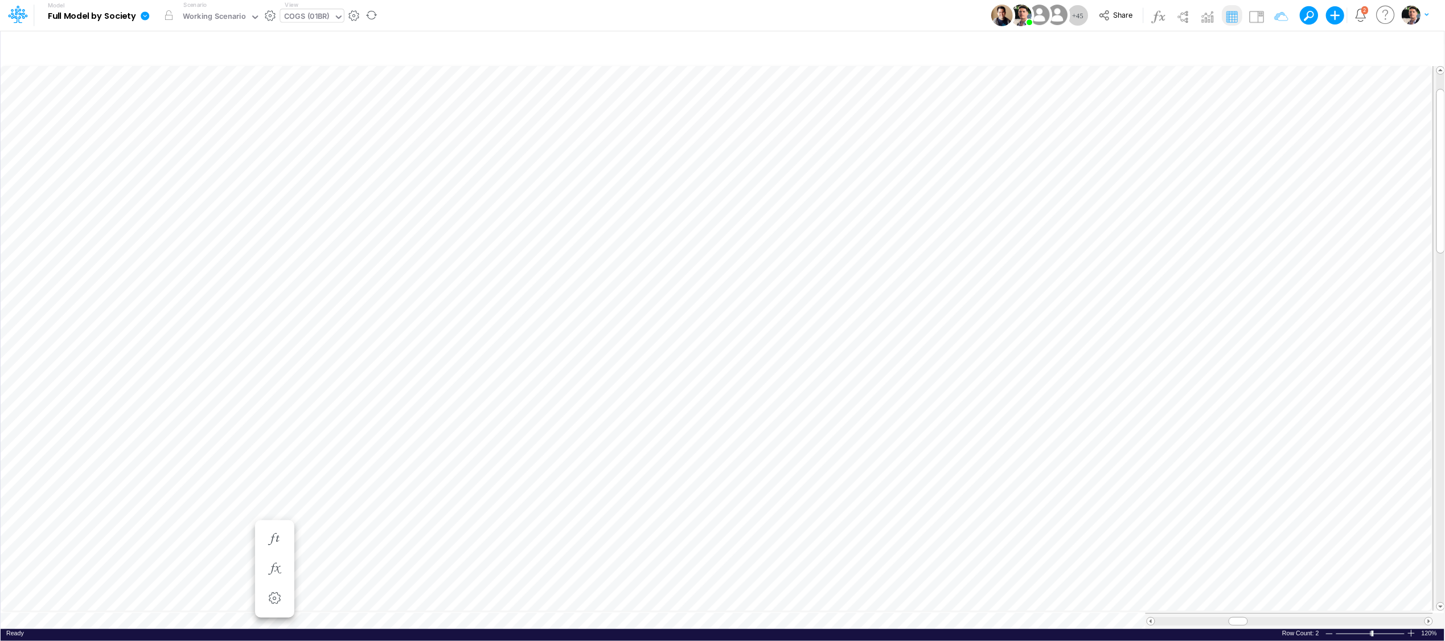
scroll to position [0, 1]
drag, startPoint x: 1240, startPoint y: 616, endPoint x: 1172, endPoint y: 617, distance: 67.8
click at [1172, 617] on span at bounding box center [1170, 620] width 7 height 7
click at [953, 384] on icon "button" at bounding box center [948, 384] width 17 height 12
